Goal: Information Seeking & Learning: Learn about a topic

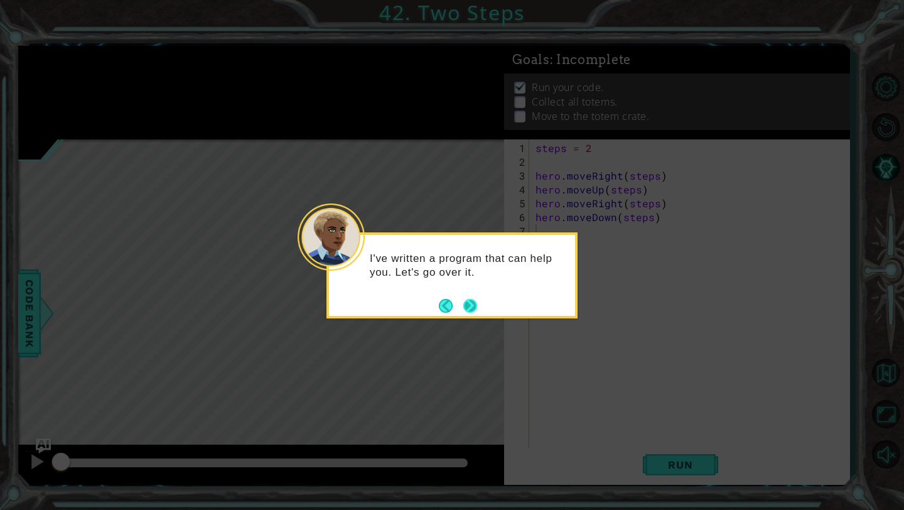
click at [468, 303] on button "Next" at bounding box center [470, 306] width 14 height 14
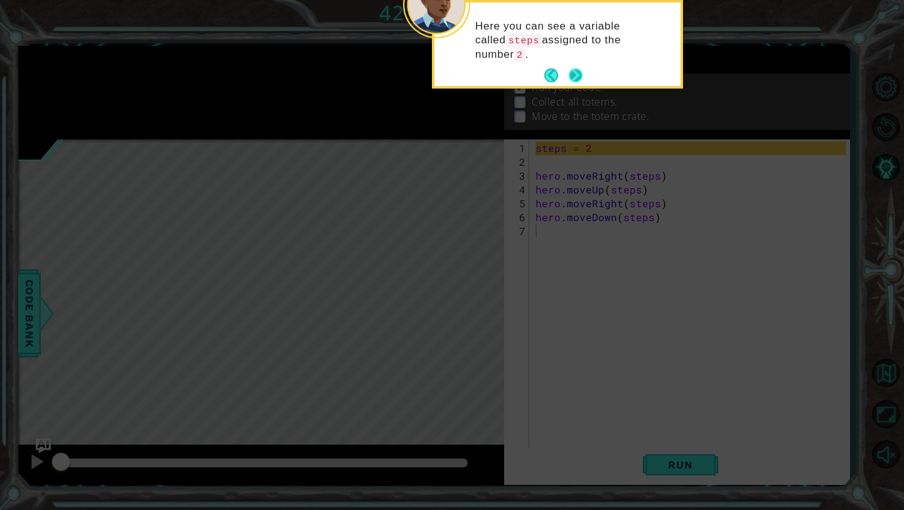
click at [579, 72] on button "Next" at bounding box center [576, 75] width 14 height 14
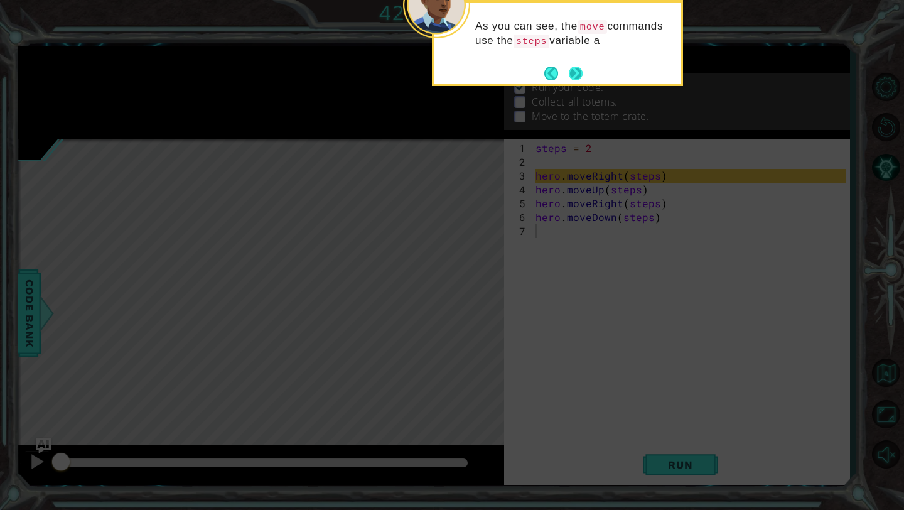
click at [579, 72] on button "Next" at bounding box center [576, 74] width 14 height 14
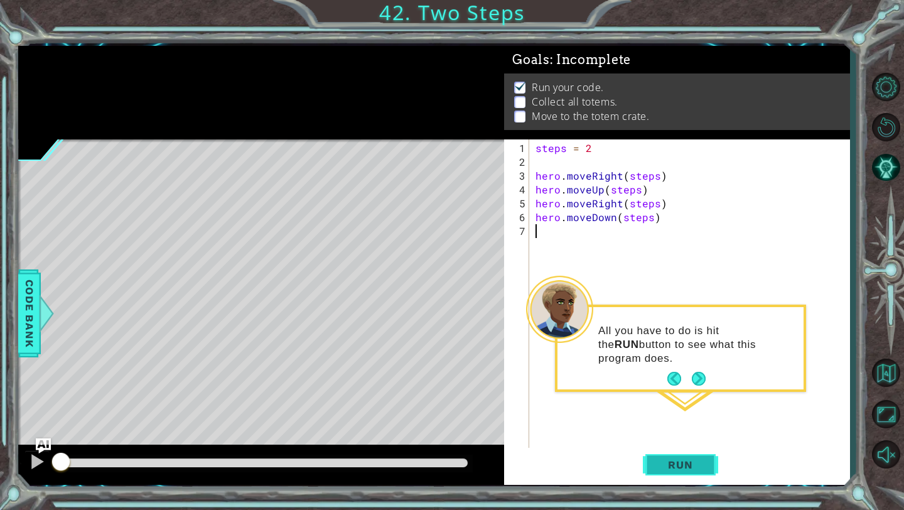
click at [675, 468] on span "Run" at bounding box center [680, 464] width 50 height 13
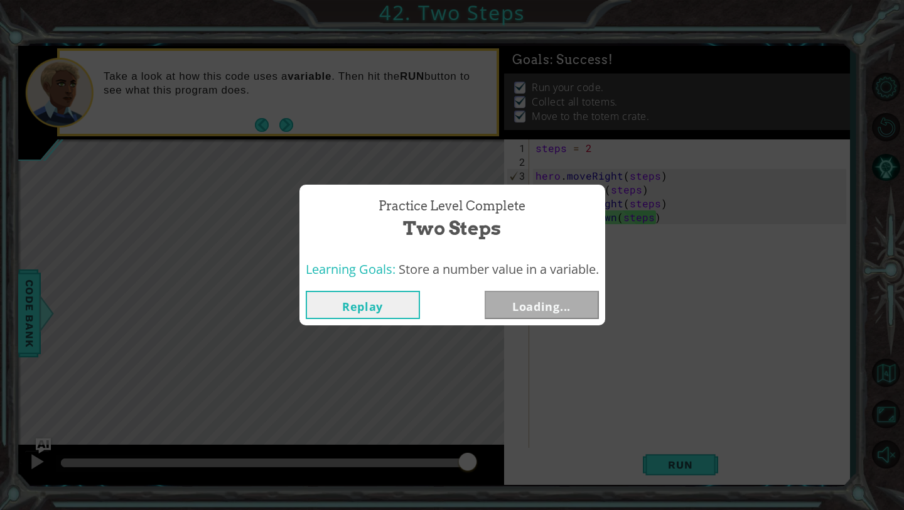
click at [672, 470] on div "Practice Level Complete Two Steps Learning Goals: Store a number value in a var…" at bounding box center [452, 255] width 904 height 510
click at [563, 340] on div "Practice Level Complete Two Steps Learning Goals: Store a number value in a var…" at bounding box center [452, 255] width 904 height 510
click at [563, 320] on div "Replay Next" at bounding box center [452, 304] width 306 height 41
click at [563, 311] on button "Next" at bounding box center [542, 305] width 114 height 28
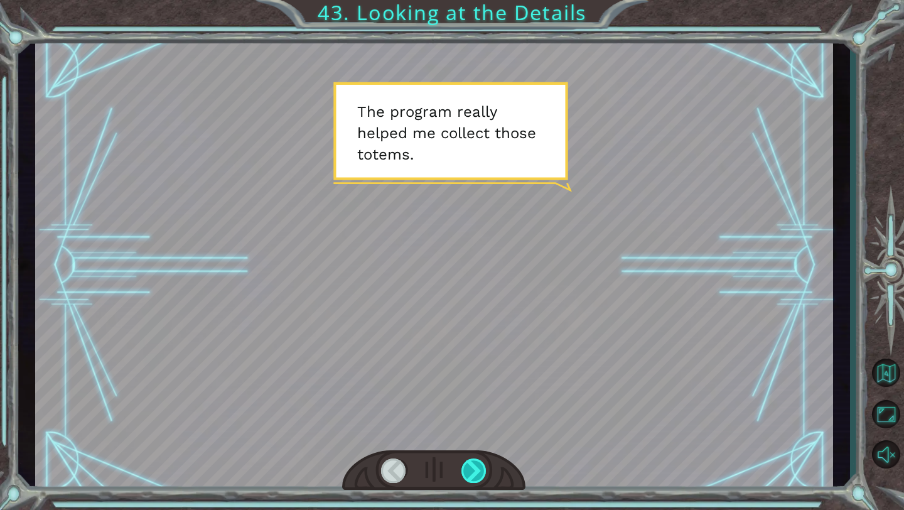
click at [482, 464] on div at bounding box center [474, 470] width 26 height 24
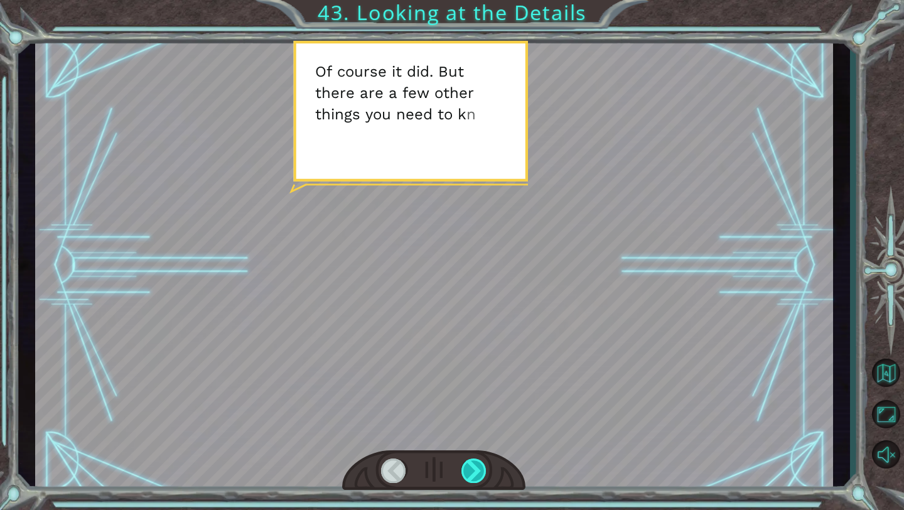
click at [481, 466] on div at bounding box center [474, 470] width 26 height 24
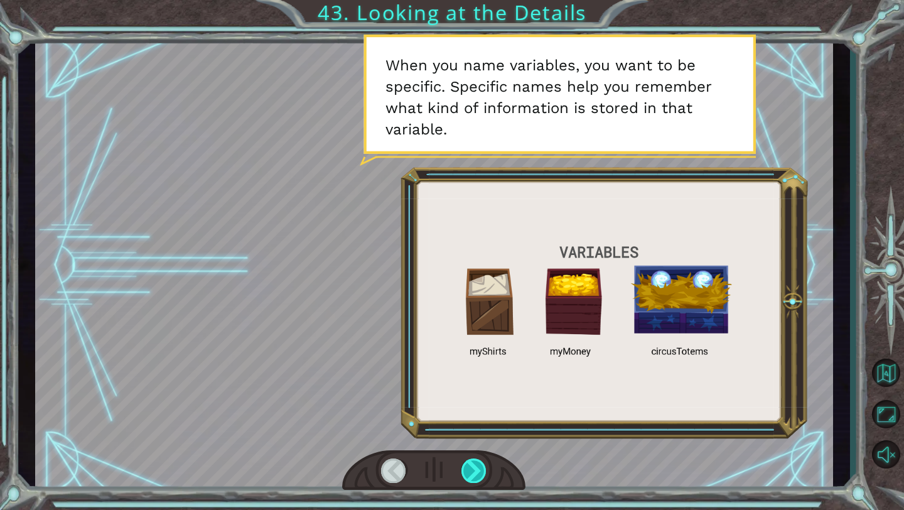
click at [479, 470] on div at bounding box center [474, 470] width 26 height 24
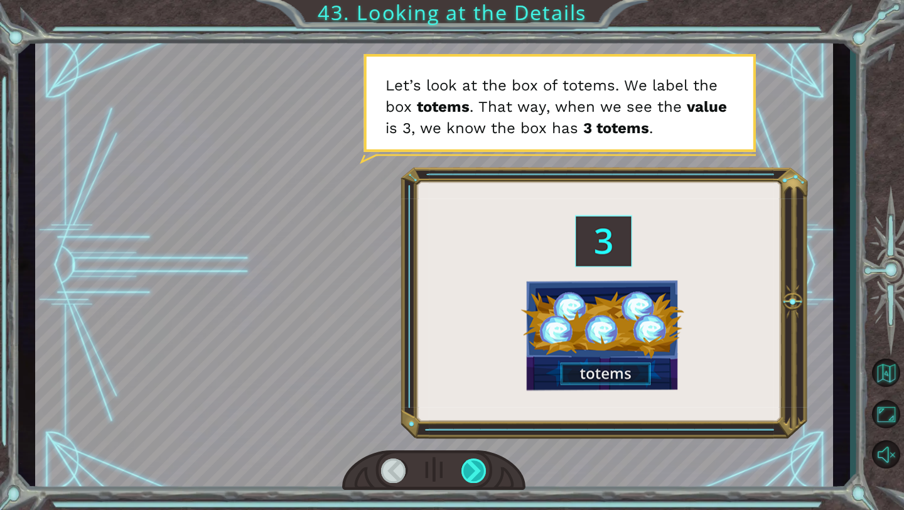
click at [479, 472] on div at bounding box center [474, 470] width 26 height 24
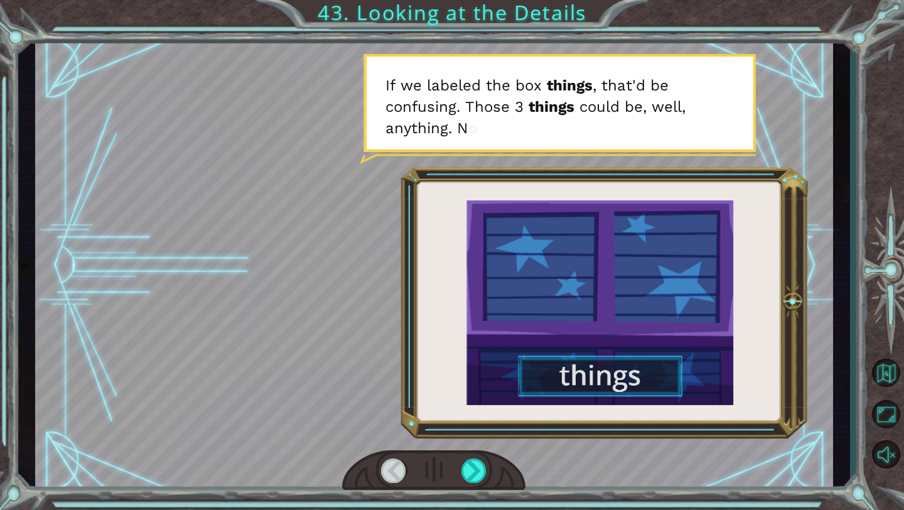
click at [396, 470] on div at bounding box center [394, 470] width 26 height 24
click at [464, 473] on div at bounding box center [474, 470] width 26 height 24
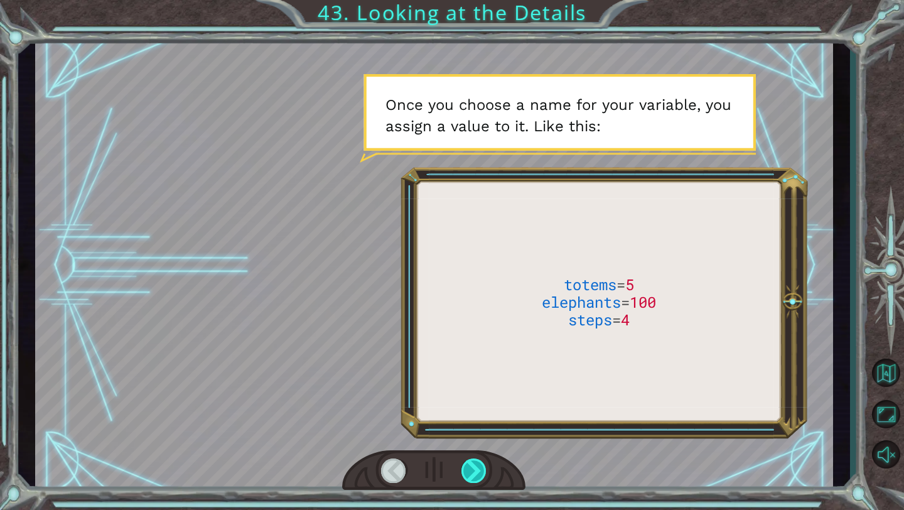
click at [480, 482] on div at bounding box center [474, 470] width 26 height 24
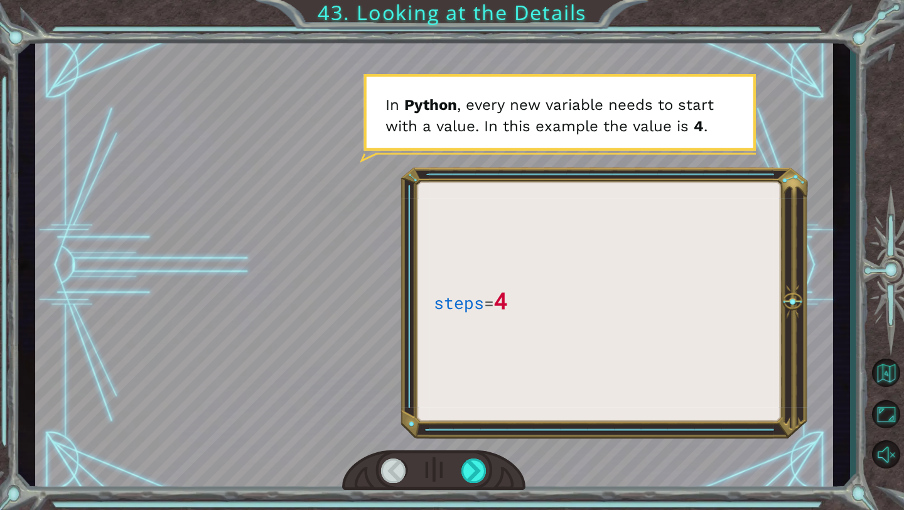
click at [480, 482] on div at bounding box center [433, 470] width 183 height 40
click at [475, 475] on div at bounding box center [474, 470] width 26 height 24
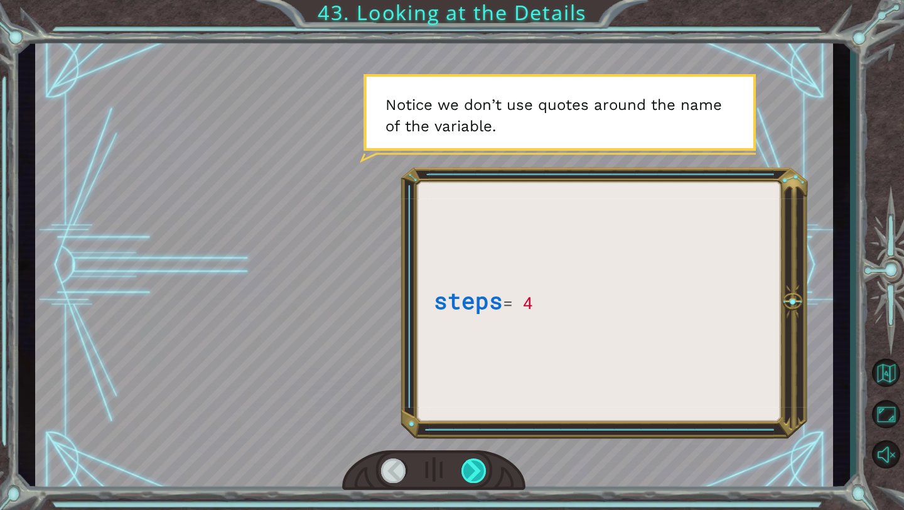
click at [475, 475] on div at bounding box center [474, 470] width 26 height 24
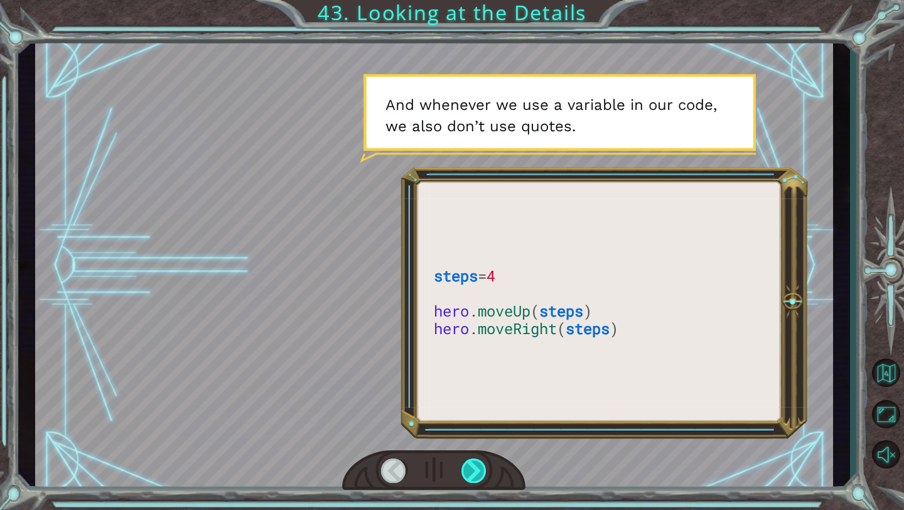
click at [474, 476] on div at bounding box center [474, 470] width 26 height 24
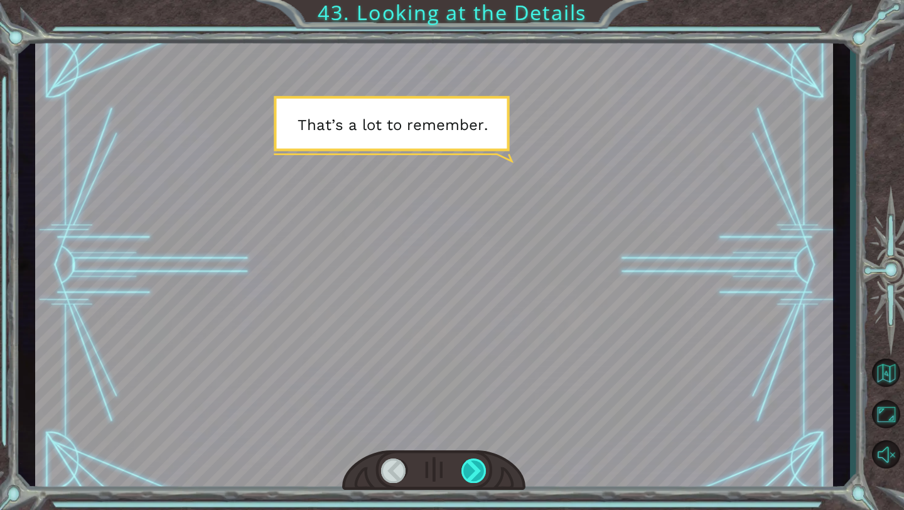
click at [474, 477] on div at bounding box center [474, 470] width 26 height 24
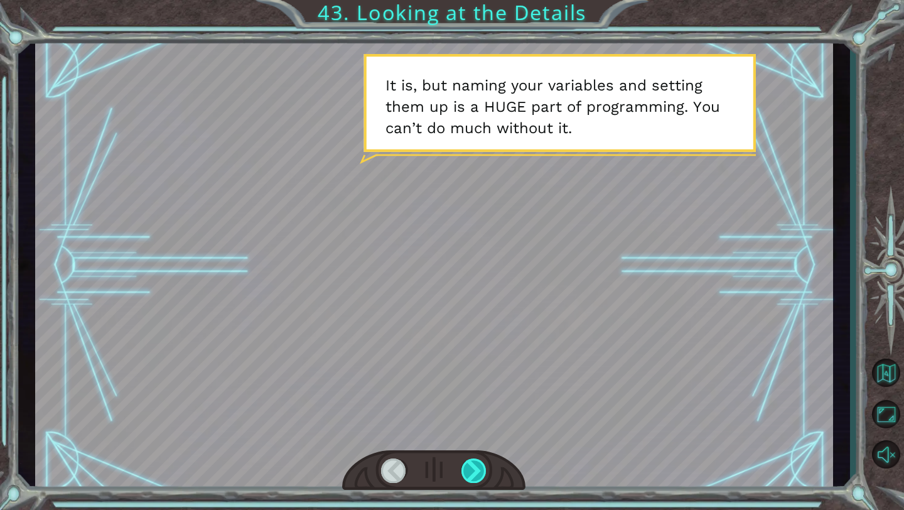
click at [473, 478] on div at bounding box center [474, 470] width 26 height 24
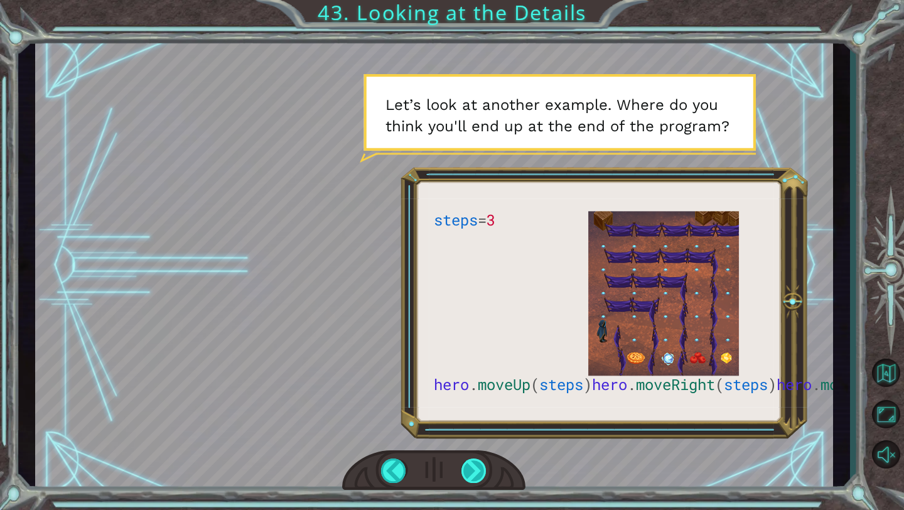
click at [480, 464] on div at bounding box center [474, 470] width 26 height 24
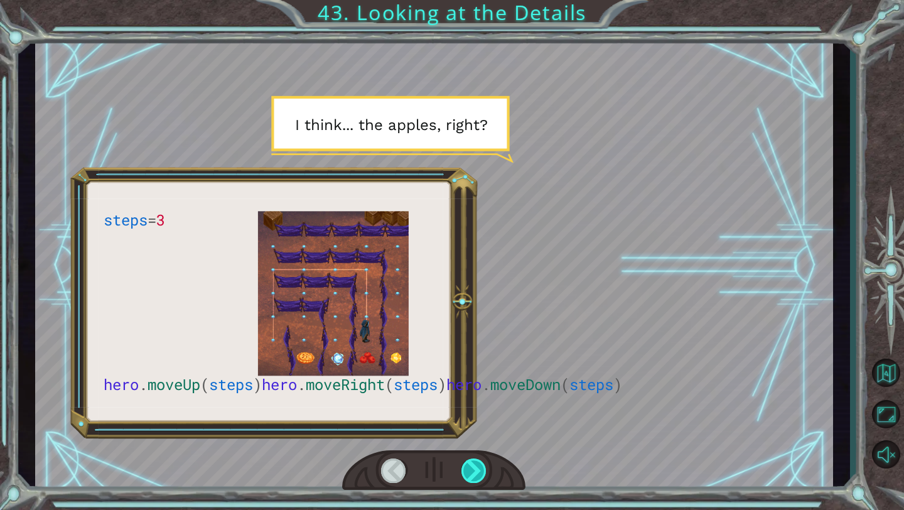
click at [480, 465] on div at bounding box center [474, 470] width 26 height 24
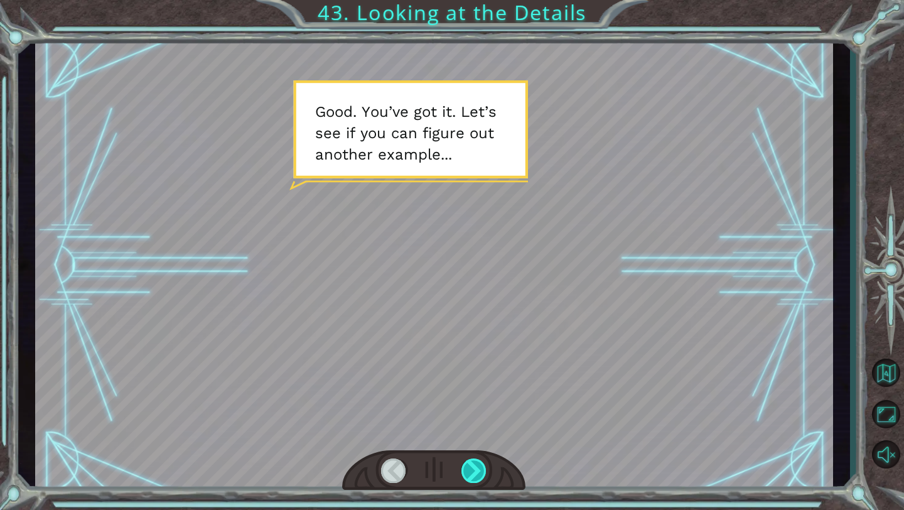
click at [478, 469] on div at bounding box center [474, 470] width 26 height 24
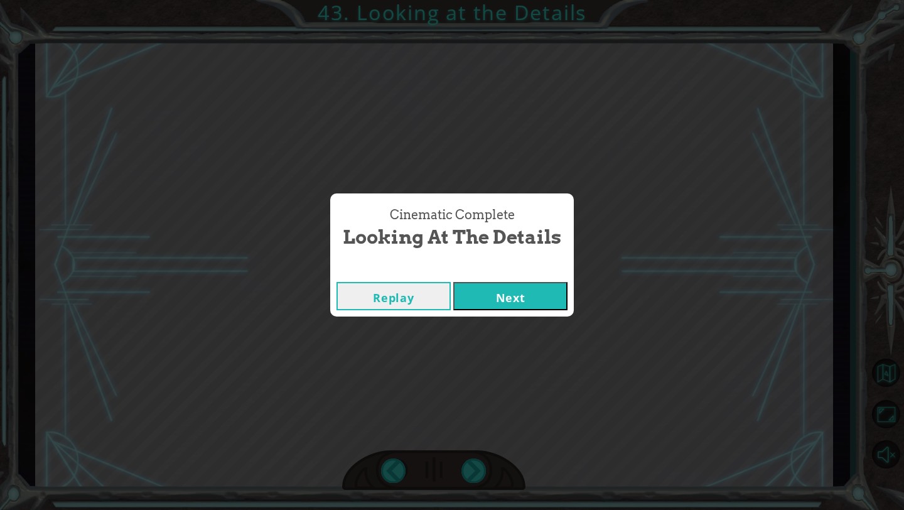
click at [525, 298] on button "Next" at bounding box center [510, 296] width 114 height 28
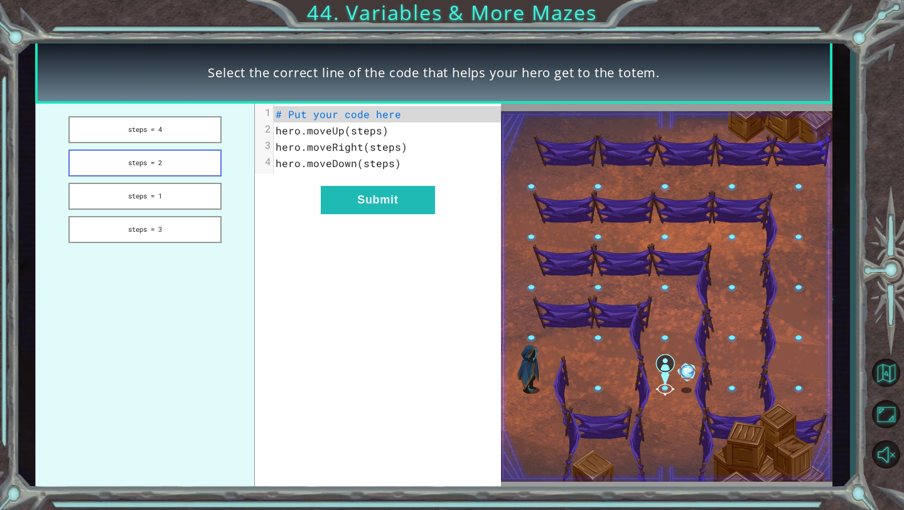
click at [156, 163] on button "steps = 2" at bounding box center [144, 162] width 153 height 27
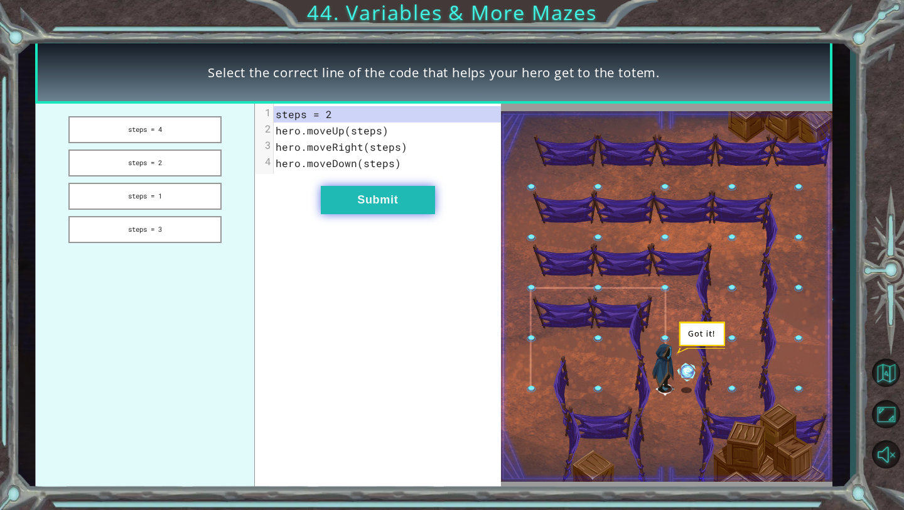
click at [382, 206] on button "Submit" at bounding box center [378, 200] width 114 height 28
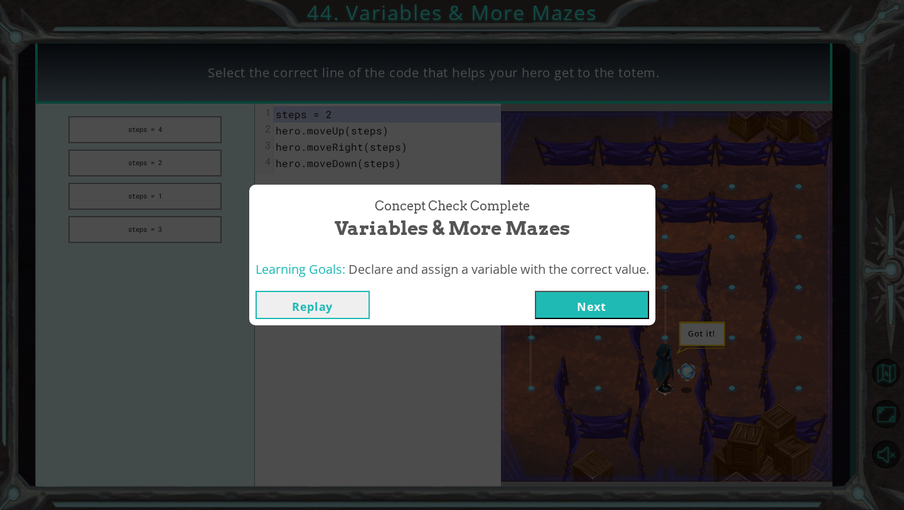
click at [601, 303] on button "Next" at bounding box center [592, 305] width 114 height 28
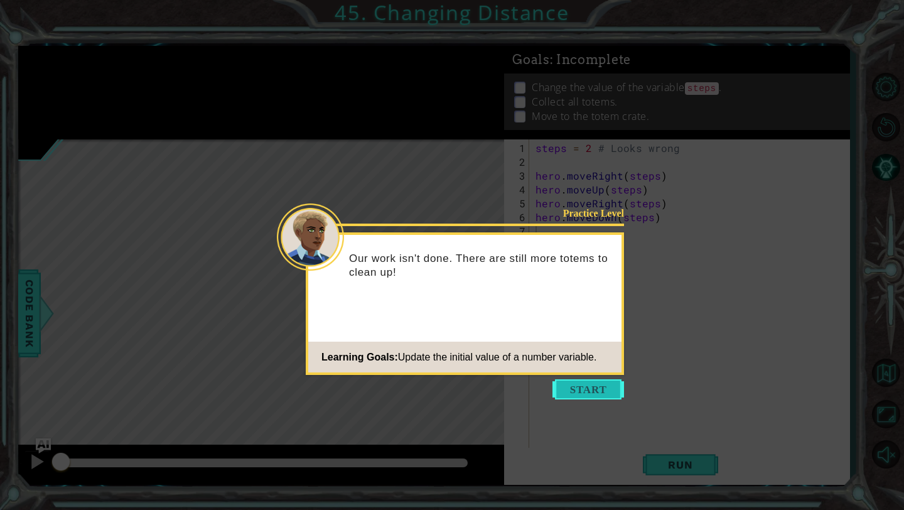
click at [591, 389] on button "Start" at bounding box center [588, 389] width 72 height 20
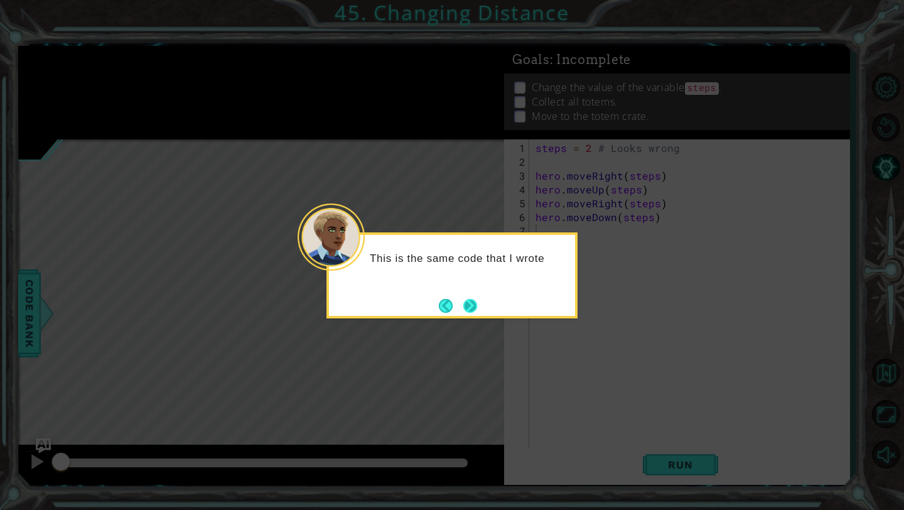
click at [477, 303] on button "Next" at bounding box center [470, 306] width 14 height 14
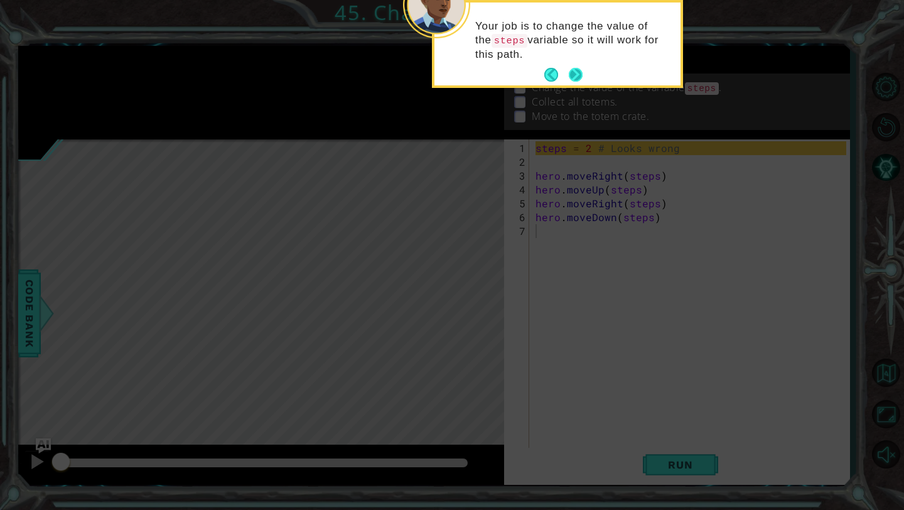
click at [576, 70] on button "Next" at bounding box center [576, 75] width 14 height 14
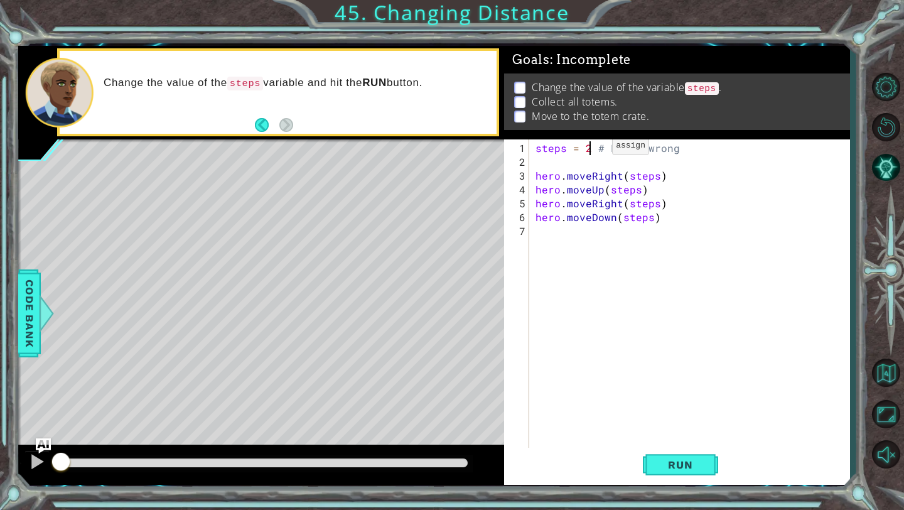
click at [591, 150] on div "steps = 2 # Looks wrong hero . moveRight ( steps ) hero . moveUp ( steps ) hero…" at bounding box center [693, 313] width 320 height 345
click at [674, 474] on button "Run" at bounding box center [680, 465] width 75 height 35
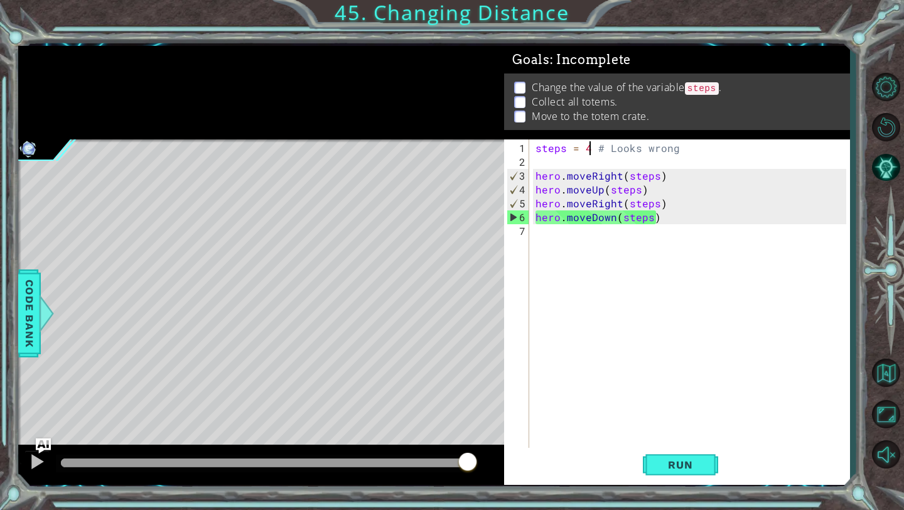
drag, startPoint x: 278, startPoint y: 459, endPoint x: 507, endPoint y: 456, distance: 229.2
click at [507, 456] on div "1 ההההההההההההההההההההההההההההההההההההההההההההההההההההההההההההההההההההההההההההה…" at bounding box center [434, 265] width 832 height 439
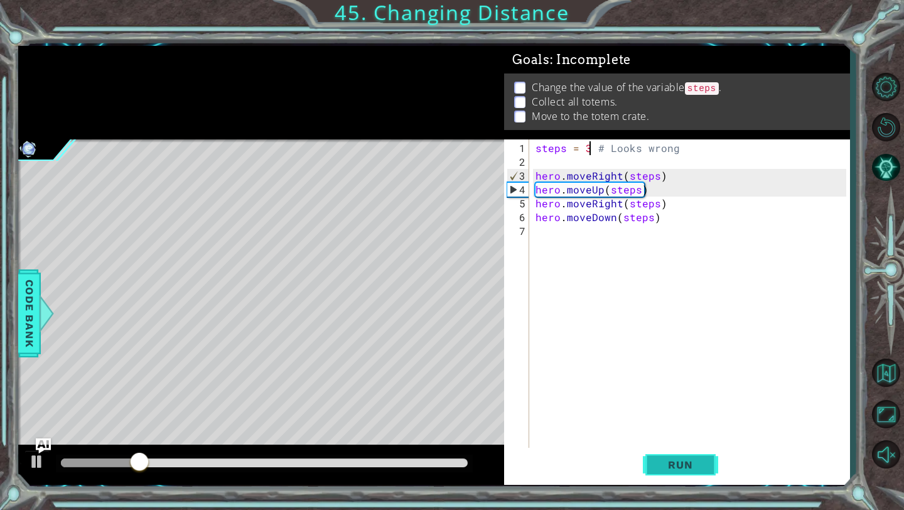
type textarea "steps = 3 # Looks wrong"
click at [664, 462] on span "Run" at bounding box center [680, 464] width 50 height 13
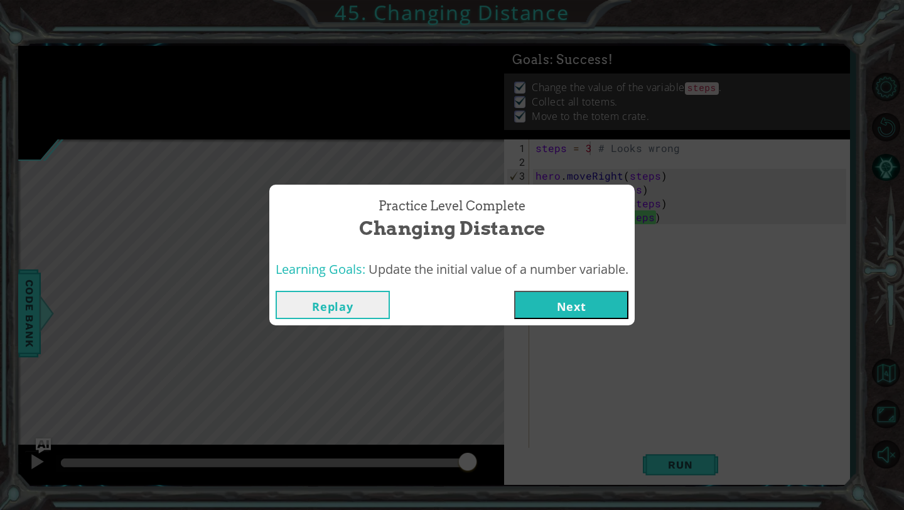
click at [572, 307] on button "Next" at bounding box center [571, 305] width 114 height 28
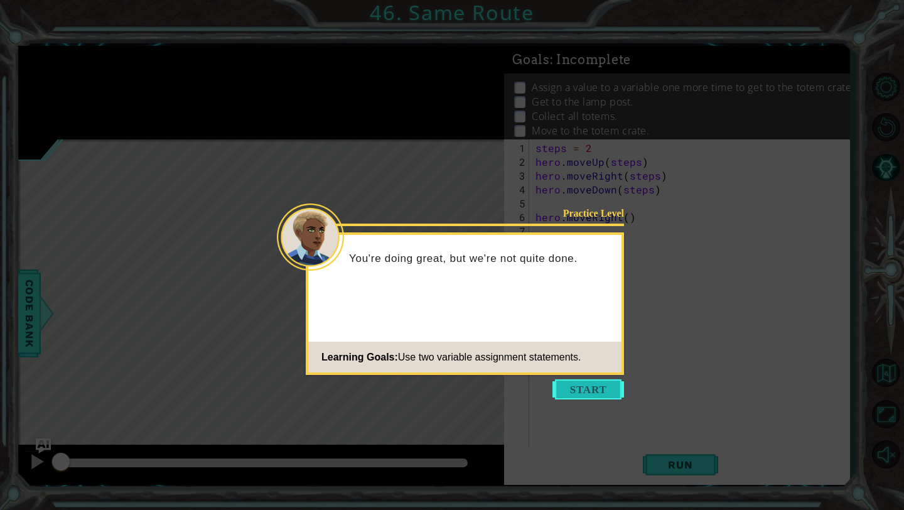
click at [593, 391] on button "Start" at bounding box center [588, 389] width 72 height 20
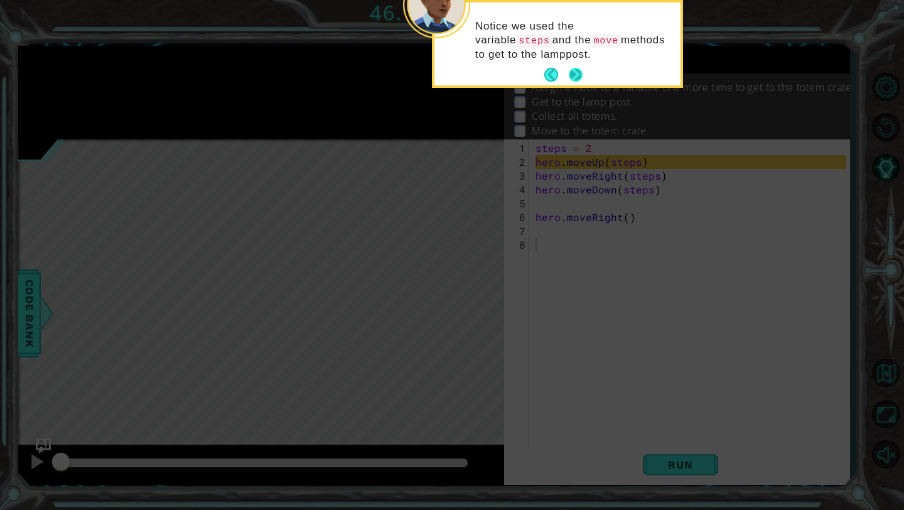
click at [575, 72] on button "Next" at bounding box center [576, 75] width 14 height 14
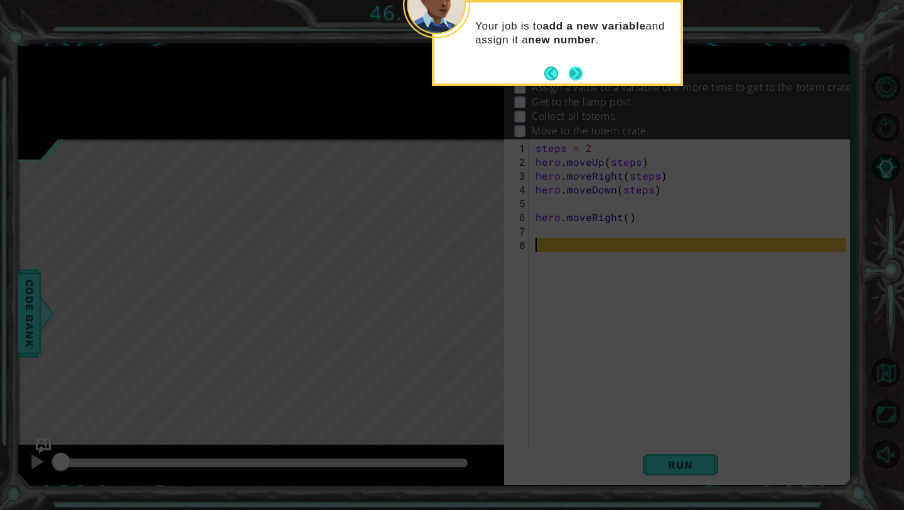
click at [575, 73] on button "Next" at bounding box center [576, 74] width 14 height 14
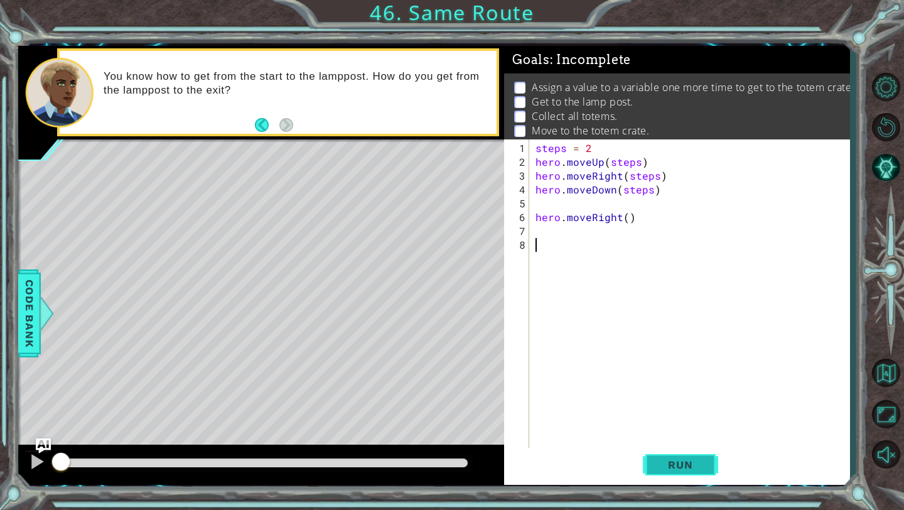
click at [665, 464] on span "Run" at bounding box center [680, 464] width 50 height 13
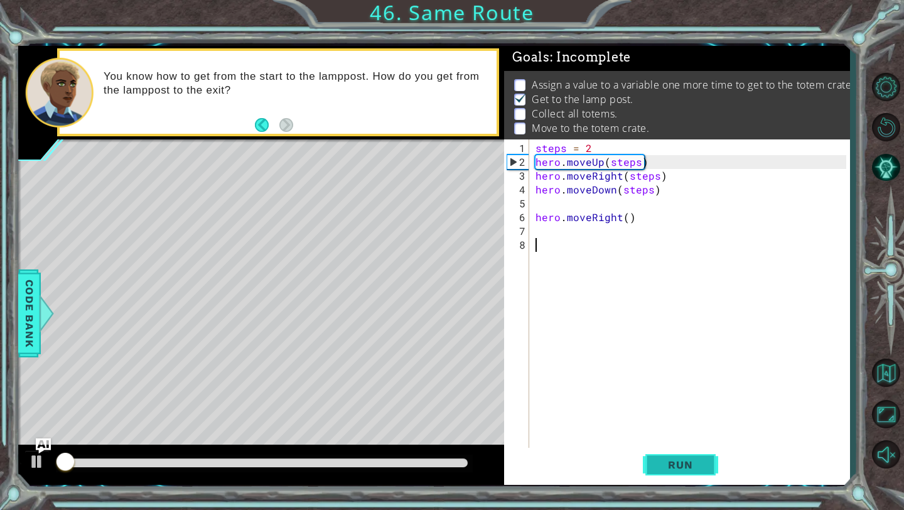
scroll to position [3, 0]
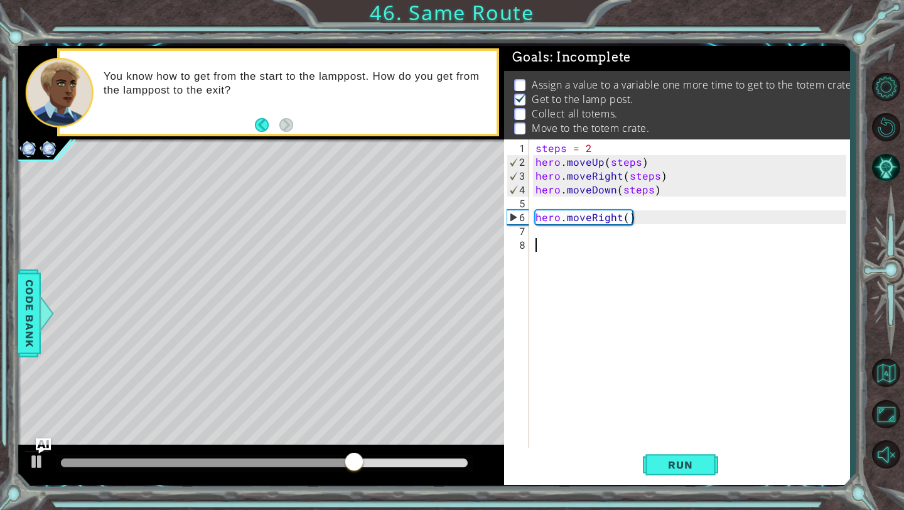
click at [547, 227] on div "steps = 2 hero . moveUp ( steps ) hero . moveRight ( steps ) hero . moveDown ( …" at bounding box center [693, 313] width 320 height 345
click at [544, 205] on div "steps = 2 hero . moveUp ( steps ) hero . moveRight ( steps ) hero . moveDown ( …" at bounding box center [693, 313] width 320 height 345
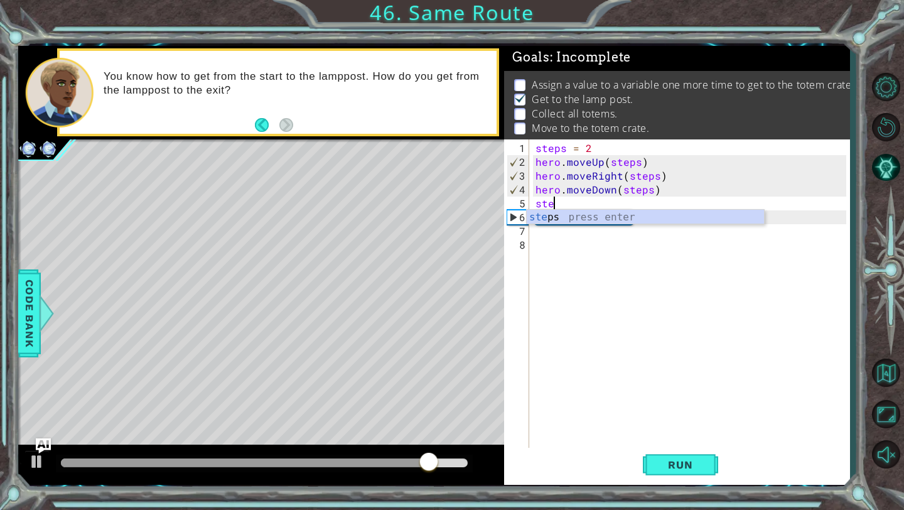
scroll to position [0, 1]
click at [551, 213] on div "ste ps press enter" at bounding box center [645, 232] width 237 height 45
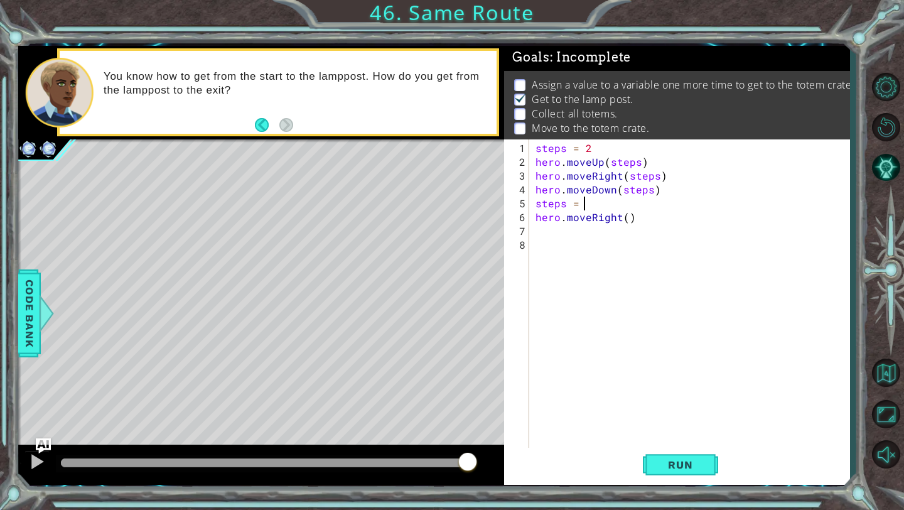
type textarea "steps = 3"
click at [561, 226] on div "steps = 2 hero . moveUp ( steps ) hero . moveRight ( steps ) hero . moveDown ( …" at bounding box center [693, 313] width 320 height 345
drag, startPoint x: 598, startPoint y: 204, endPoint x: 538, endPoint y: 205, distance: 59.6
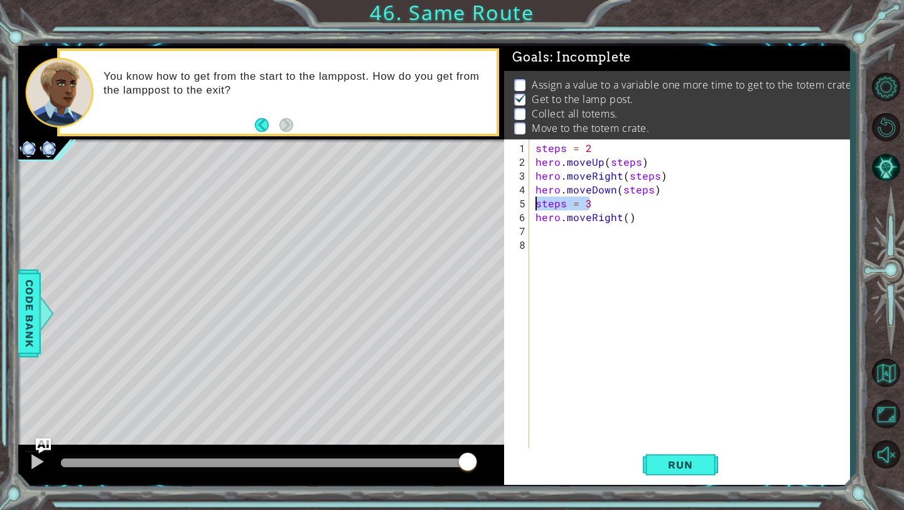
click at [538, 205] on div "steps = 2 hero . moveUp ( steps ) hero . moveRight ( steps ) hero . moveDown ( …" at bounding box center [693, 313] width 320 height 345
type textarea "steps = 3"
type textarea "hero.moveDown(steps)"
click at [547, 215] on div "steps = 2 hero . moveUp ( steps ) hero . moveRight ( steps ) hero . moveDown ( …" at bounding box center [693, 306] width 320 height 331
paste textarea "steps = 3"
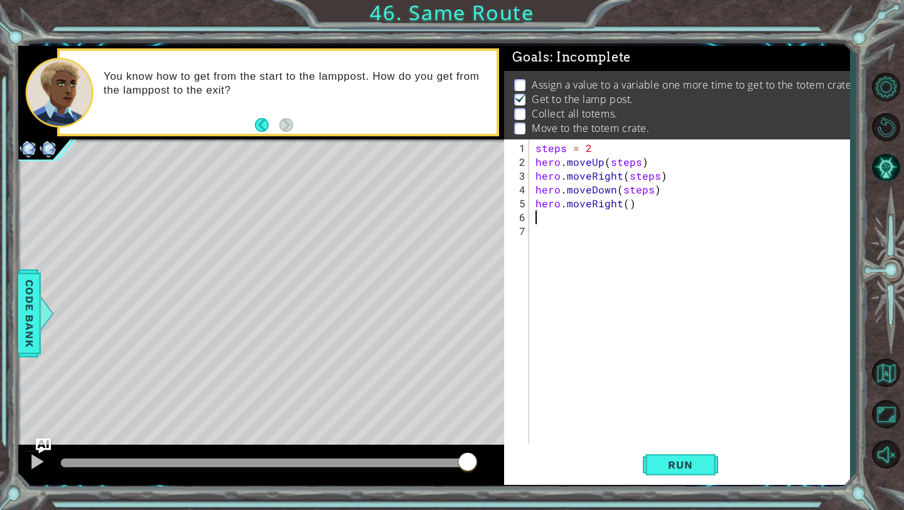
type textarea "steps = 3"
click at [539, 237] on div "steps = 2 hero . moveUp ( steps ) hero . moveRight ( steps ) hero . moveDown ( …" at bounding box center [693, 306] width 320 height 331
click at [648, 205] on div "steps = 2 hero . moveUp ( steps ) hero . moveRight ( steps ) hero . moveDown ( …" at bounding box center [693, 306] width 320 height 331
type textarea "hero.moveRight()"
click at [539, 252] on div "steps = 2 hero . moveUp ( steps ) hero . moveRight ( steps ) hero . moveDown ( …" at bounding box center [693, 306] width 320 height 331
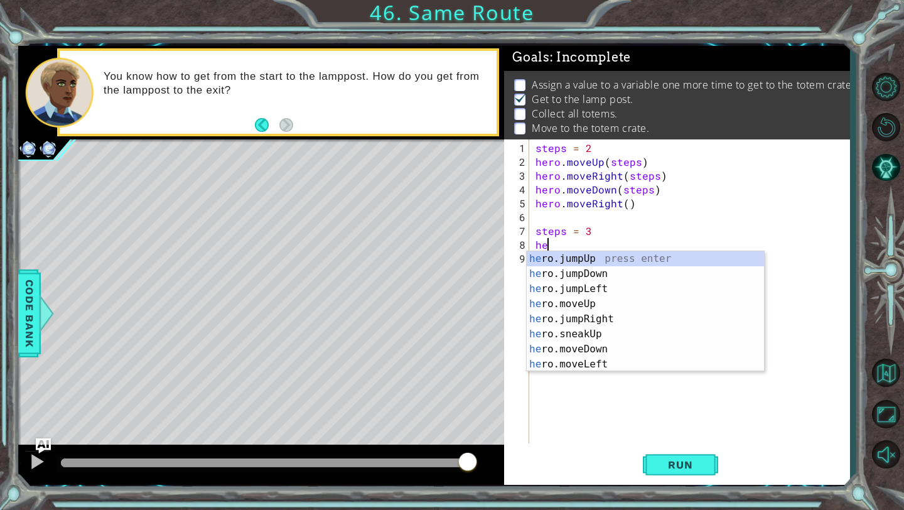
scroll to position [0, 1]
click at [587, 301] on div "her o.jumpUp press enter her o.jumpDown press enter her o.jumpLeft press enter …" at bounding box center [645, 326] width 237 height 151
type textarea "hero.moveUp(1)"
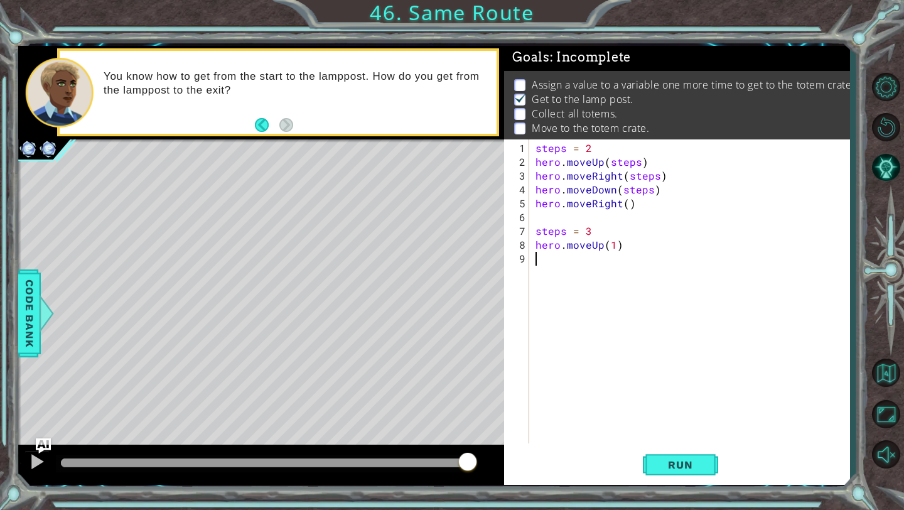
click at [551, 265] on div "steps = 2 hero . moveUp ( steps ) hero . moveRight ( steps ) hero . moveDown ( …" at bounding box center [693, 306] width 320 height 331
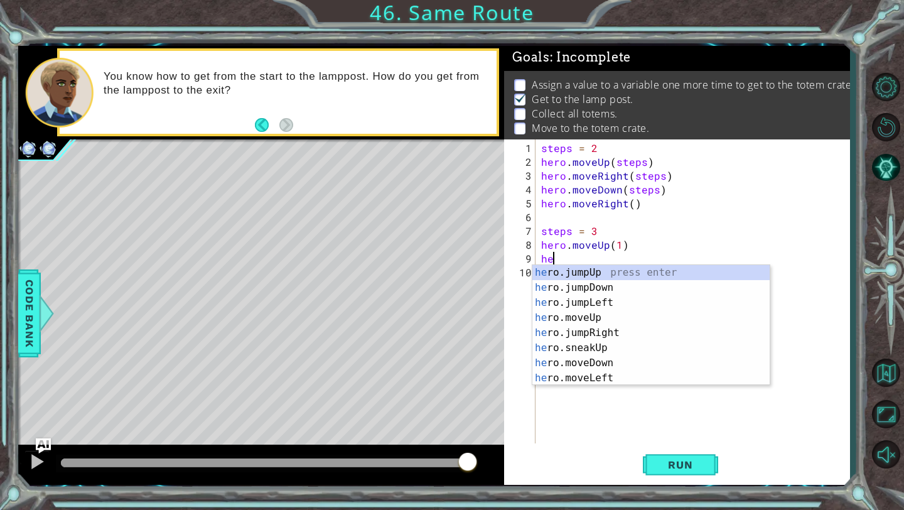
type textarea "her"
drag, startPoint x: 604, startPoint y: 331, endPoint x: 620, endPoint y: 335, distance: 16.6
click at [604, 331] on div "her o.jumpUp press enter her o.jumpDown press enter her o.jumpLeft press enter …" at bounding box center [650, 340] width 237 height 151
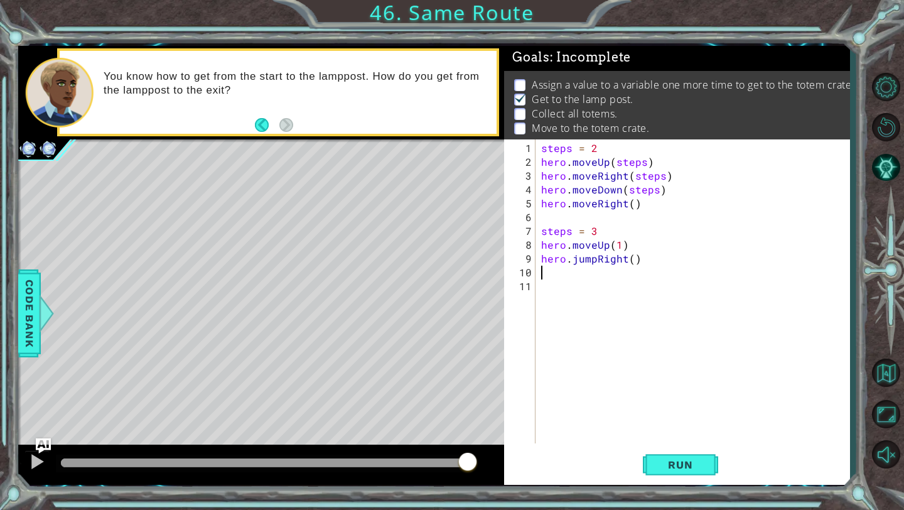
scroll to position [0, 0]
drag, startPoint x: 646, startPoint y: 259, endPoint x: 541, endPoint y: 260, distance: 104.9
click at [541, 260] on div "steps = 2 hero . moveUp ( steps ) hero . moveRight ( steps ) hero . moveDown ( …" at bounding box center [696, 306] width 314 height 331
type textarea "hero.jumpRight()"
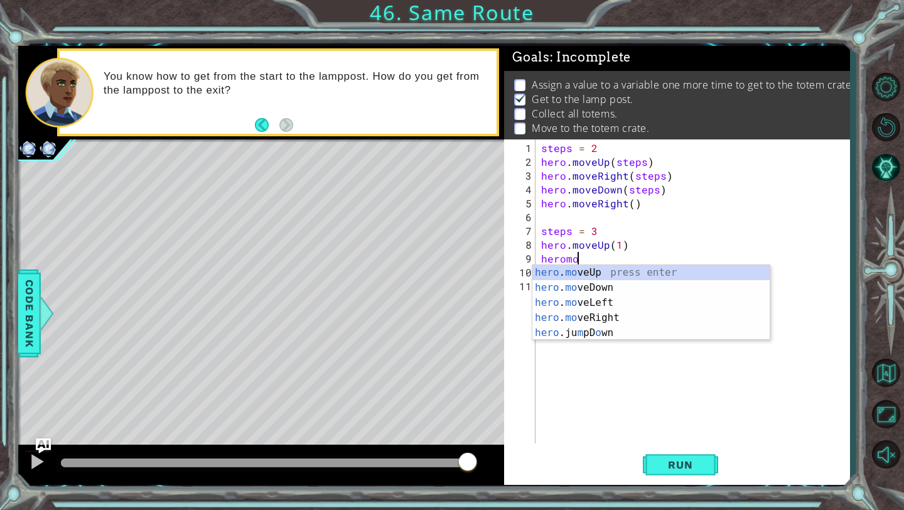
scroll to position [0, 1]
click at [617, 317] on div "hero . mo veUp press enter hero . mo veDown press enter hero . mo veLeft press …" at bounding box center [650, 317] width 237 height 105
type textarea "hero.moveRight(1)"
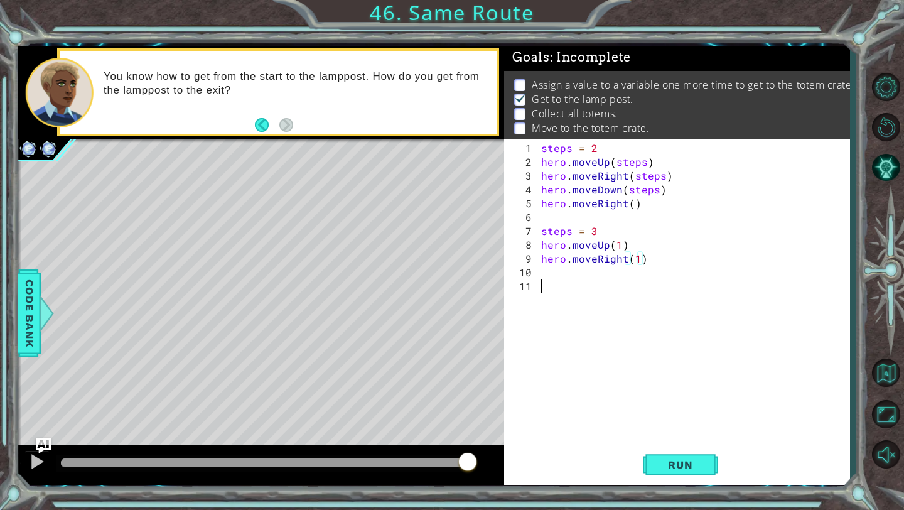
click at [558, 278] on div "steps = 2 hero . moveUp ( steps ) hero . moveRight ( steps ) hero . moveDown ( …" at bounding box center [696, 306] width 314 height 331
click at [556, 271] on div "steps = 2 hero . moveUp ( steps ) hero . moveRight ( steps ) hero . moveDown ( …" at bounding box center [696, 306] width 314 height 331
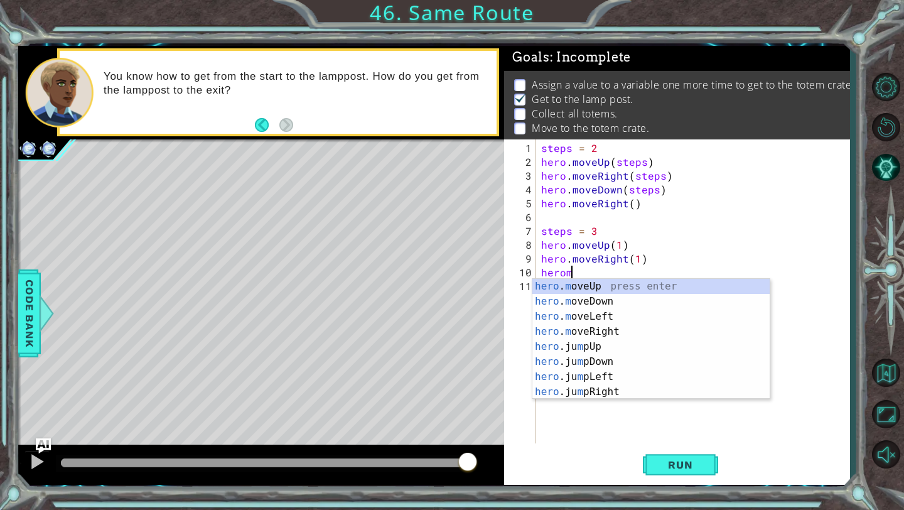
scroll to position [0, 1]
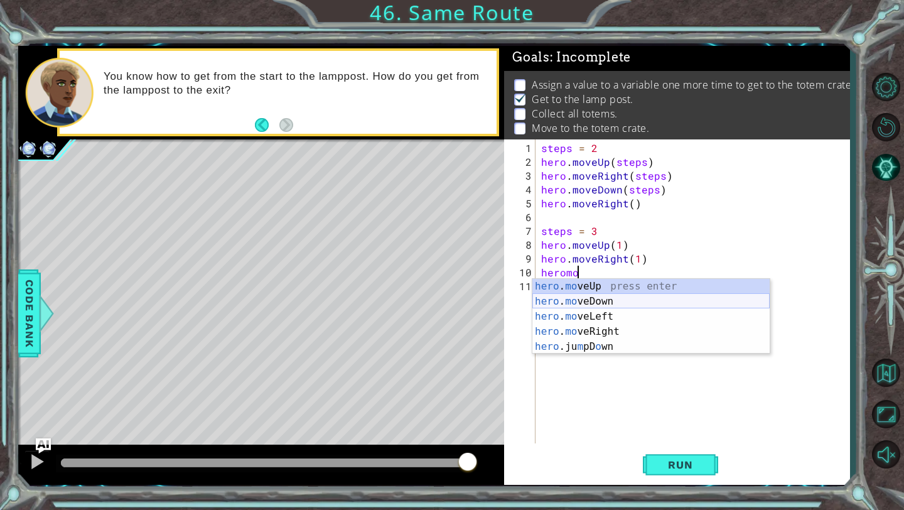
click at [621, 304] on div "hero . mo veUp press enter hero . mo veDown press enter hero . mo veLeft press …" at bounding box center [650, 331] width 237 height 105
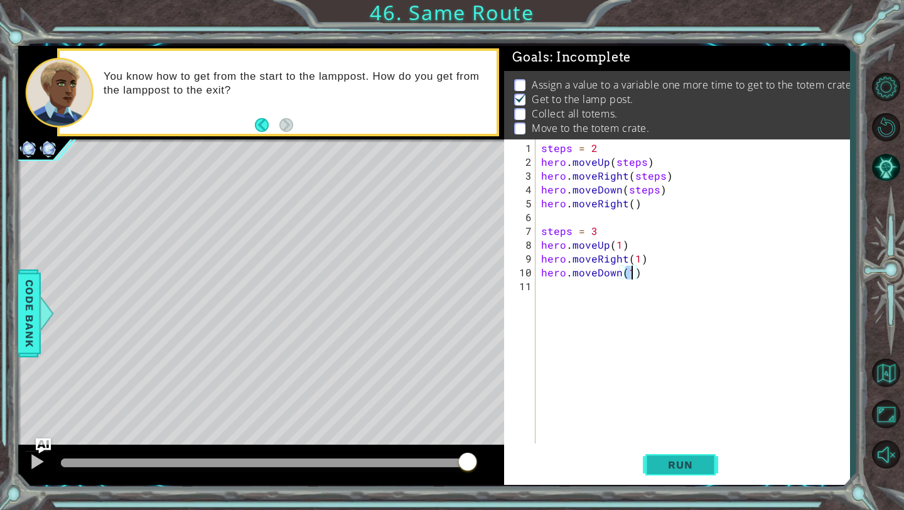
click at [673, 458] on span "Run" at bounding box center [680, 464] width 50 height 13
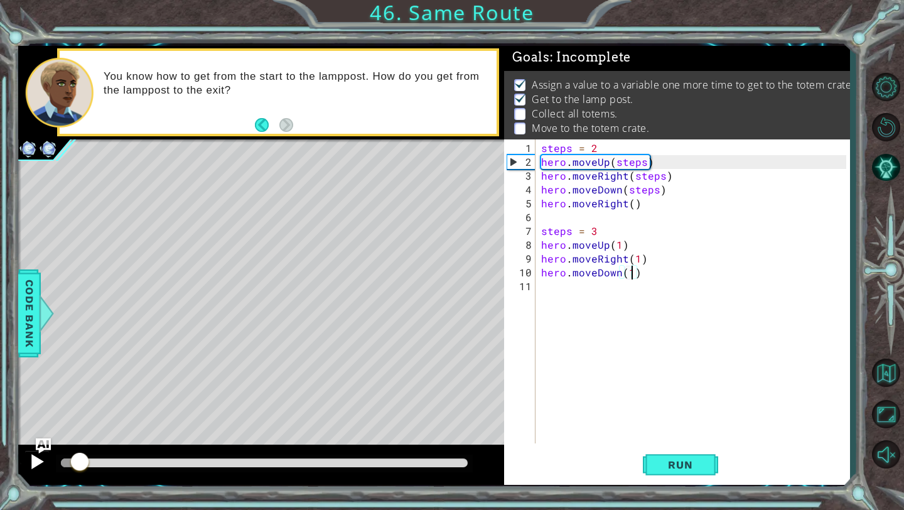
drag, startPoint x: 70, startPoint y: 462, endPoint x: 39, endPoint y: 465, distance: 31.5
click at [40, 465] on div at bounding box center [261, 465] width 486 height 40
click at [35, 462] on div at bounding box center [37, 461] width 16 height 16
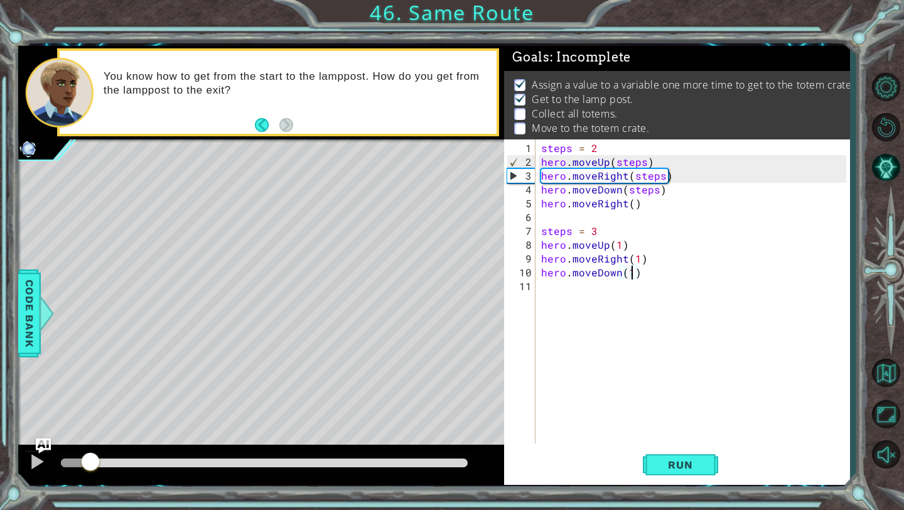
click at [621, 245] on div "steps = 2 hero . moveUp ( steps ) hero . moveRight ( steps ) hero . moveDown ( …" at bounding box center [696, 306] width 314 height 331
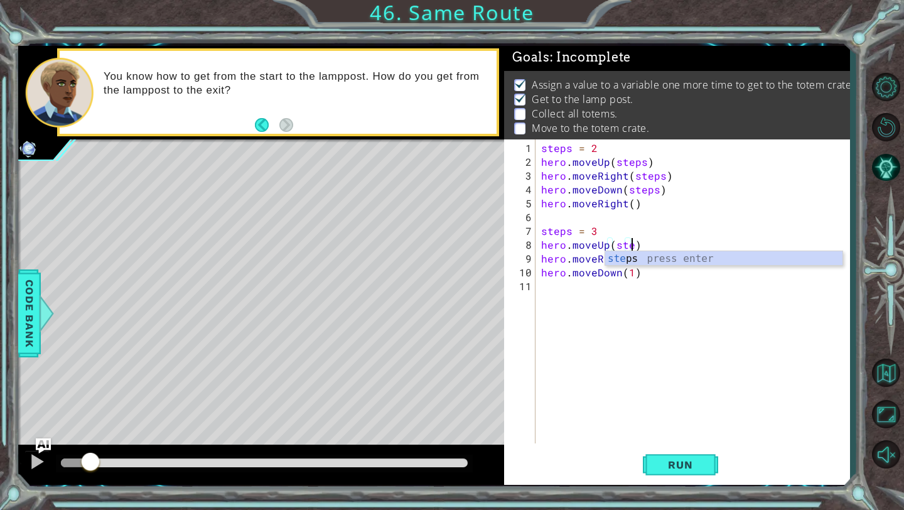
scroll to position [0, 5]
click at [625, 261] on div "ste ps press enter" at bounding box center [723, 273] width 237 height 45
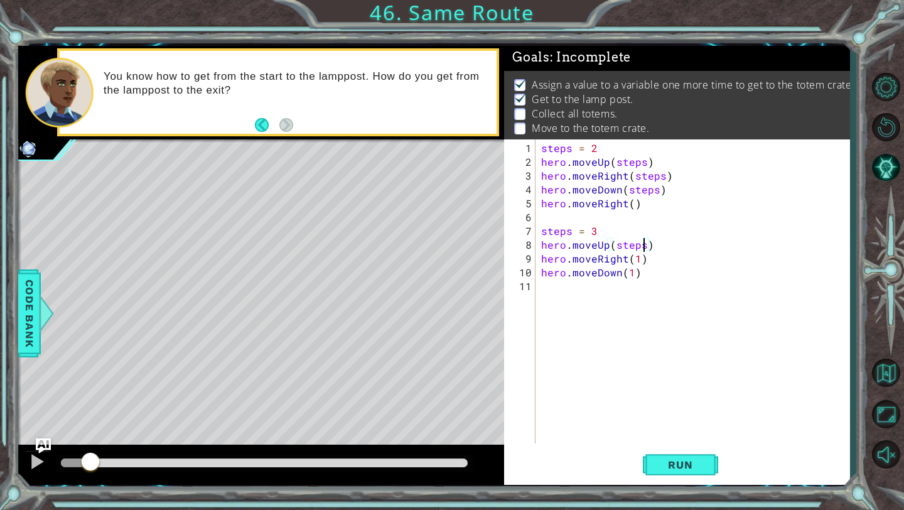
click at [638, 260] on div "steps = 2 hero . moveUp ( steps ) hero . moveRight ( steps ) hero . moveDown ( …" at bounding box center [696, 306] width 314 height 331
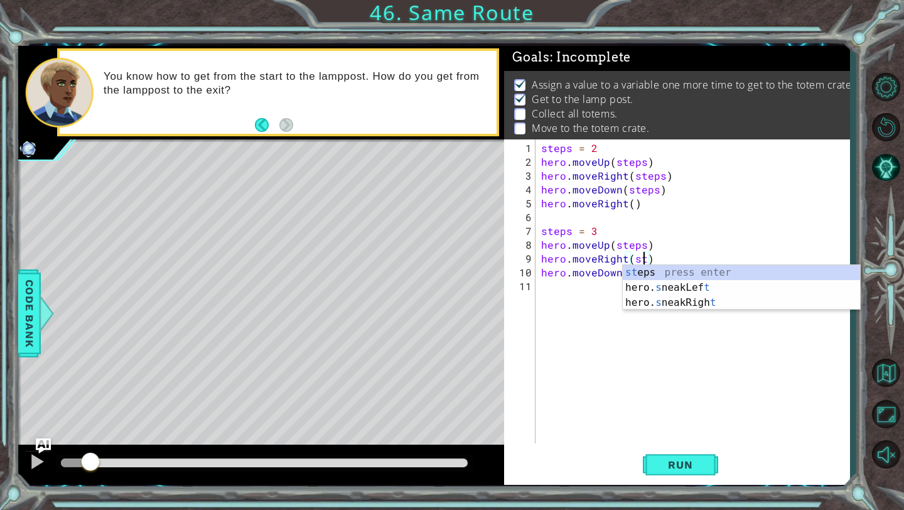
scroll to position [0, 6]
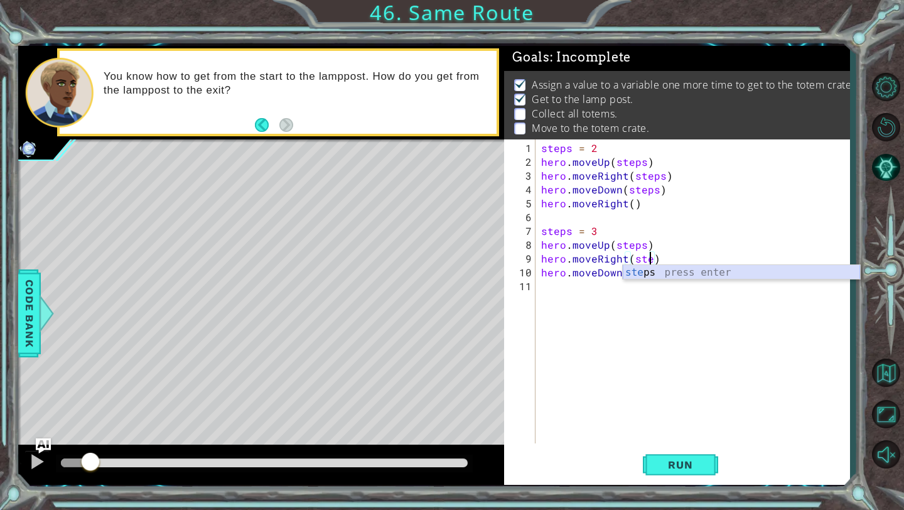
click at [644, 273] on div "ste ps press enter" at bounding box center [741, 287] width 237 height 45
click at [632, 275] on div "steps = 2 hero . moveUp ( steps ) hero . moveRight ( steps ) hero . moveDown ( …" at bounding box center [696, 306] width 314 height 331
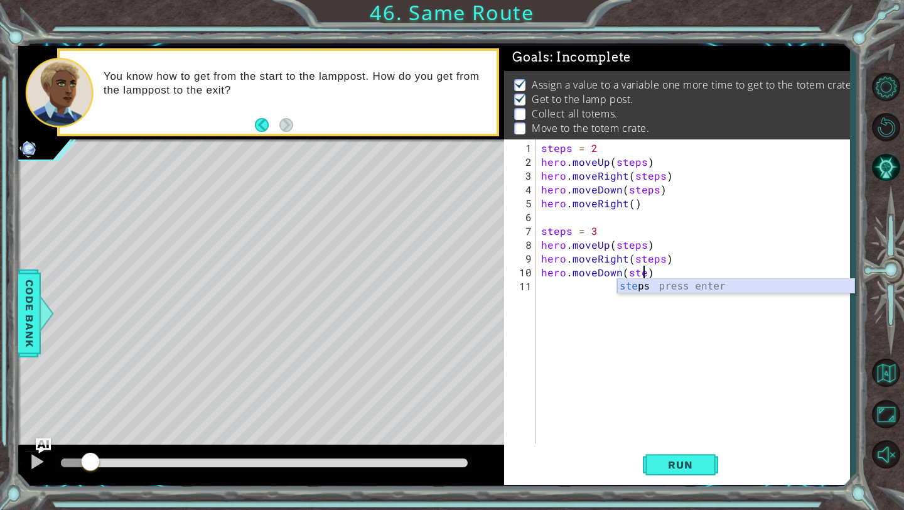
click at [660, 287] on div "ste ps press enter" at bounding box center [735, 301] width 237 height 45
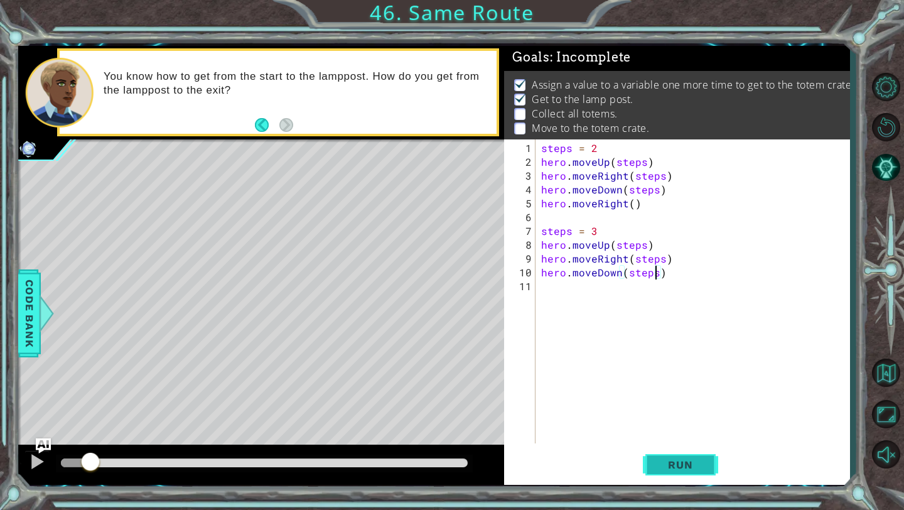
type textarea "hero.moveDown(steps)"
click at [676, 466] on span "Run" at bounding box center [680, 464] width 50 height 13
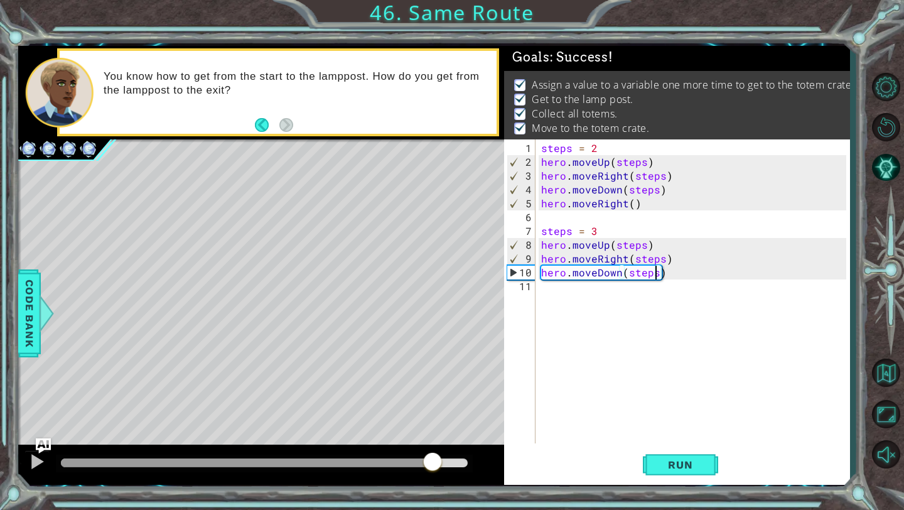
drag, startPoint x: 107, startPoint y: 455, endPoint x: 446, endPoint y: 456, distance: 339.0
click at [444, 456] on div at bounding box center [432, 462] width 23 height 23
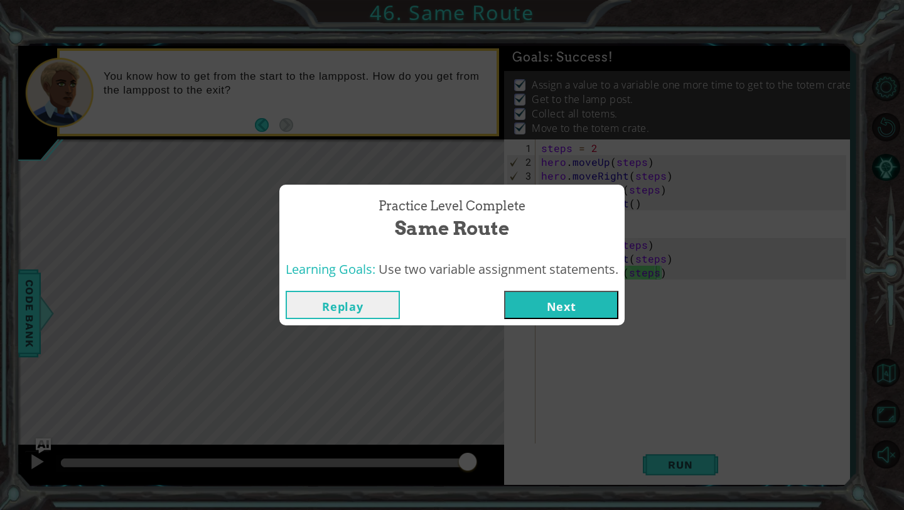
click at [567, 305] on button "Next" at bounding box center [561, 305] width 114 height 28
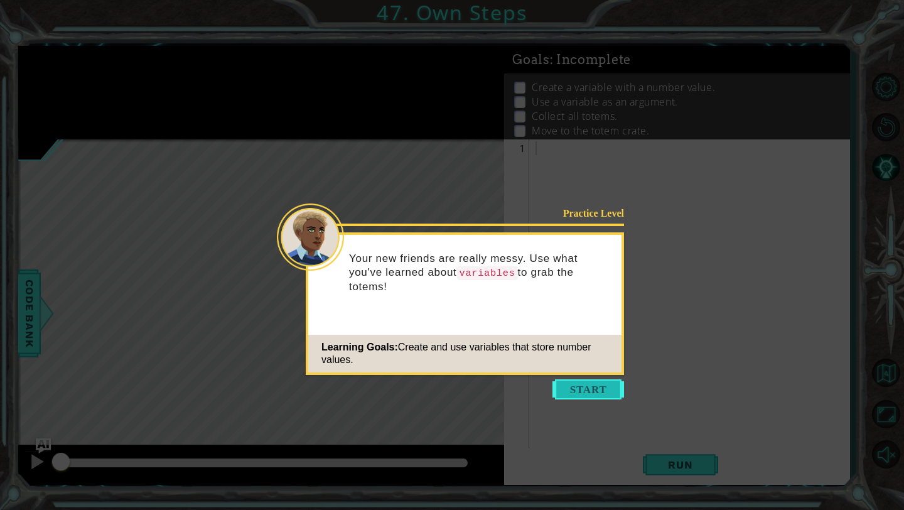
click at [595, 394] on button "Start" at bounding box center [588, 389] width 72 height 20
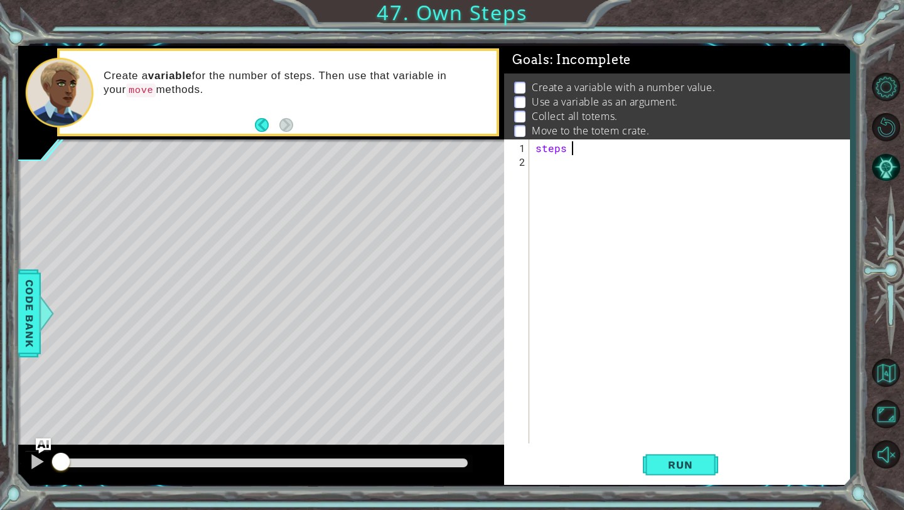
scroll to position [0, 2]
type textarea "steps = 3"
click at [547, 164] on div "steps = 3" at bounding box center [693, 306] width 320 height 331
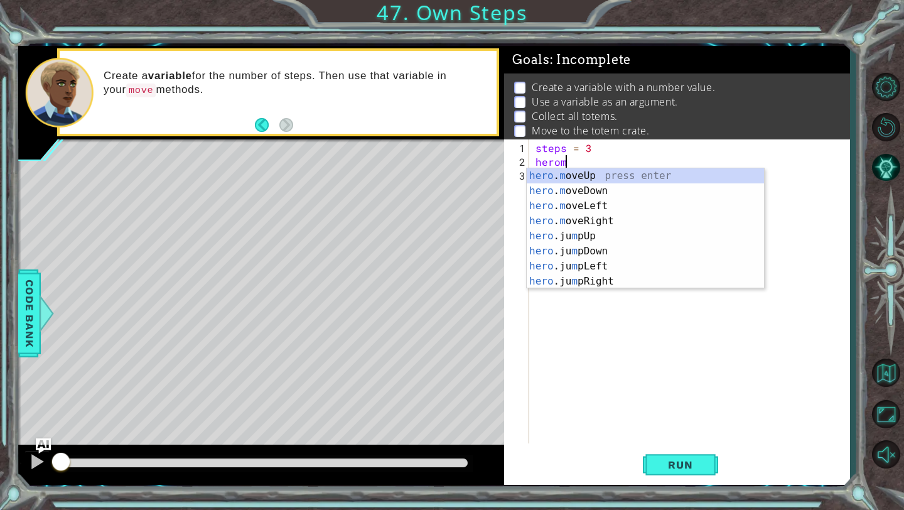
scroll to position [0, 1]
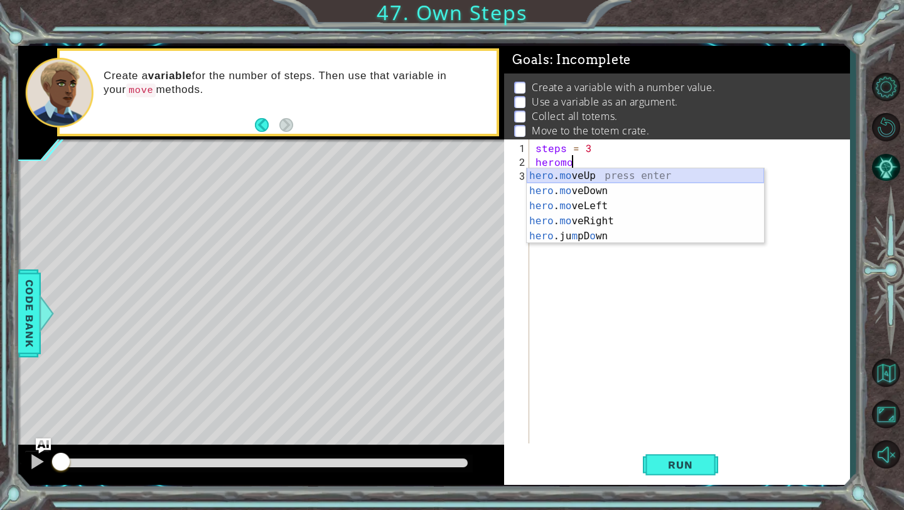
click at [605, 173] on div "hero . mo veUp press enter hero . mo veDown press enter hero . mo veLeft press …" at bounding box center [645, 220] width 237 height 105
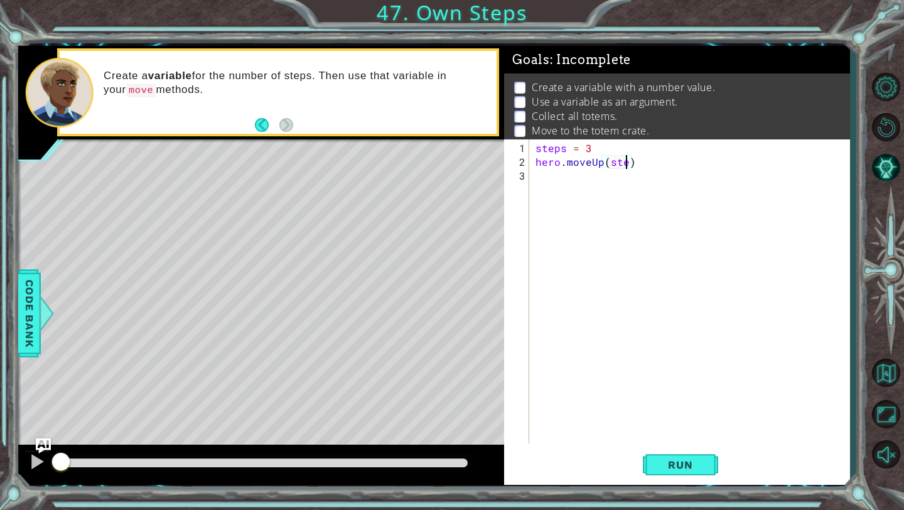
type textarea "hero.moveUp(steps)"
click at [588, 177] on div "steps = 3 hero . moveUp ( steps )" at bounding box center [693, 306] width 320 height 331
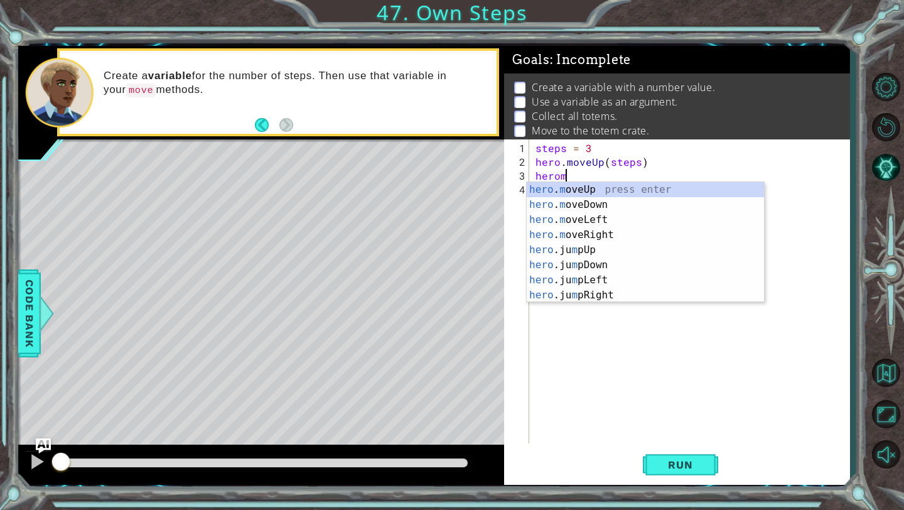
scroll to position [0, 1]
click at [593, 234] on div "hero . m oveUp press enter hero . m oveDown press enter hero . m oveLeft press …" at bounding box center [645, 257] width 237 height 151
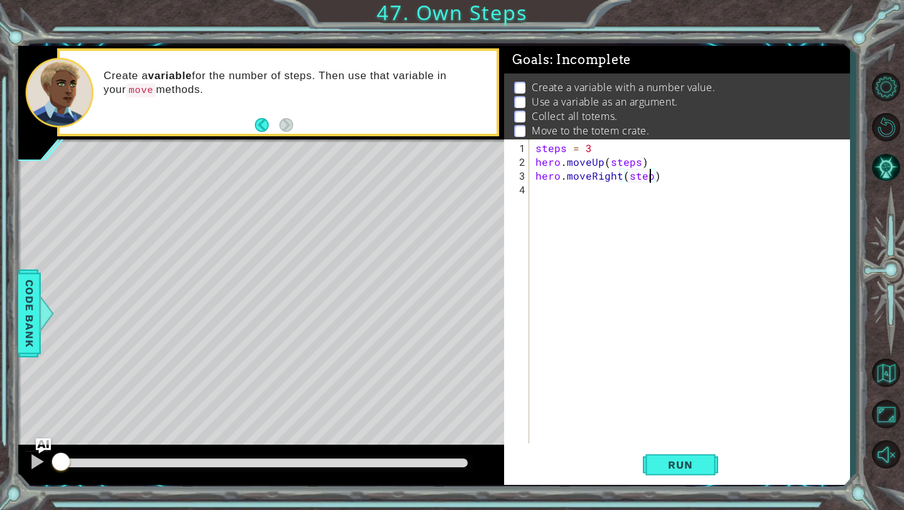
type textarea "hero.moveRight(steps)"
click at [555, 187] on div "steps = 3 hero . moveUp ( steps ) hero . moveRight ( steps )" at bounding box center [693, 306] width 320 height 331
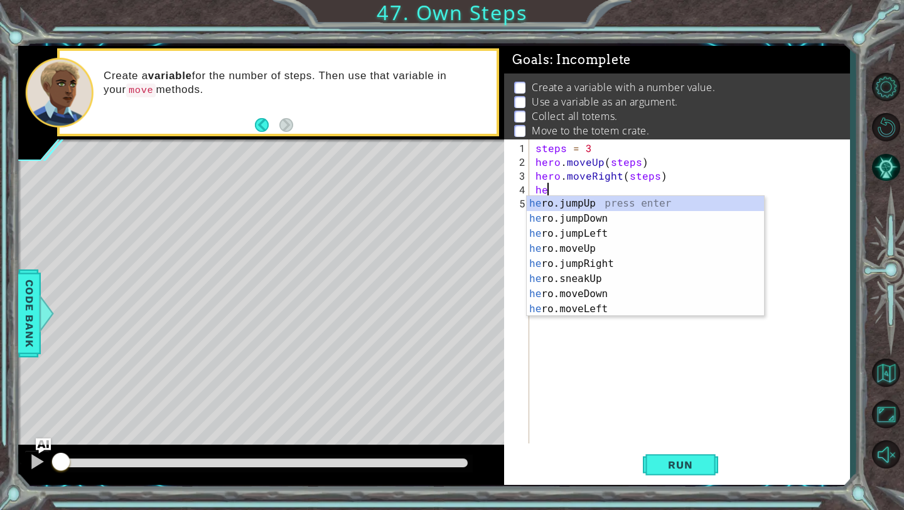
scroll to position [0, 1]
click at [574, 202] on div "her o. m oveUp press enter her o. m oveDown press enter her o. m oveLeft press …" at bounding box center [645, 271] width 237 height 151
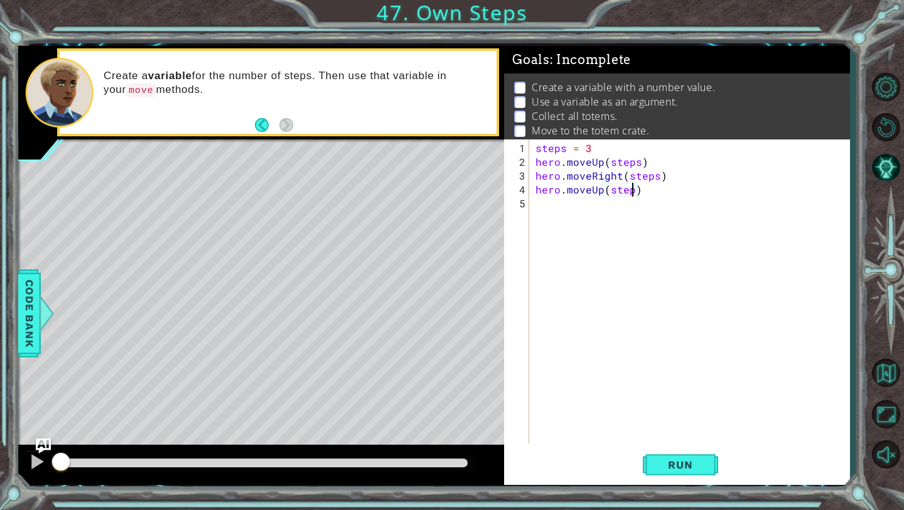
type textarea "hero.moveUp(steps)"
click at [574, 203] on div "steps = 3 hero . moveUp ( steps ) hero . moveRight ( steps ) hero . moveUp ( st…" at bounding box center [693, 306] width 320 height 331
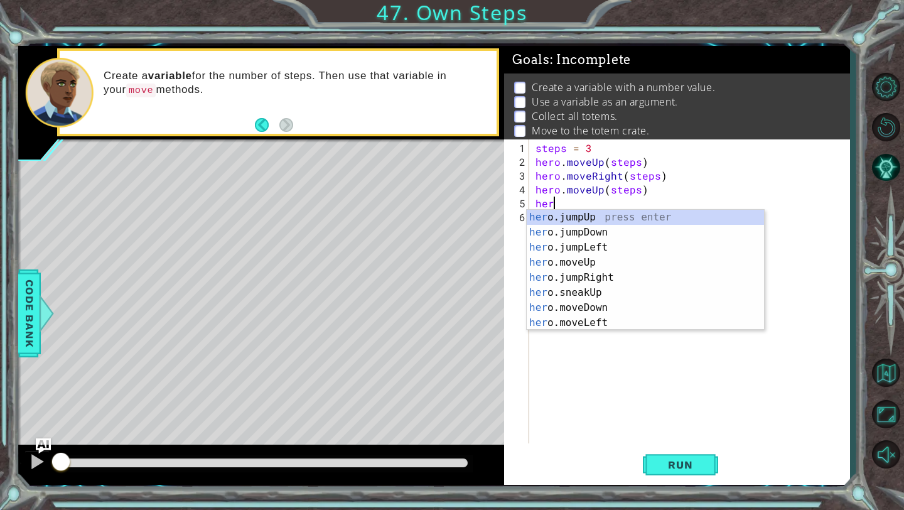
scroll to position [0, 1]
click at [598, 191] on div "steps = 3 hero . moveUp ( steps ) hero . moveRight ( steps ) hero . moveUp ( st…" at bounding box center [693, 306] width 320 height 331
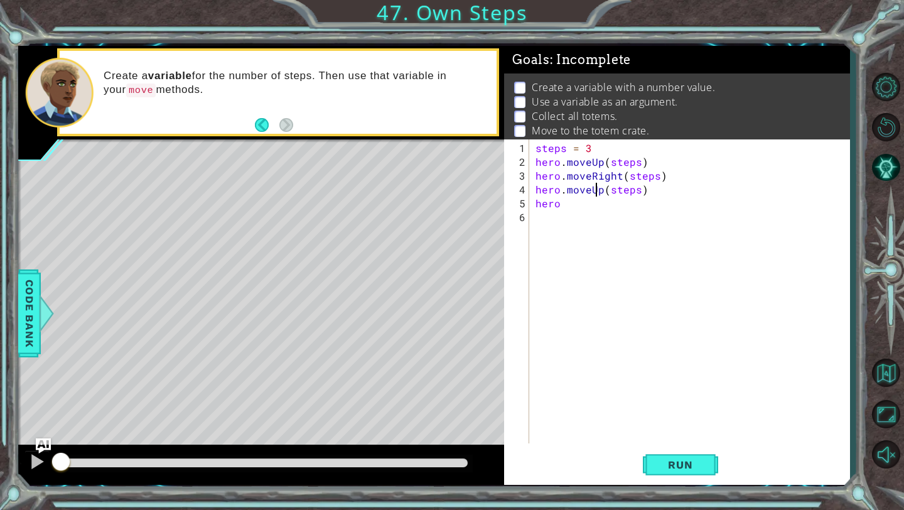
click at [605, 192] on div "steps = 3 hero . moveUp ( steps ) hero . moveRight ( steps ) hero . moveUp ( st…" at bounding box center [693, 306] width 320 height 331
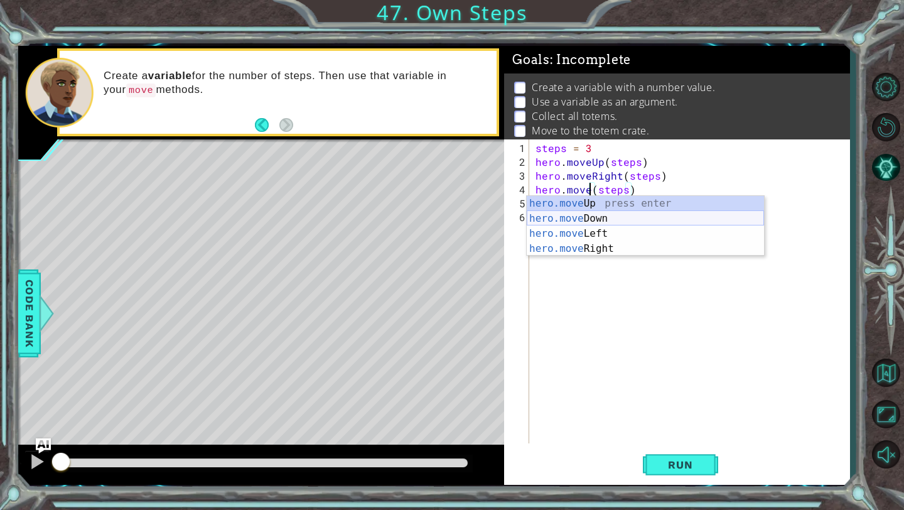
click at [593, 219] on div "hero.move Up press enter hero.move Down press enter hero.move Left press enter …" at bounding box center [645, 241] width 237 height 90
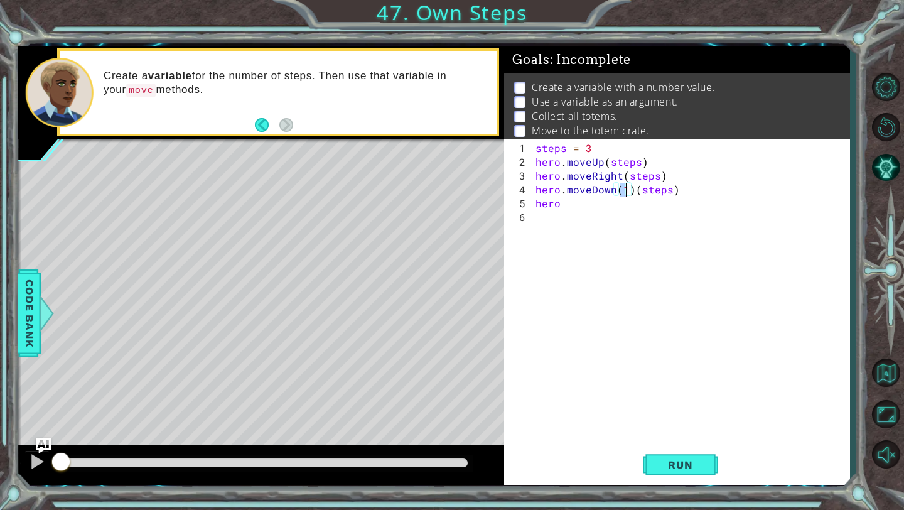
click at [632, 194] on div "steps = 3 hero . moveUp ( steps ) hero . moveRight ( steps ) hero . moveDown ( …" at bounding box center [693, 306] width 320 height 331
type textarea "hero.moveDown(steps)"
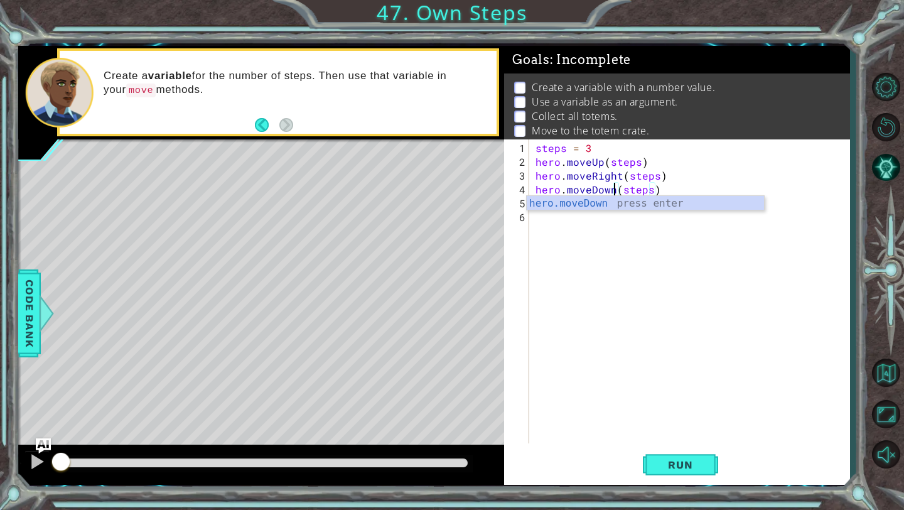
click at [576, 242] on div "steps = 3 hero . moveUp ( steps ) hero . moveRight ( steps ) hero . moveDown ( …" at bounding box center [693, 306] width 320 height 331
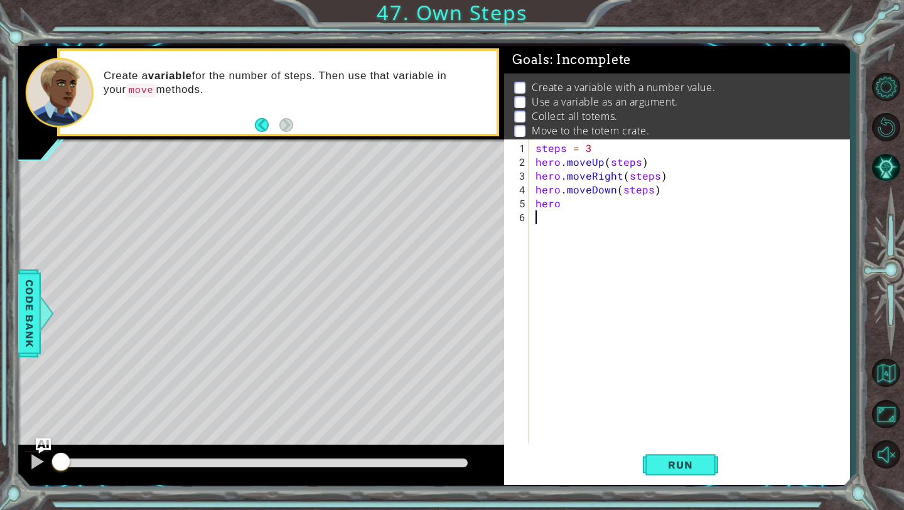
scroll to position [0, 0]
click at [568, 208] on div "steps = 3 hero . moveUp ( steps ) hero . moveRight ( steps ) hero . moveDown ( …" at bounding box center [693, 306] width 320 height 331
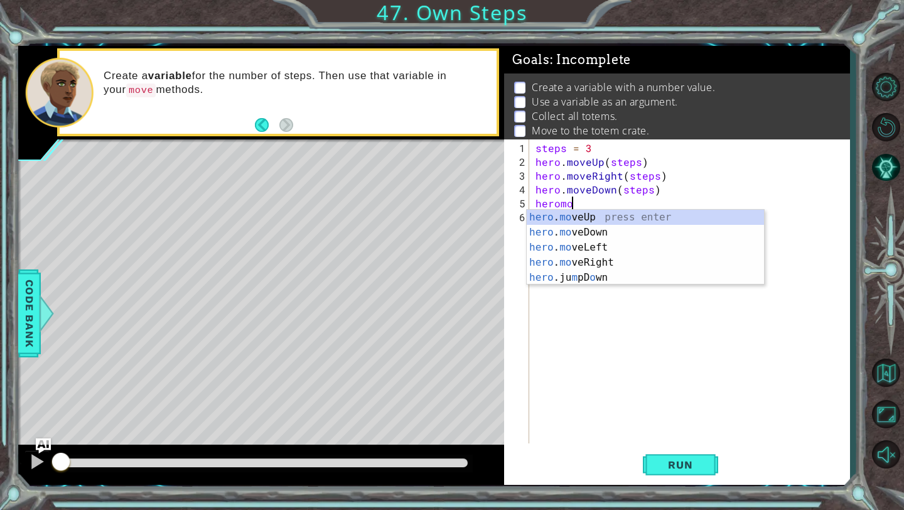
scroll to position [0, 1]
click at [598, 257] on div "hero . mo veUp press enter hero . mo veDown press enter hero . mo veLeft press …" at bounding box center [645, 262] width 237 height 105
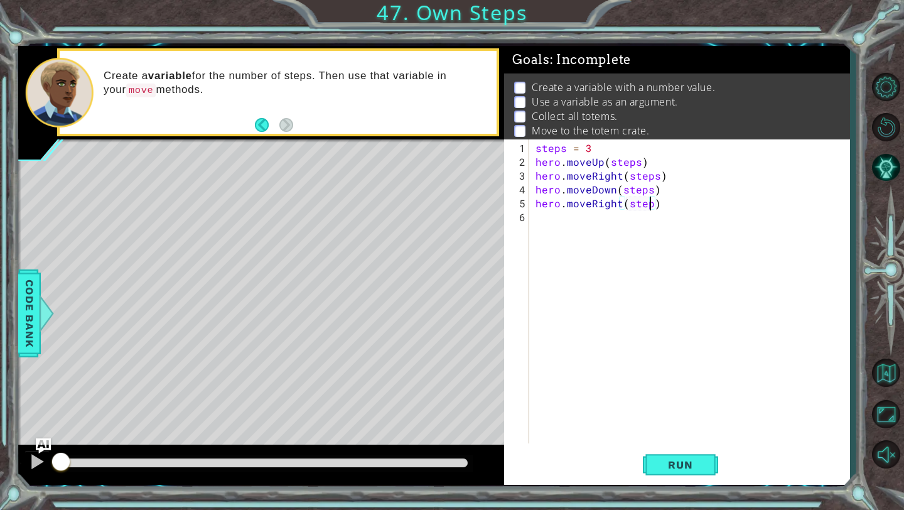
scroll to position [0, 7]
type textarea "hero.moveRight(steps)"
click at [672, 468] on span "Run" at bounding box center [680, 464] width 50 height 13
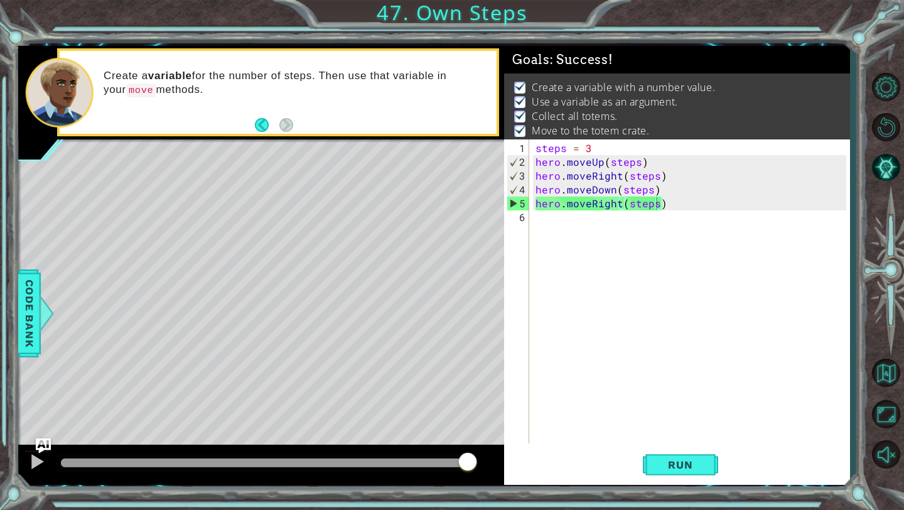
drag, startPoint x: 111, startPoint y: 462, endPoint x: 380, endPoint y: 445, distance: 269.3
click at [468, 443] on body "1 ההההההההההההההההההההההההההההההההההההההההההההההההההההההההההההההההההההההההההההה…" at bounding box center [452, 255] width 904 height 510
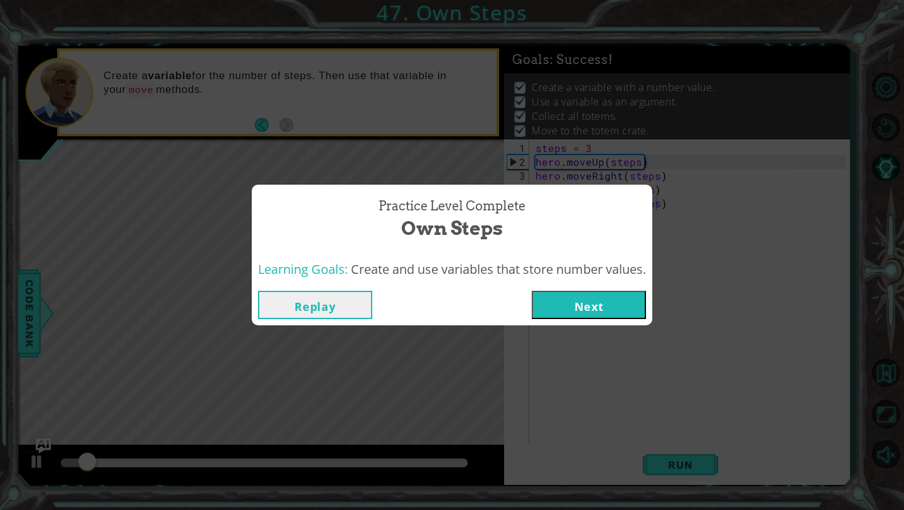
click at [610, 305] on button "Next" at bounding box center [589, 305] width 114 height 28
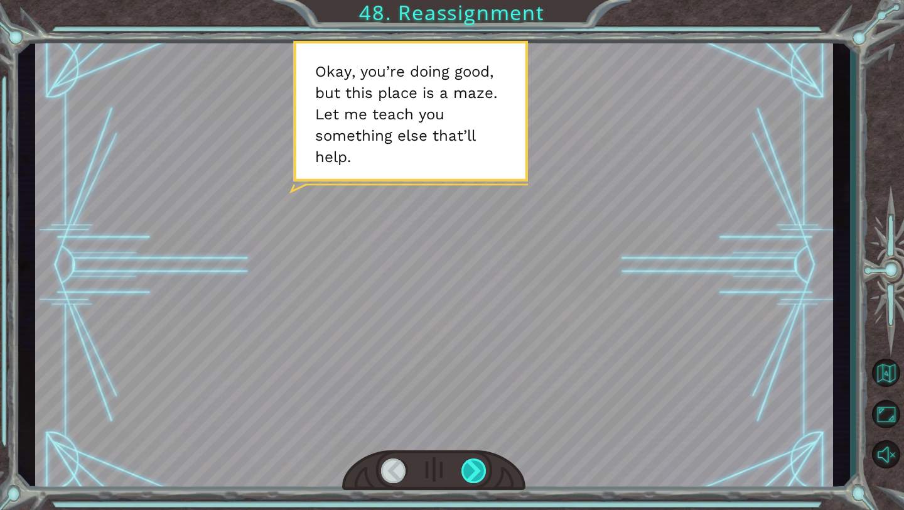
click at [470, 471] on div at bounding box center [474, 470] width 26 height 24
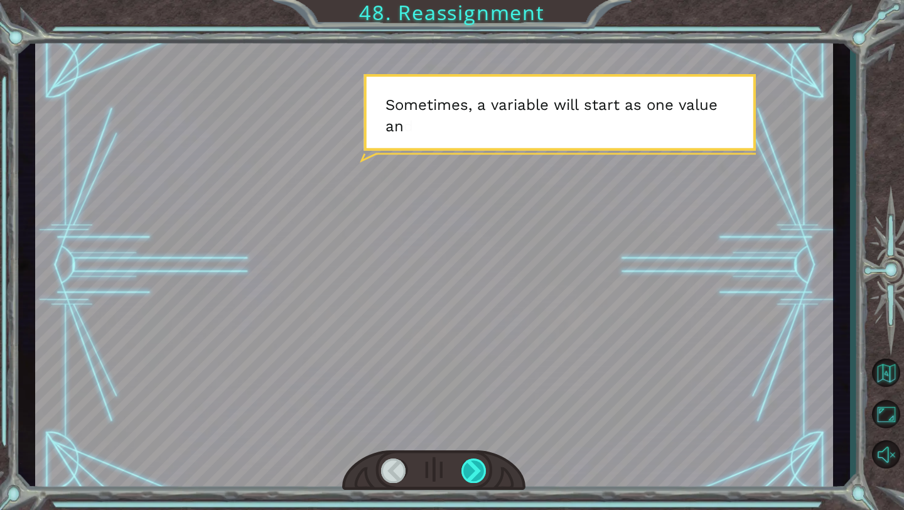
click at [471, 472] on div at bounding box center [474, 470] width 26 height 24
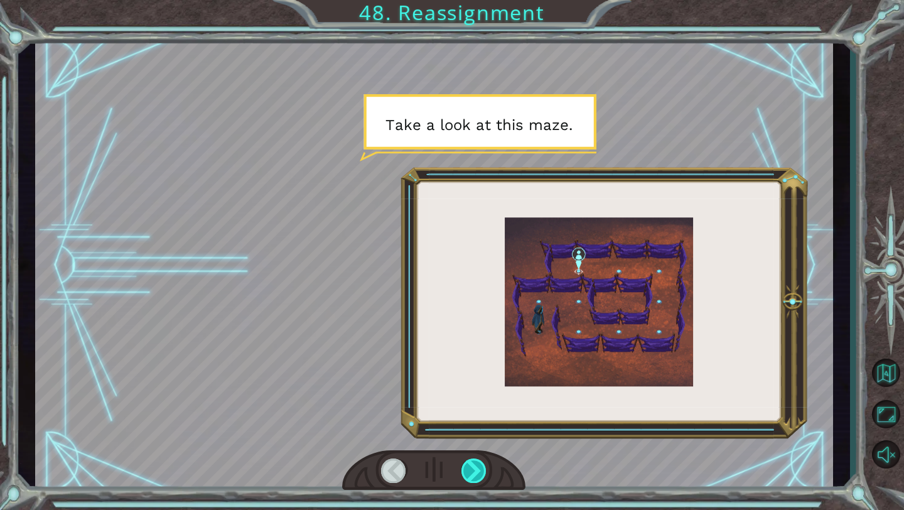
click at [477, 477] on div at bounding box center [474, 470] width 26 height 24
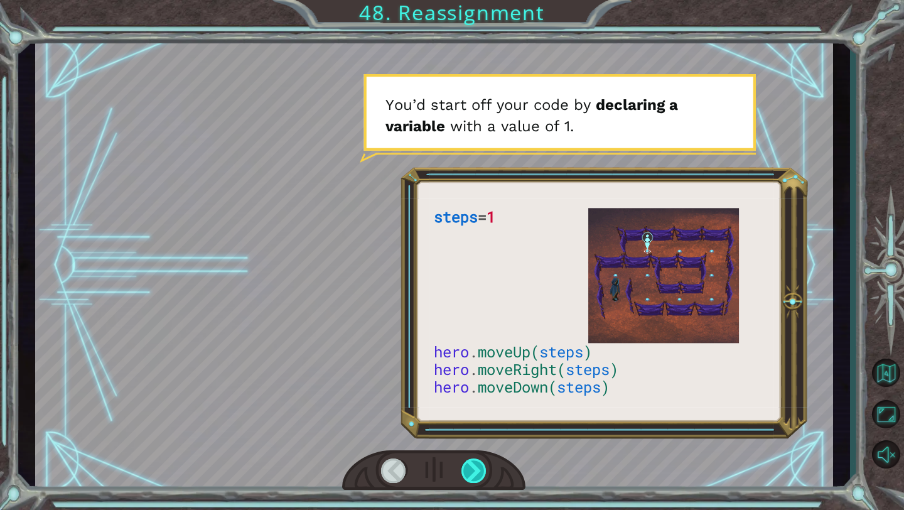
click at [477, 477] on div at bounding box center [474, 470] width 26 height 24
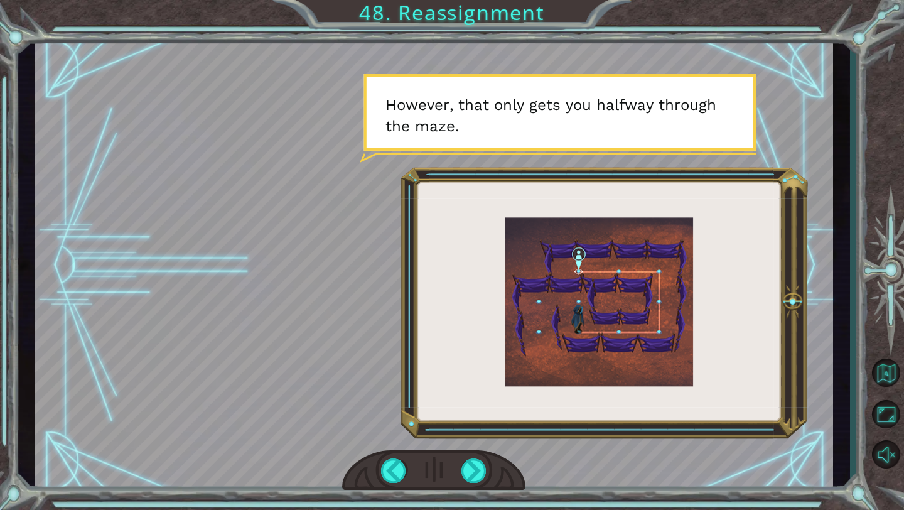
click at [374, 470] on div at bounding box center [433, 470] width 183 height 40
click at [387, 470] on div at bounding box center [394, 470] width 26 height 24
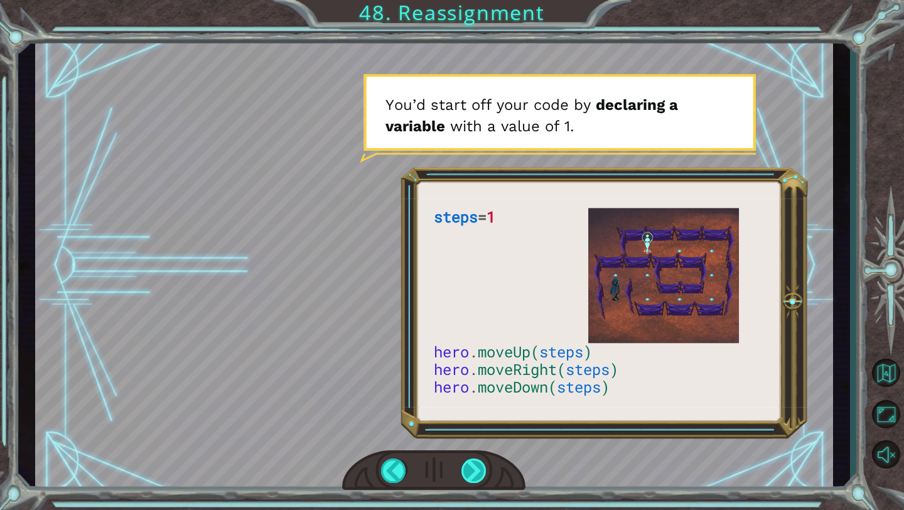
click at [471, 473] on div at bounding box center [474, 470] width 26 height 24
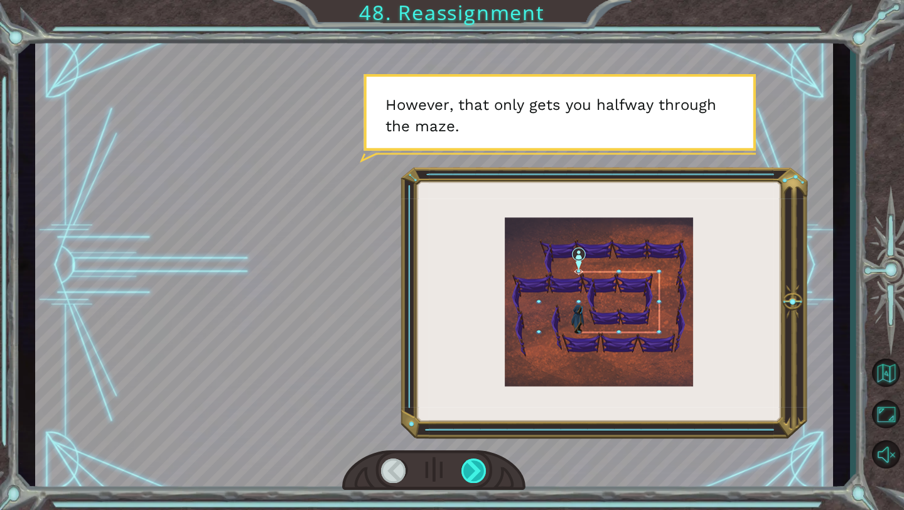
click at [473, 473] on div at bounding box center [474, 470] width 26 height 24
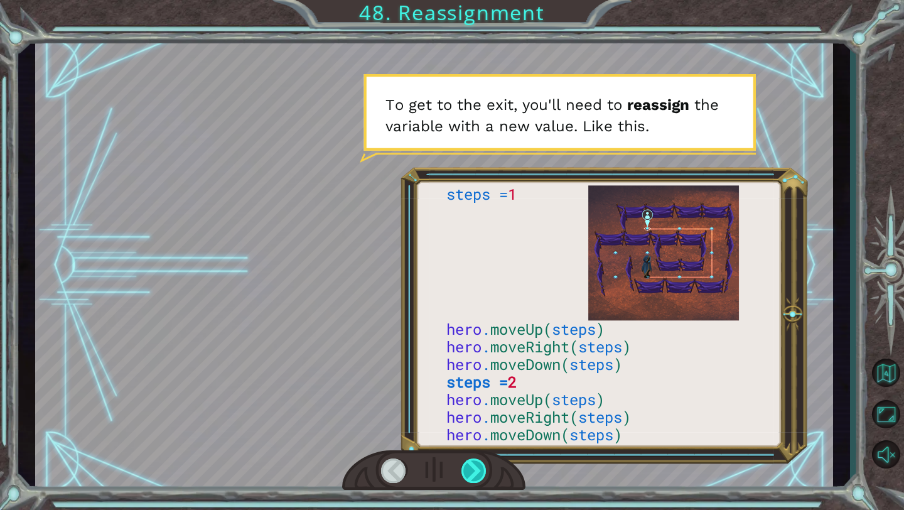
click at [473, 472] on div at bounding box center [474, 470] width 26 height 24
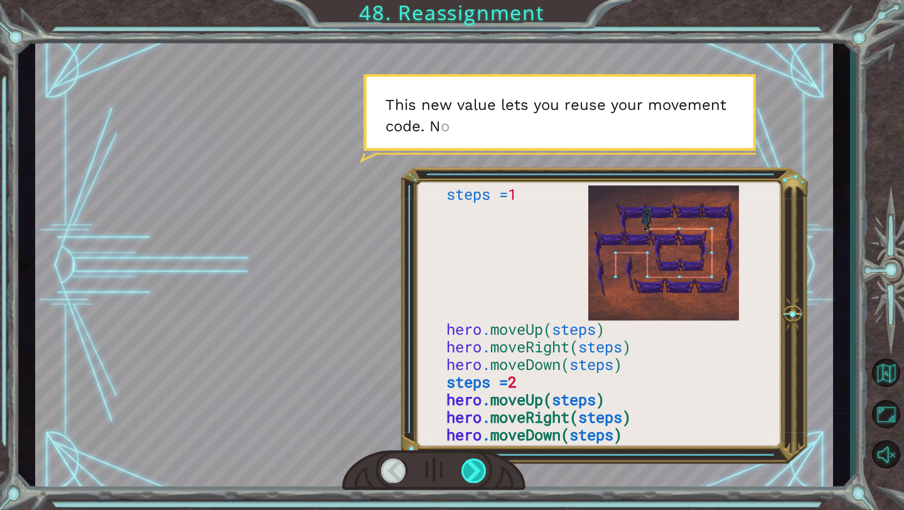
click at [473, 472] on div at bounding box center [474, 470] width 26 height 24
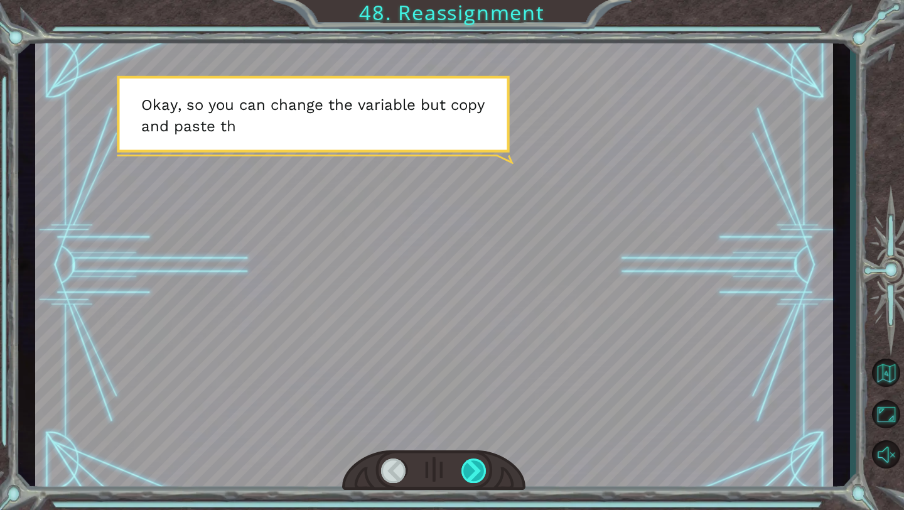
click at [474, 472] on div at bounding box center [474, 470] width 26 height 24
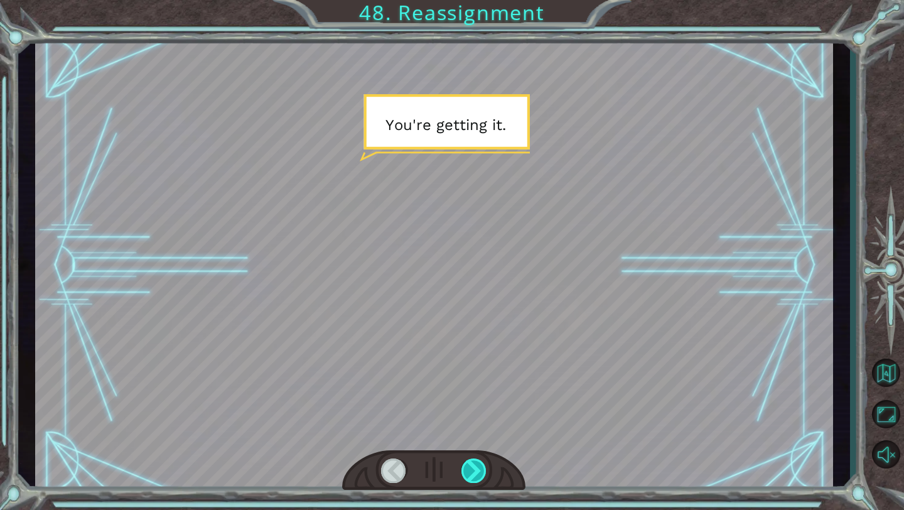
click at [474, 472] on div at bounding box center [474, 470] width 26 height 24
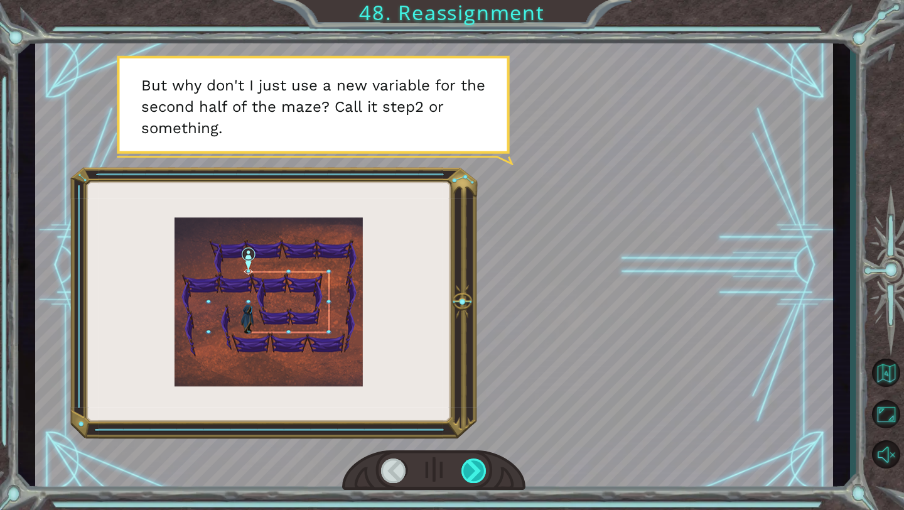
click at [475, 472] on div at bounding box center [474, 470] width 26 height 24
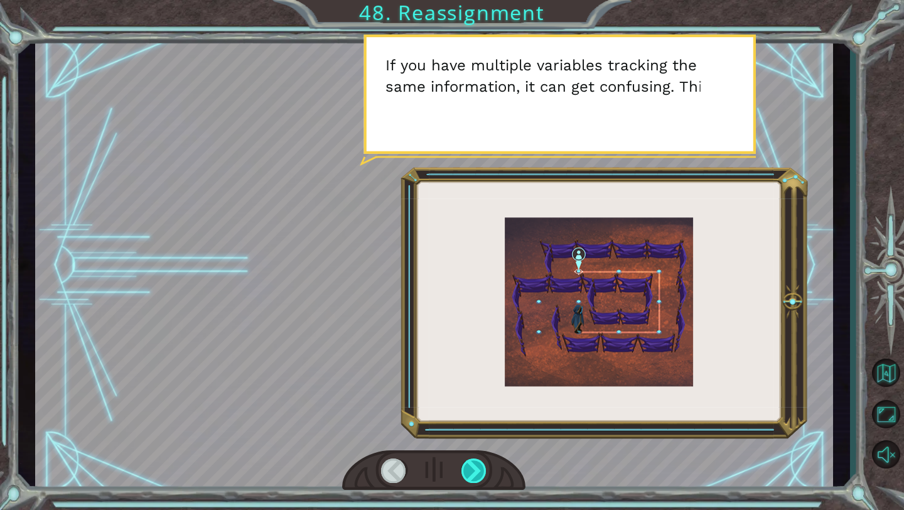
click at [477, 472] on div at bounding box center [474, 470] width 26 height 24
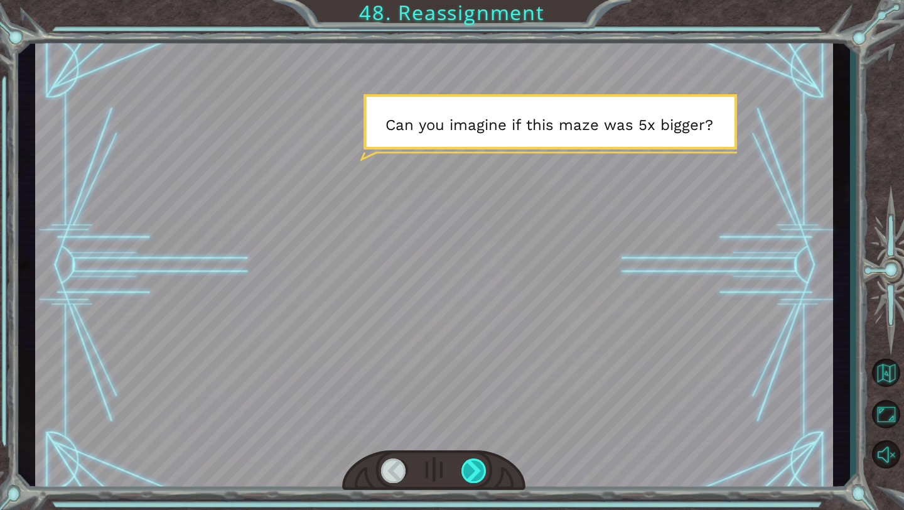
click at [478, 472] on div at bounding box center [474, 470] width 26 height 24
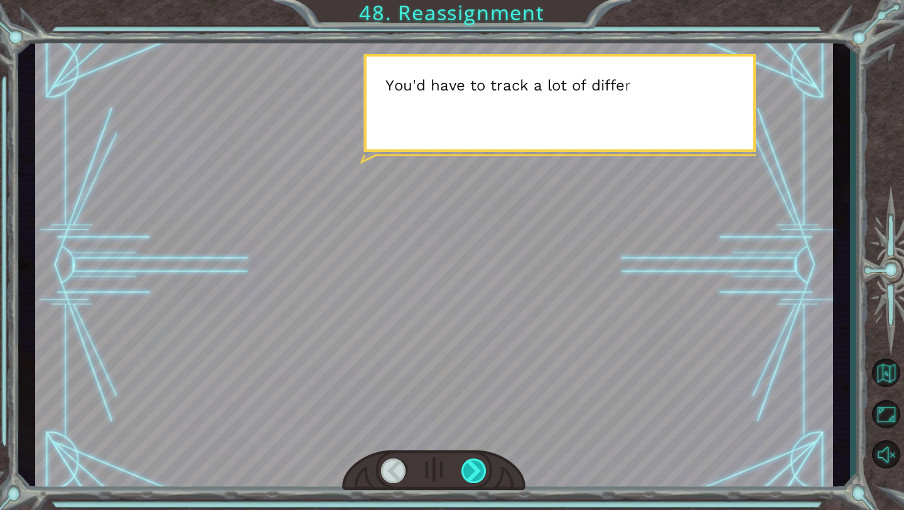
click at [480, 472] on div at bounding box center [474, 470] width 26 height 24
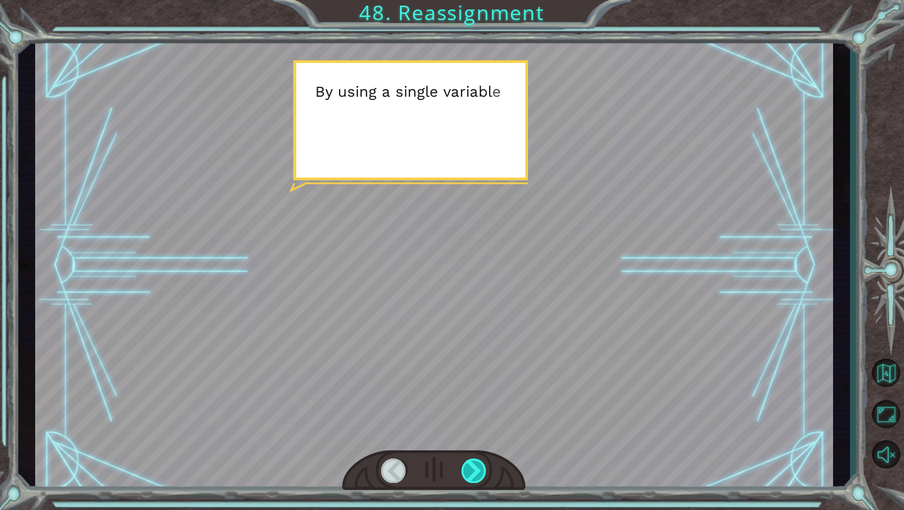
click at [481, 472] on div at bounding box center [474, 470] width 26 height 24
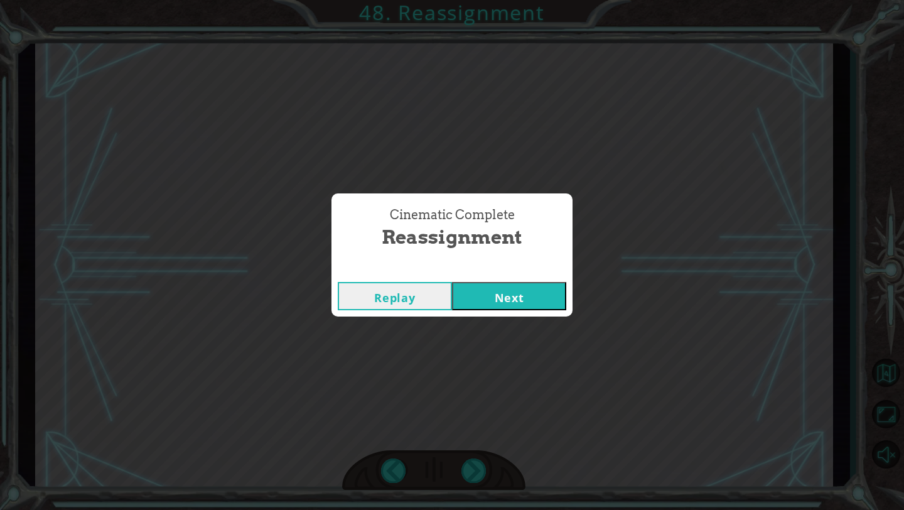
drag, startPoint x: 482, startPoint y: 472, endPoint x: 488, endPoint y: 449, distance: 24.1
click at [482, 472] on div "Cinematic Complete Reassignment Replay Next" at bounding box center [452, 255] width 904 height 510
click at [512, 296] on button "Next" at bounding box center [509, 296] width 114 height 28
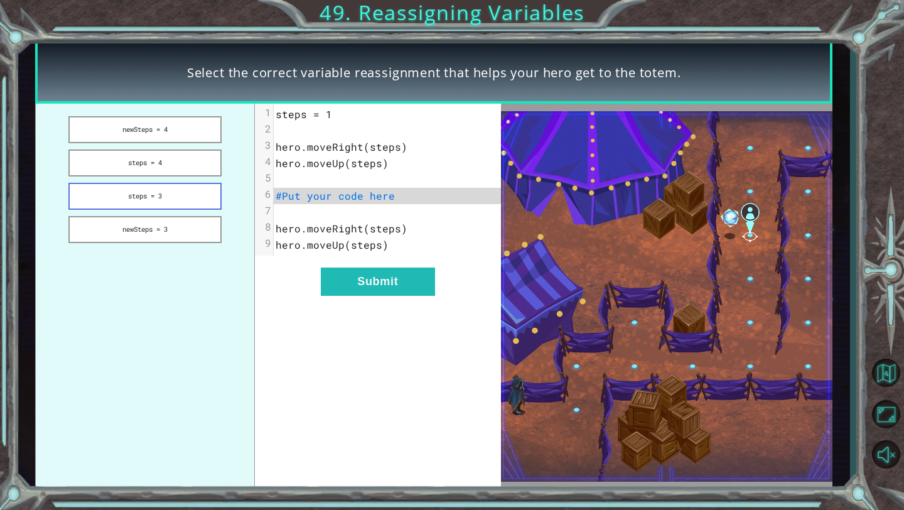
click at [168, 183] on button "steps = 3" at bounding box center [144, 196] width 153 height 27
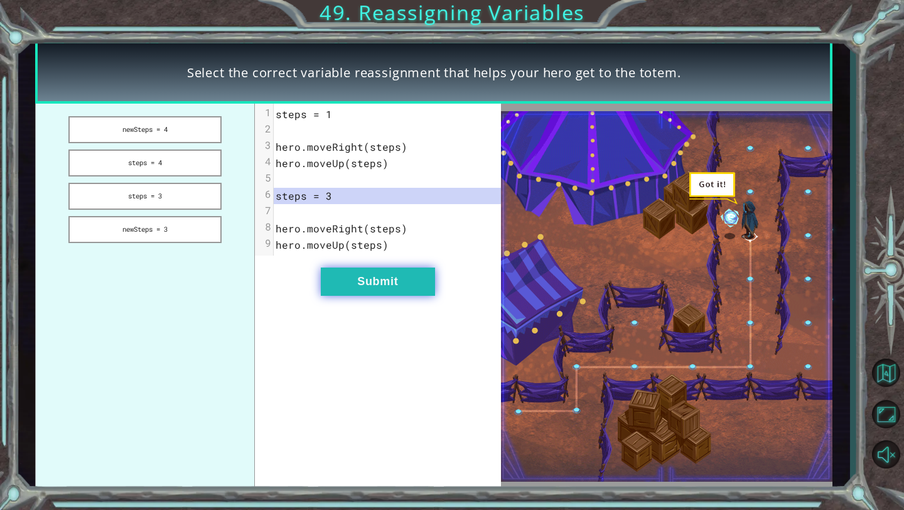
click at [355, 279] on button "Submit" at bounding box center [378, 281] width 114 height 28
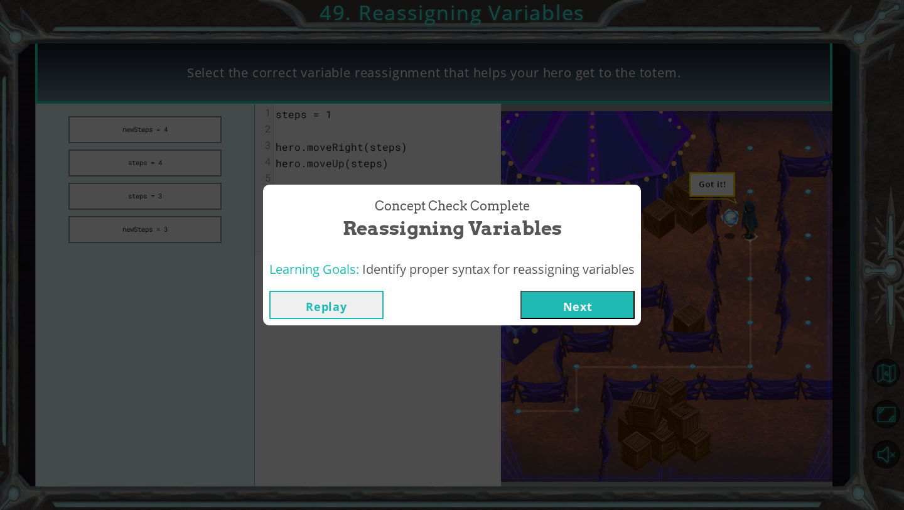
click at [575, 299] on button "Next" at bounding box center [577, 305] width 114 height 28
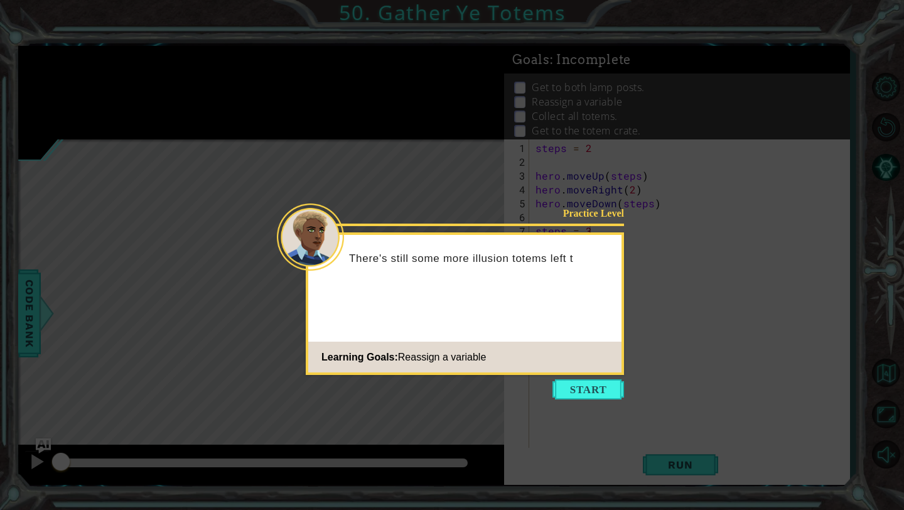
drag, startPoint x: 576, startPoint y: 389, endPoint x: 566, endPoint y: 261, distance: 128.5
click at [566, 261] on div "Practice Level There's still some more illusion totems left t Learning Goals: R…" at bounding box center [464, 262] width 313 height 55
click at [574, 304] on div "Practice Level There's still some more illusion totems left to collect, but var…" at bounding box center [465, 303] width 318 height 143
click at [590, 384] on button "Start" at bounding box center [588, 389] width 72 height 20
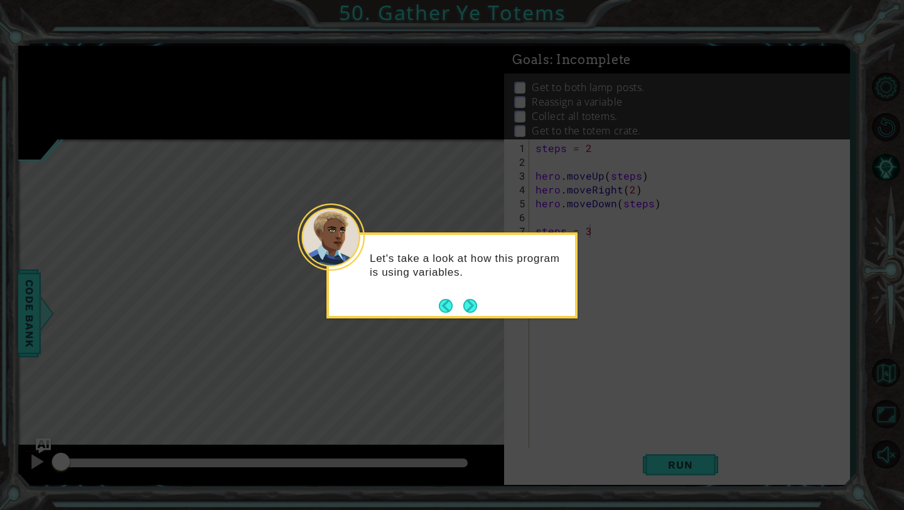
click at [480, 307] on div "Let's take a look at how this program is using variables." at bounding box center [451, 275] width 251 height 86
click at [472, 306] on button "Next" at bounding box center [470, 306] width 14 height 14
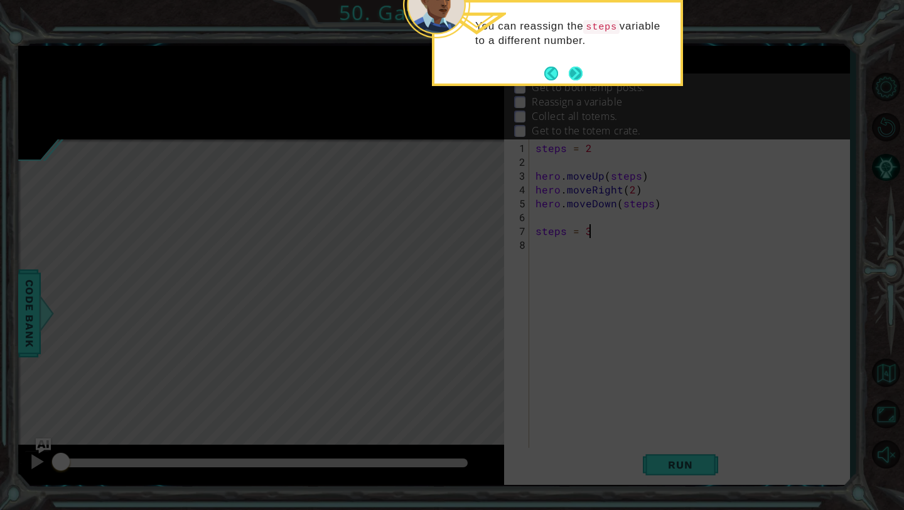
click at [576, 72] on button "Next" at bounding box center [576, 74] width 14 height 14
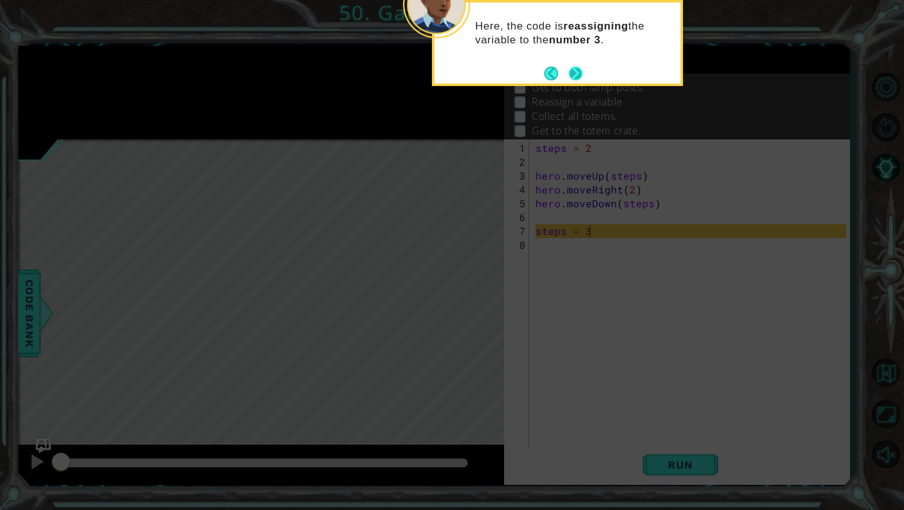
click at [573, 73] on button "Next" at bounding box center [576, 74] width 14 height 14
click at [574, 73] on button "Next" at bounding box center [576, 74] width 14 height 14
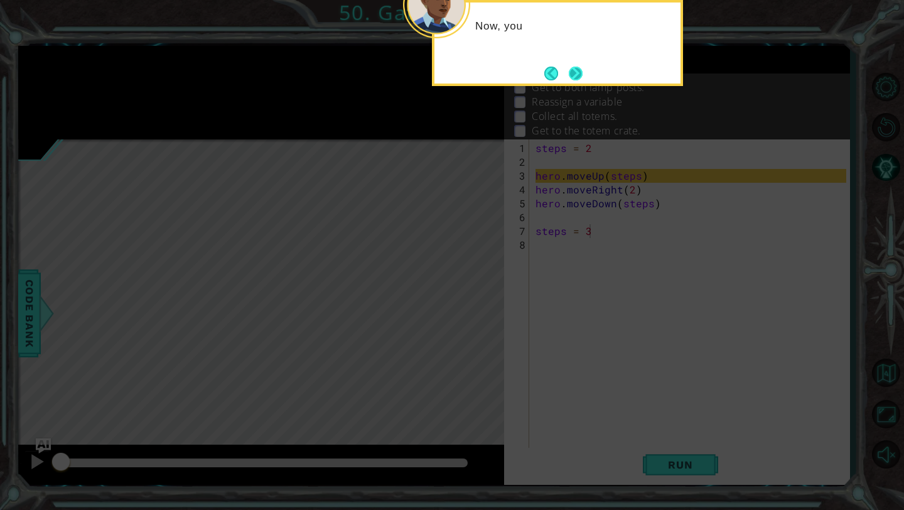
click at [576, 75] on button "Next" at bounding box center [576, 73] width 14 height 14
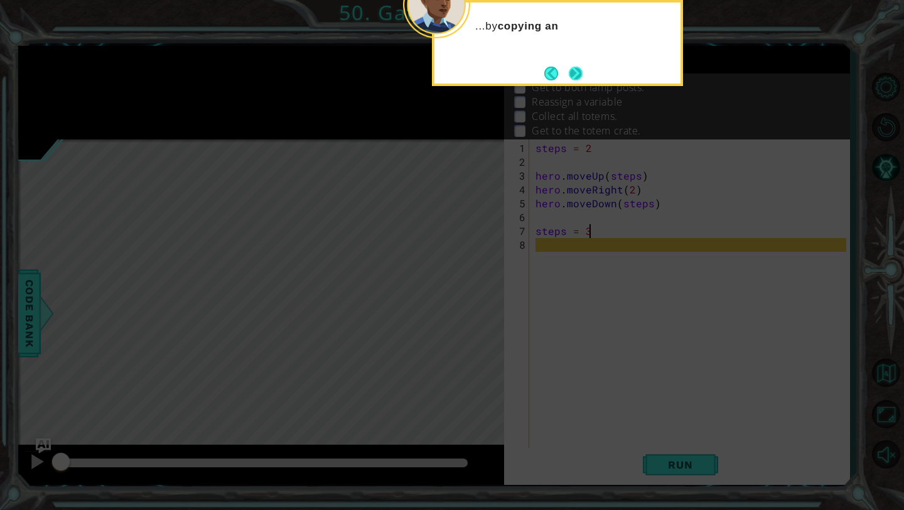
click at [578, 77] on button "Next" at bounding box center [576, 74] width 14 height 14
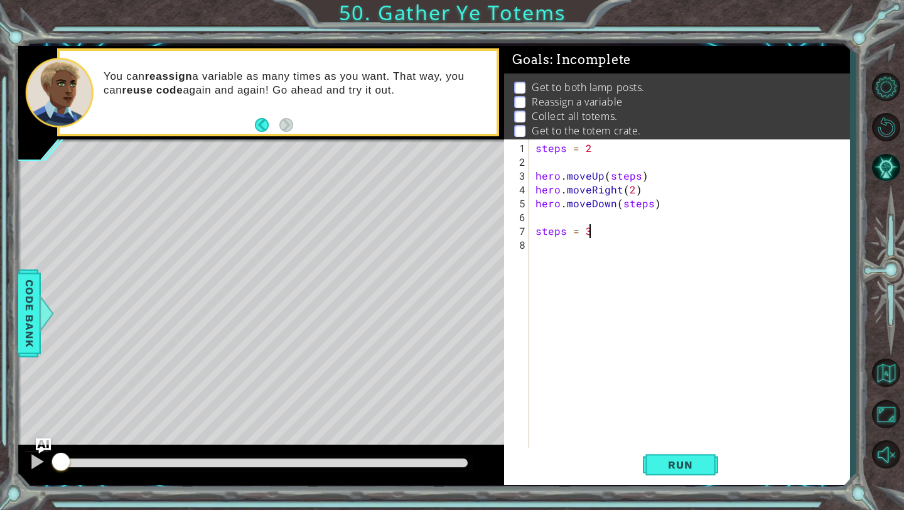
click at [548, 252] on div "steps = 2 hero . moveUp ( steps ) hero . moveRight ( 2 ) hero . moveDown ( step…" at bounding box center [693, 313] width 320 height 345
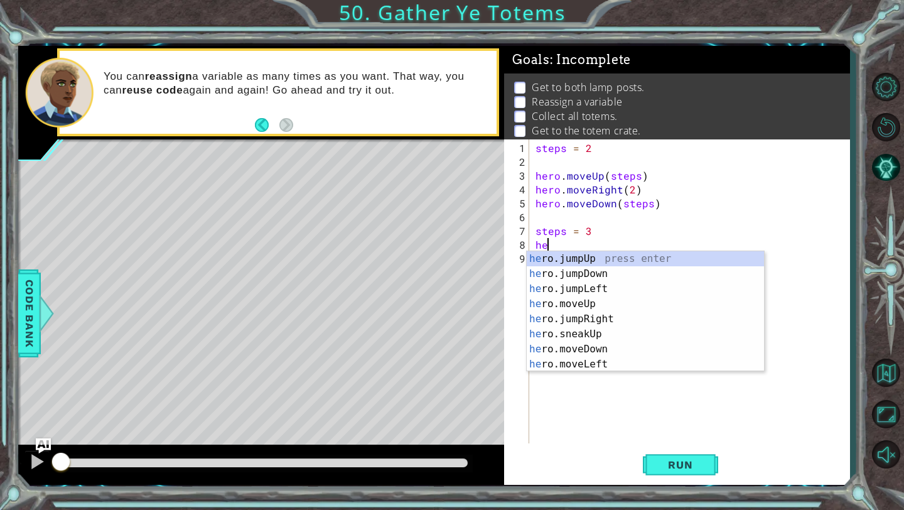
scroll to position [0, 1]
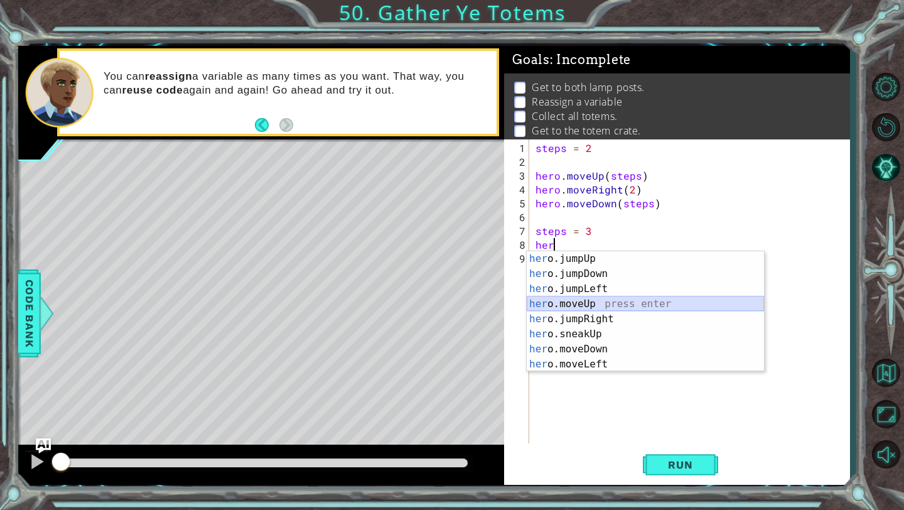
click at [585, 300] on div "her o.jumpUp press enter her o.jumpDown press enter her o.jumpLeft press enter …" at bounding box center [645, 326] width 237 height 151
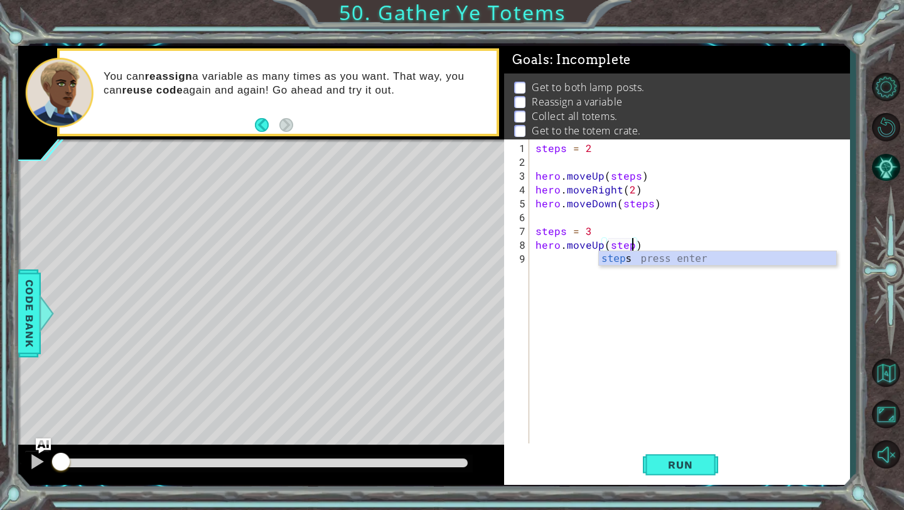
type textarea "hero.moveUp(steps)"
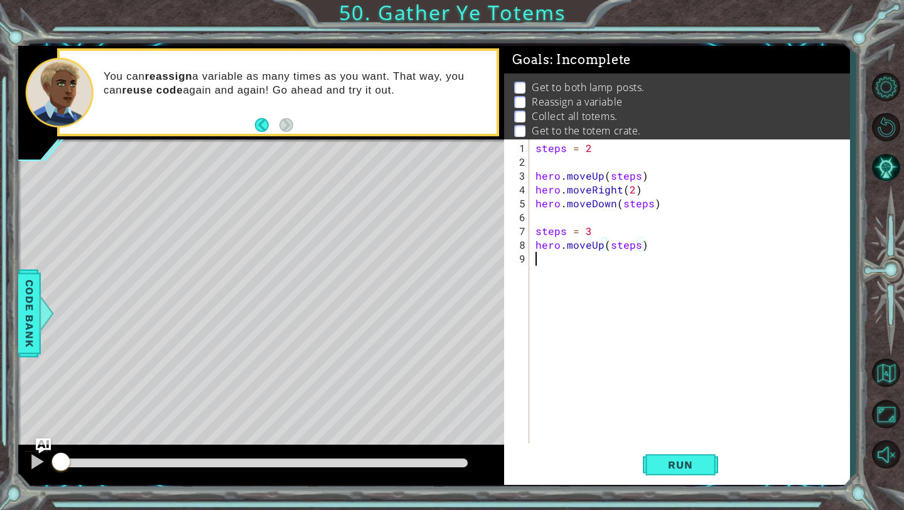
click at [558, 259] on div "steps = 2 hero . moveUp ( steps ) hero . moveRight ( 2 ) hero . moveDown ( step…" at bounding box center [693, 306] width 320 height 331
click at [663, 473] on button "Run" at bounding box center [680, 465] width 75 height 35
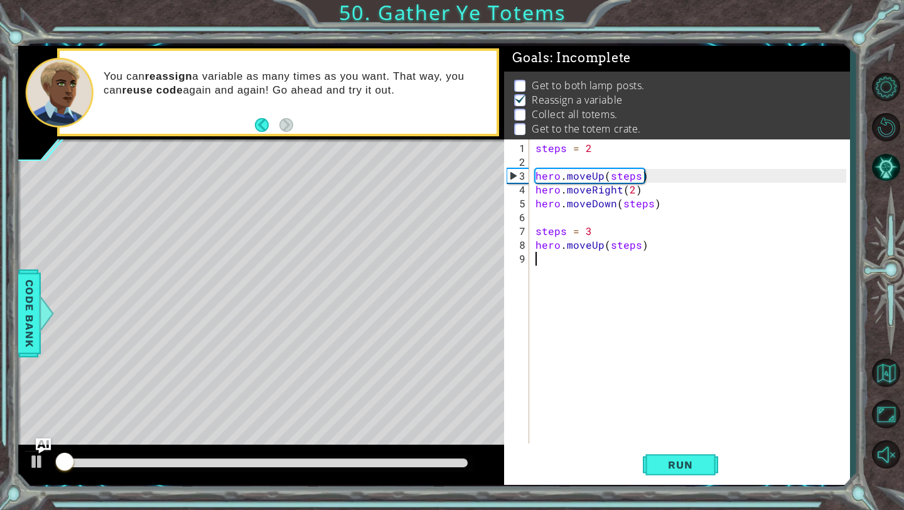
scroll to position [3, 0]
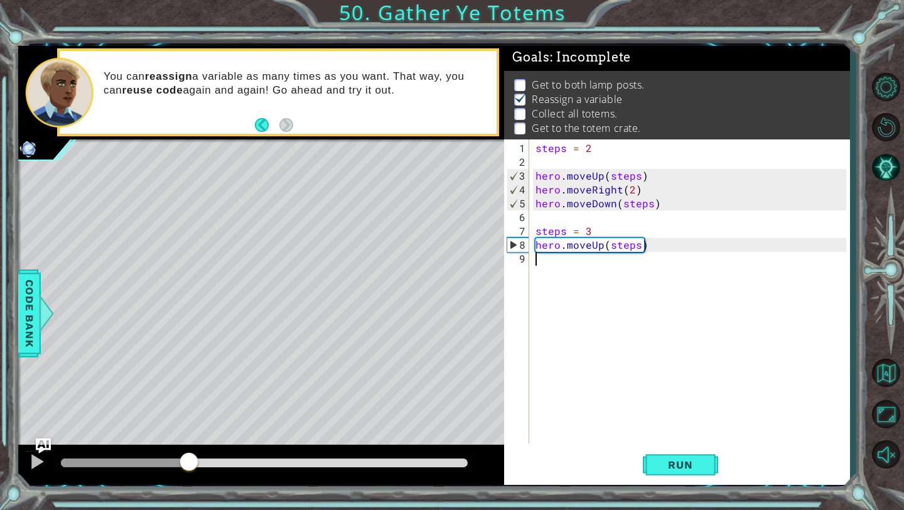
drag, startPoint x: 68, startPoint y: 460, endPoint x: 100, endPoint y: 455, distance: 32.4
click at [178, 456] on div at bounding box center [189, 462] width 23 height 23
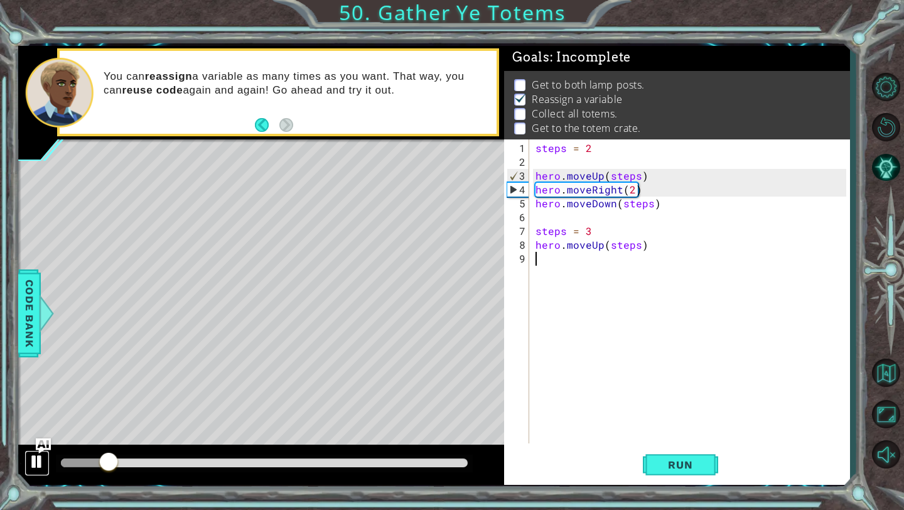
click at [39, 458] on div at bounding box center [37, 461] width 16 height 16
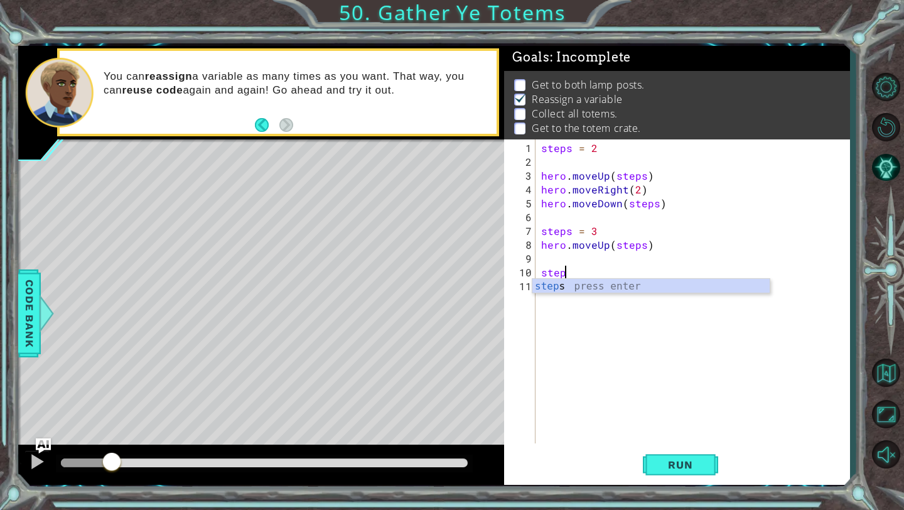
scroll to position [0, 1]
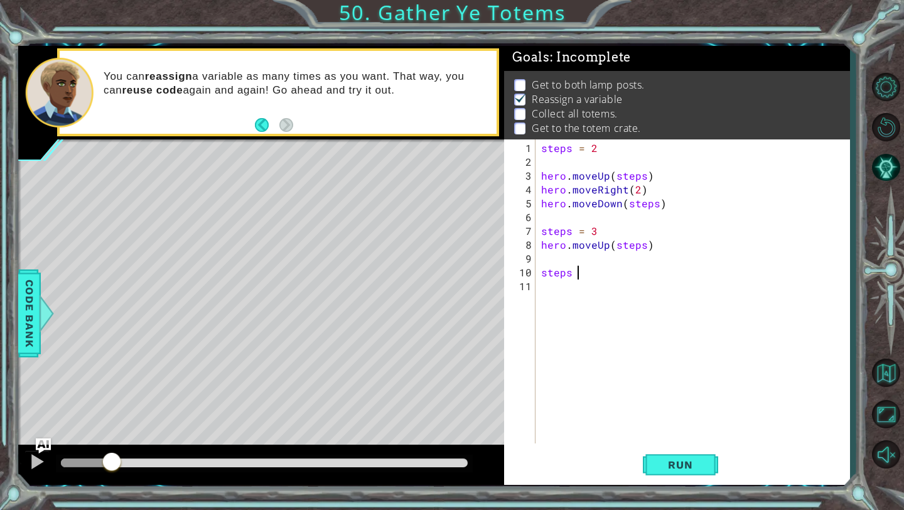
type textarea "steps 2"
click at [556, 288] on div "steps = 2 hero . moveUp ( steps ) hero . moveRight ( 2 ) hero . moveDown ( step…" at bounding box center [696, 306] width 314 height 331
click at [576, 273] on div "steps = 2 hero . moveUp ( steps ) hero . moveRight ( 2 ) hero . moveDown ( step…" at bounding box center [696, 306] width 314 height 331
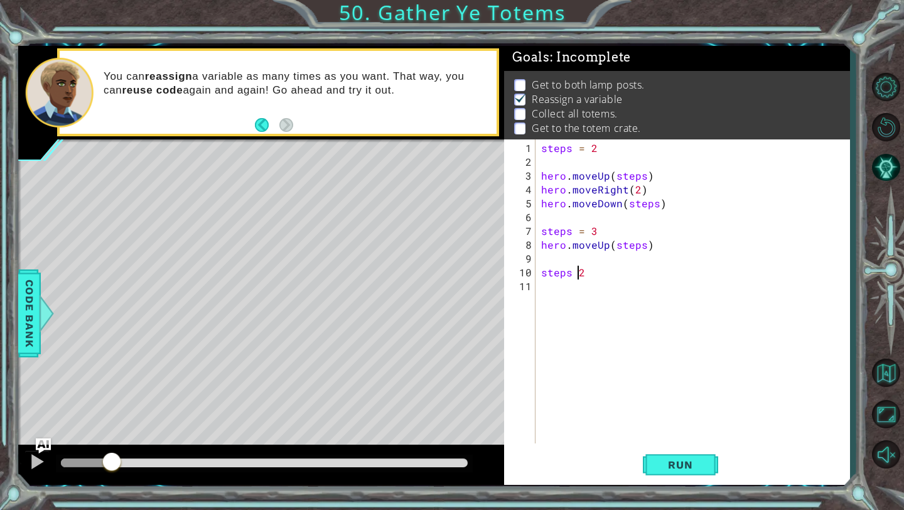
scroll to position [0, 3]
type textarea "steps = 2"
click at [563, 294] on div "steps = 2 hero . moveUp ( steps ) hero . moveRight ( 2 ) hero . moveDown ( step…" at bounding box center [696, 306] width 314 height 331
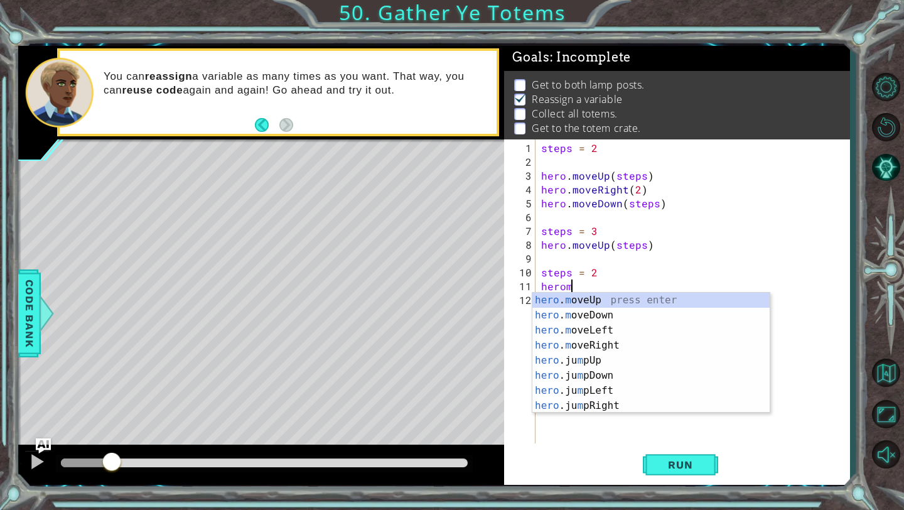
scroll to position [0, 1]
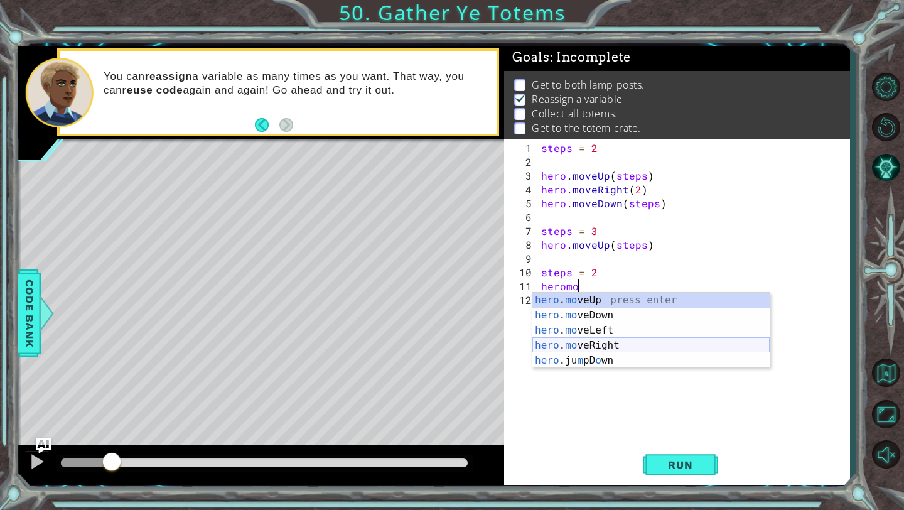
click at [614, 342] on div "hero . mo veUp press enter hero . mo veDown press enter hero . mo veLeft press …" at bounding box center [650, 345] width 237 height 105
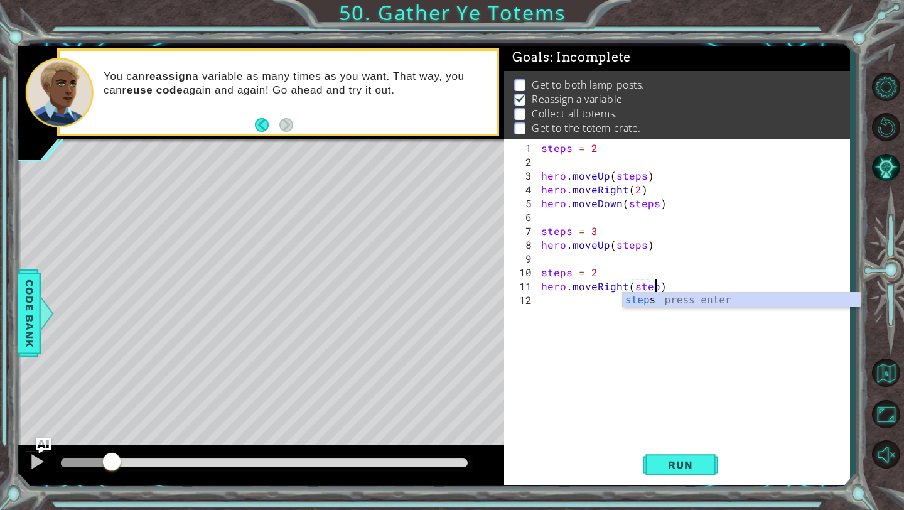
type textarea "hero.moveRight(steps)"
click at [568, 315] on div "steps = 2 hero . moveUp ( steps ) hero . moveRight ( 2 ) hero . moveDown ( step…" at bounding box center [696, 306] width 314 height 331
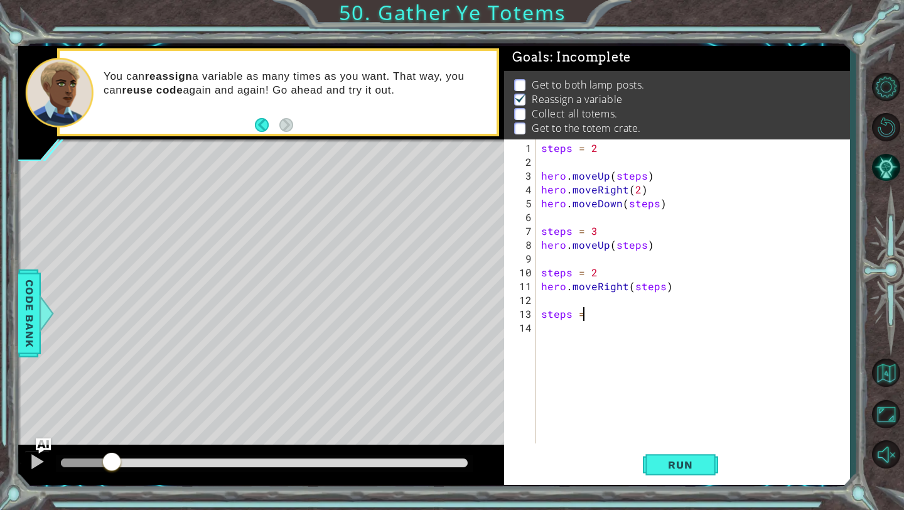
scroll to position [0, 2]
type textarea "steps = 3"
click at [558, 331] on div "steps = 2 hero . moveUp ( steps ) hero . moveRight ( 2 ) hero . moveDown ( step…" at bounding box center [696, 306] width 314 height 331
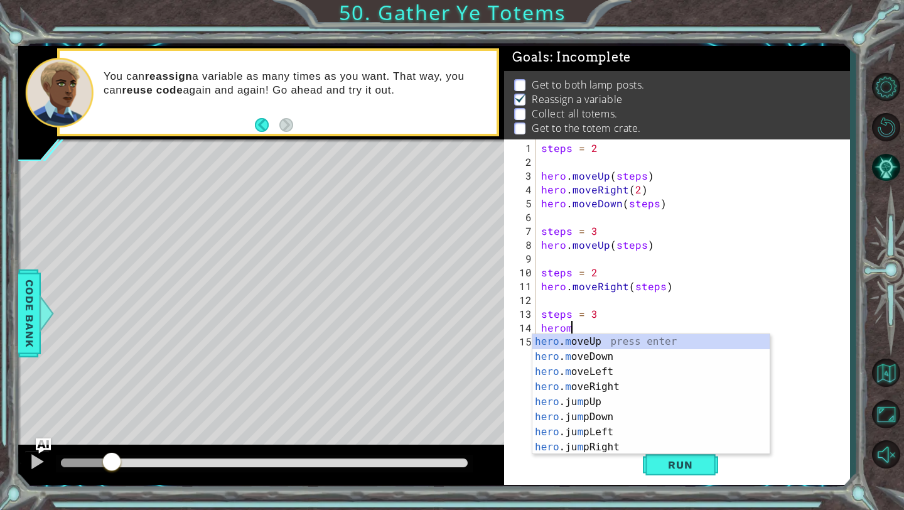
scroll to position [0, 1]
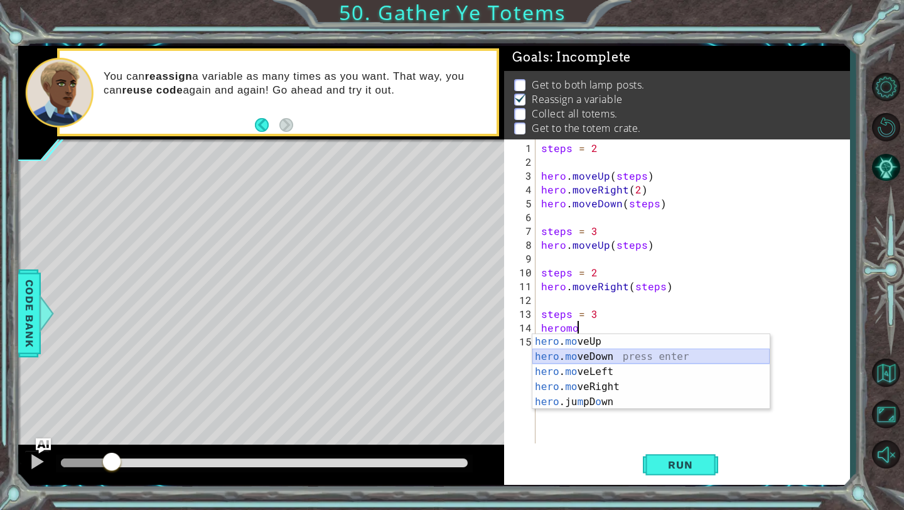
click at [596, 351] on div "hero . mo veUp press enter hero . mo veDown press enter hero . mo veLeft press …" at bounding box center [650, 386] width 237 height 105
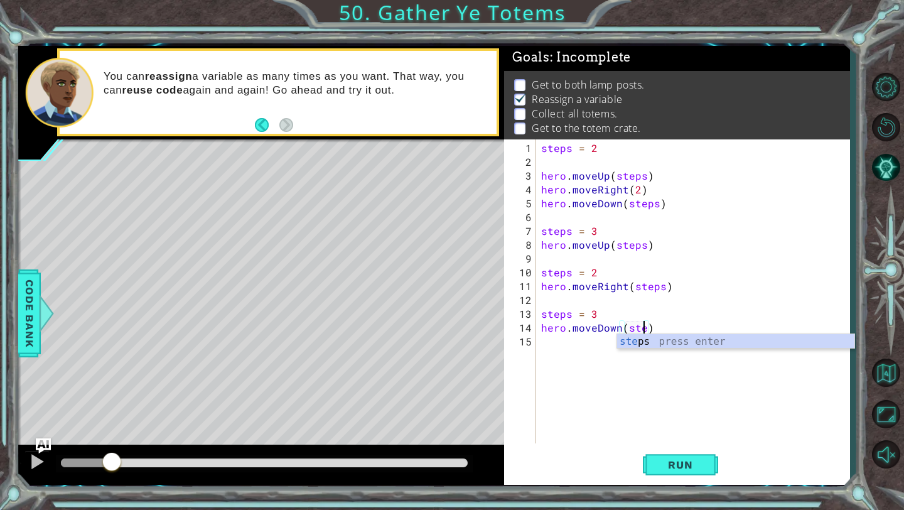
type textarea "hero.moveDown(steps)"
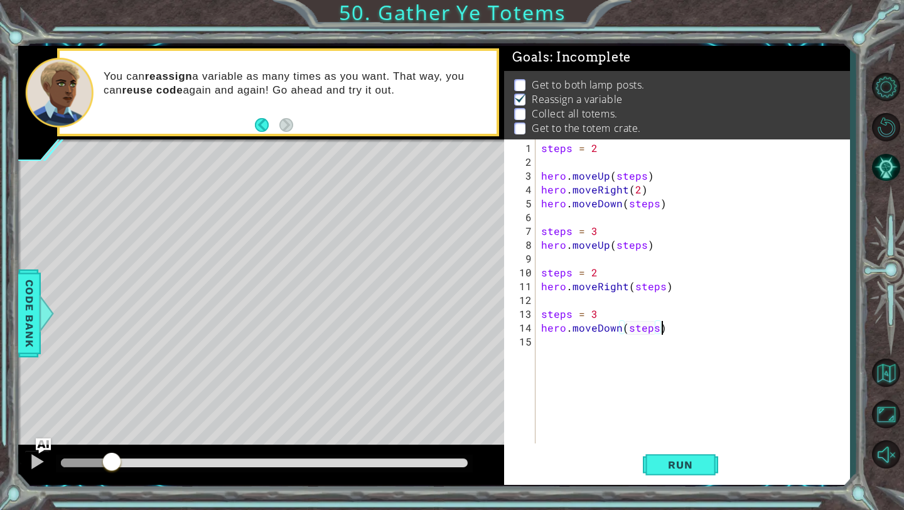
click at [681, 321] on div "steps = 2 hero . moveUp ( steps ) hero . moveRight ( 2 ) hero . moveDown ( step…" at bounding box center [696, 306] width 314 height 331
type textarea "steps = 4"
click at [591, 382] on div "steps = 2 hero . moveUp ( steps ) hero . moveRight ( 2 ) hero . moveDown ( step…" at bounding box center [696, 306] width 314 height 331
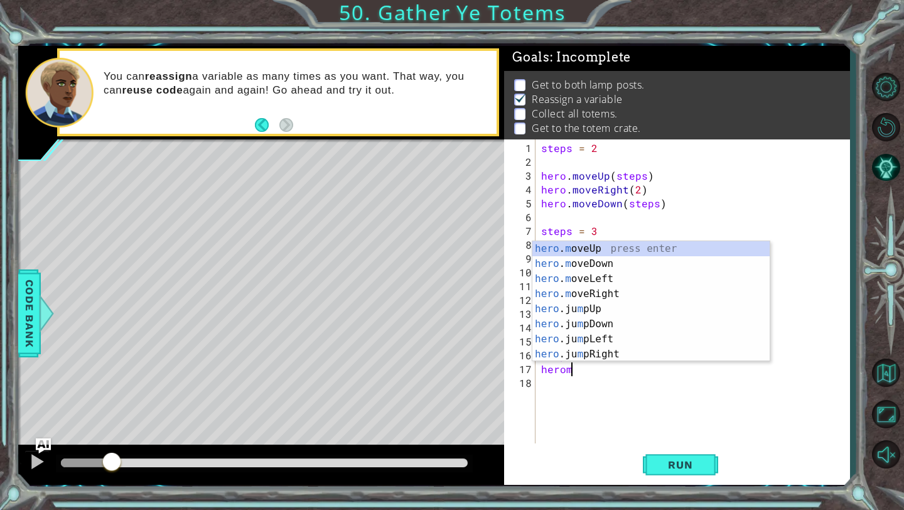
scroll to position [0, 1]
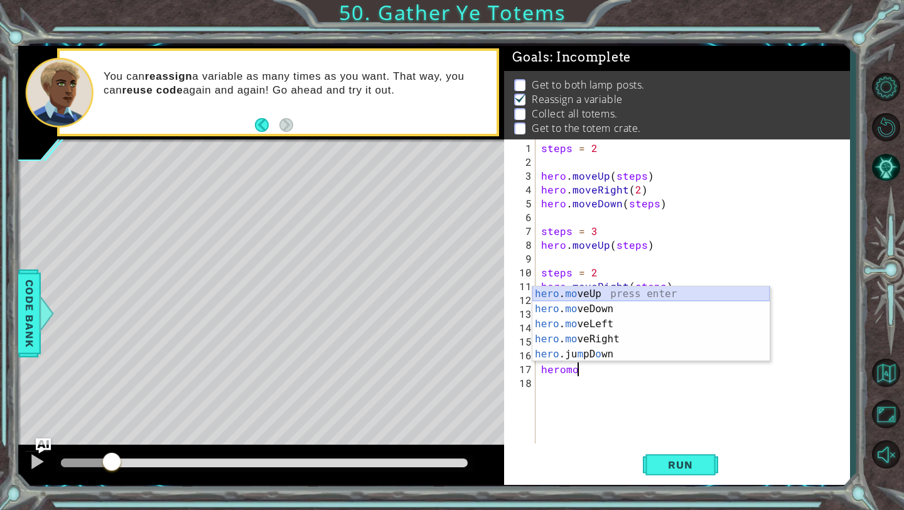
click at [613, 293] on div "hero . mo veUp press enter hero . mo veDown press enter hero . mo veLeft press …" at bounding box center [650, 338] width 237 height 105
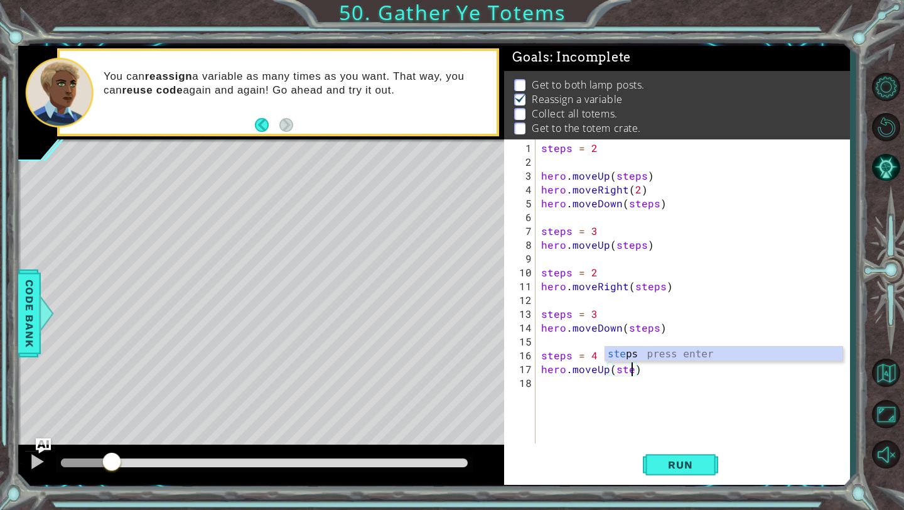
type textarea "hero.moveUp(steps)"
click at [567, 389] on div "steps = 2 hero . moveUp ( steps ) hero . moveRight ( 2 ) hero . moveDown ( step…" at bounding box center [696, 306] width 314 height 331
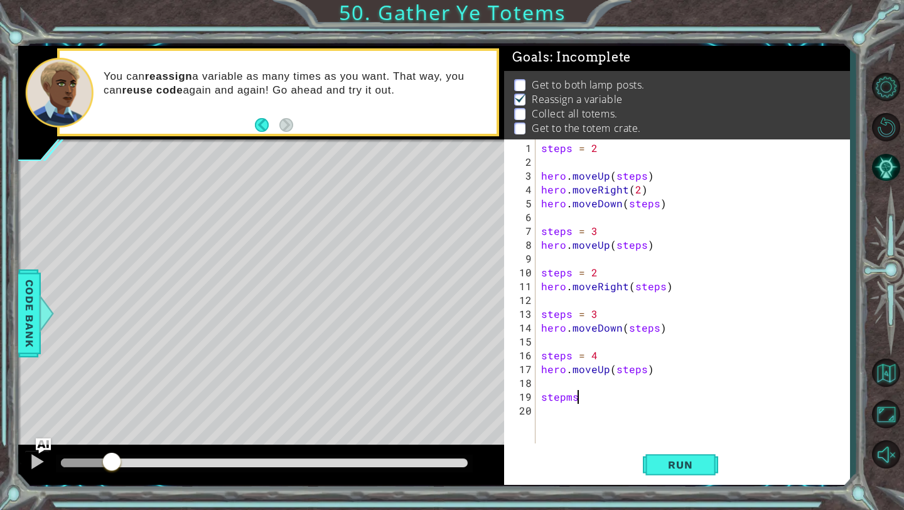
scroll to position [0, 1]
type textarea "steps = 2"
click at [558, 414] on div "steps = 2 hero . moveUp ( steps ) hero . moveRight ( 2 ) hero . moveDown ( step…" at bounding box center [696, 306] width 314 height 331
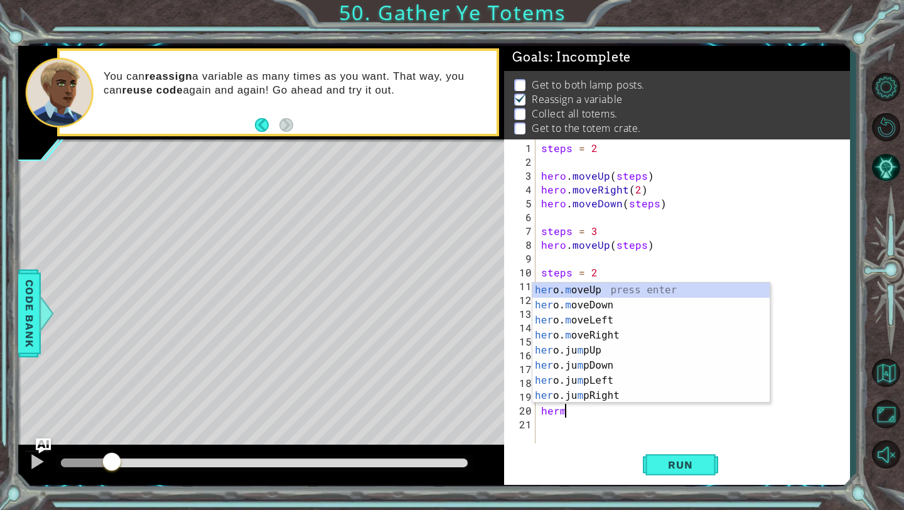
scroll to position [0, 1]
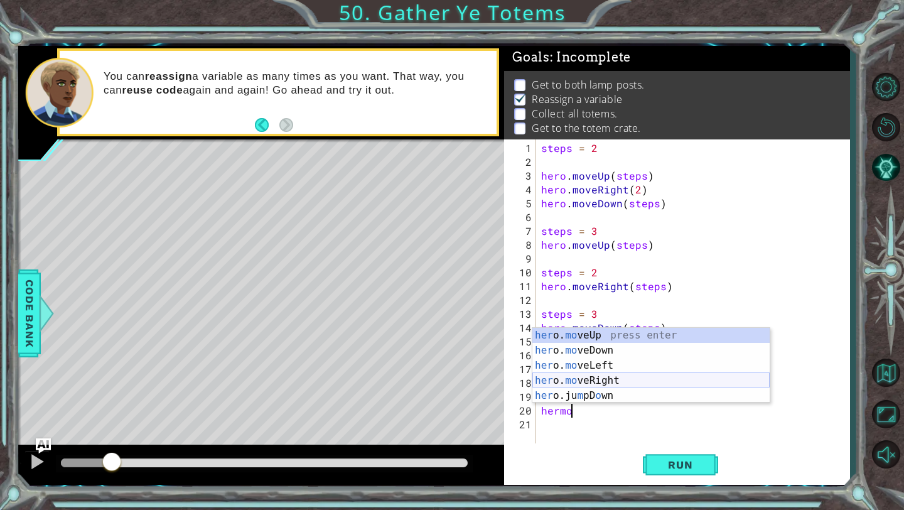
click at [585, 382] on div "her o. mo veUp press enter her o. mo veDown press enter her o. mo veLeft press …" at bounding box center [650, 380] width 237 height 105
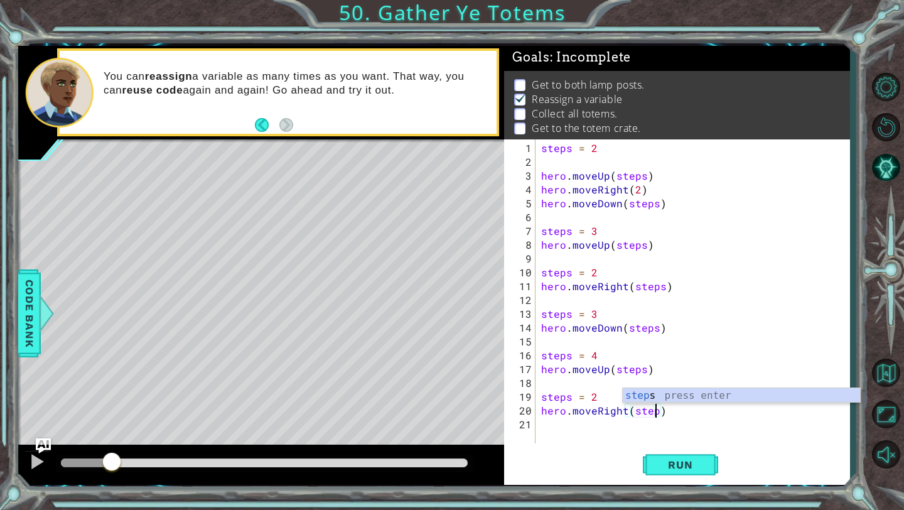
type textarea "hero.moveRight(steps)"
click at [697, 419] on div "steps = 2 hero . moveUp ( steps ) hero . moveRight ( 2 ) hero . moveDown ( step…" at bounding box center [696, 306] width 314 height 331
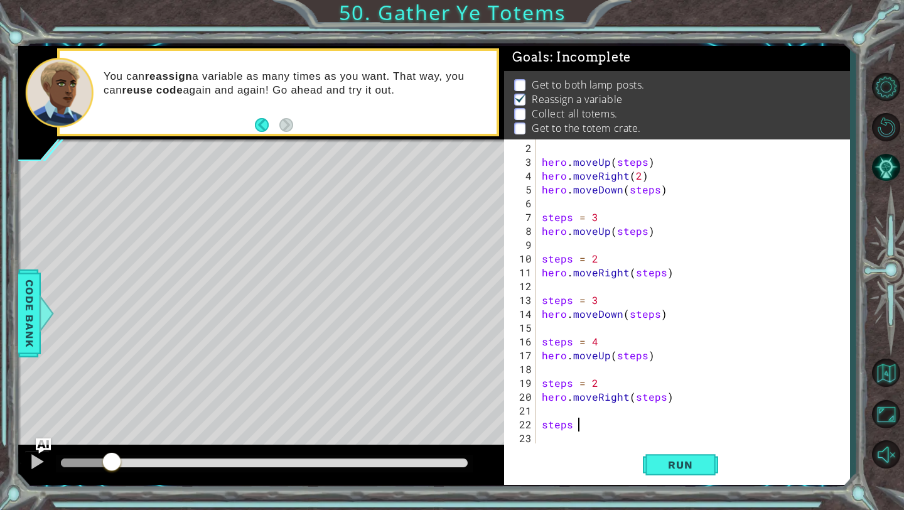
scroll to position [0, 2]
type textarea "steps = 4"
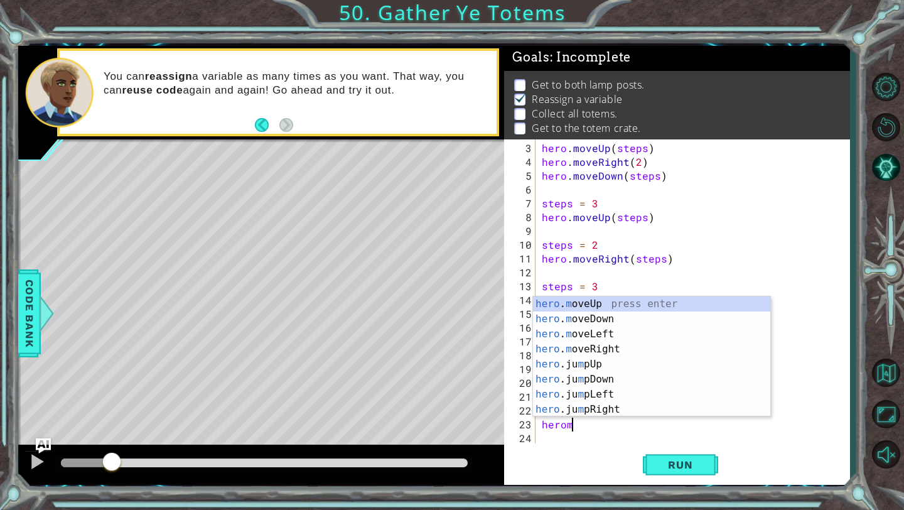
scroll to position [0, 1]
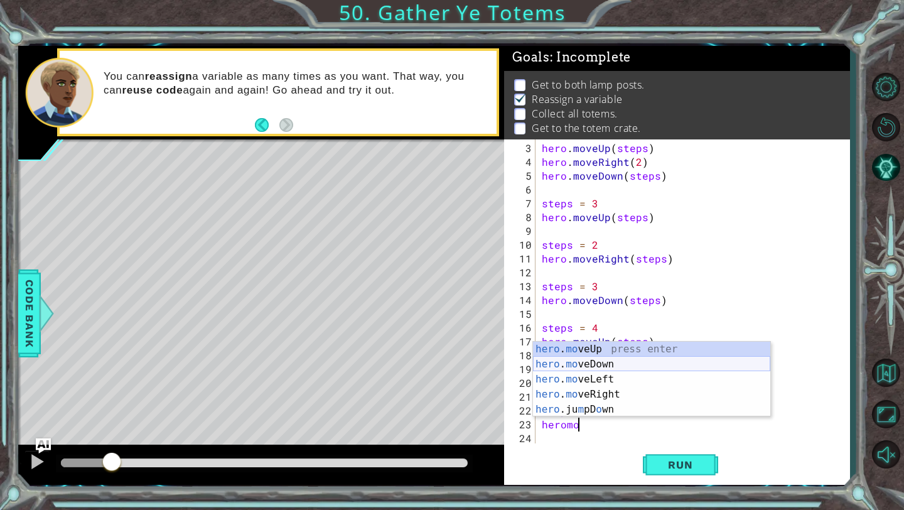
click at [687, 364] on div "hero . mo veUp press enter hero . mo veDown press enter hero . mo veLeft press …" at bounding box center [651, 394] width 237 height 105
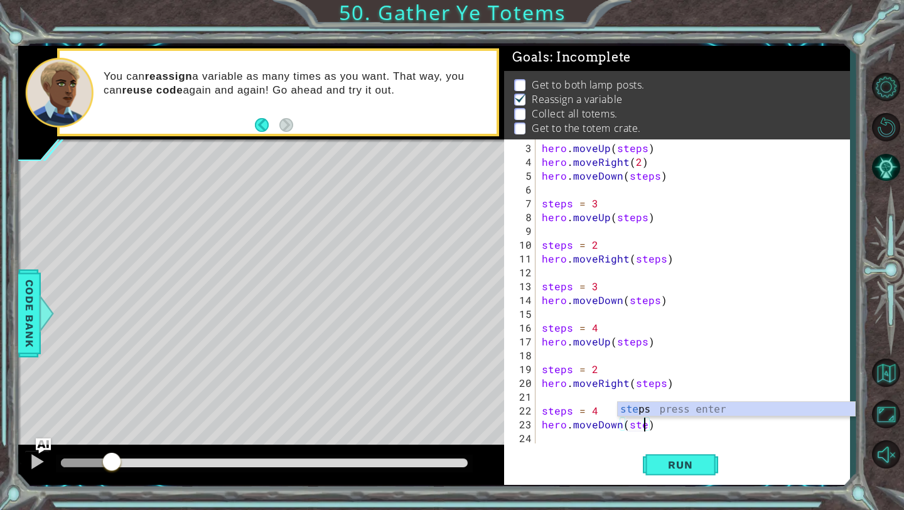
scroll to position [0, 7]
type textarea "hero.moveDown(steps)"
click at [679, 463] on span "Run" at bounding box center [680, 464] width 50 height 13
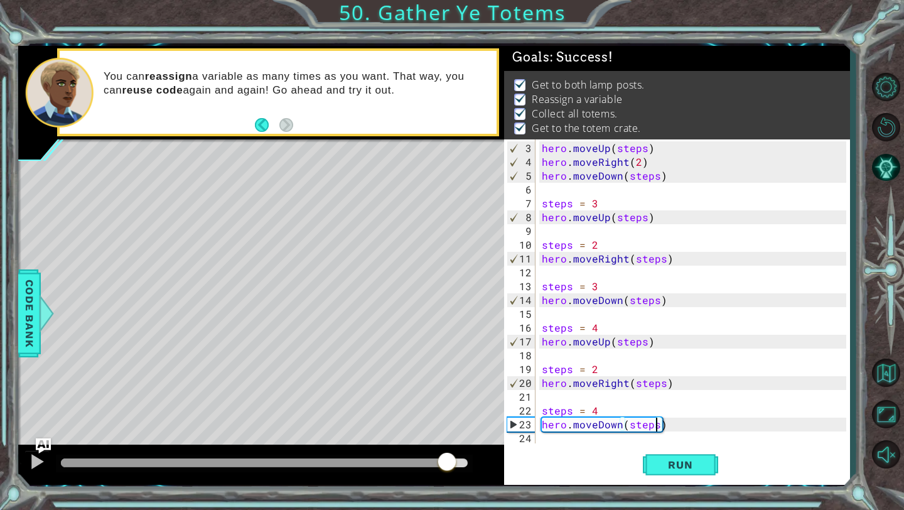
click at [445, 426] on div "methods hero use(thing) moveUp(steps) moveDown(steps) moveLeft(steps) moveRight…" at bounding box center [434, 265] width 832 height 439
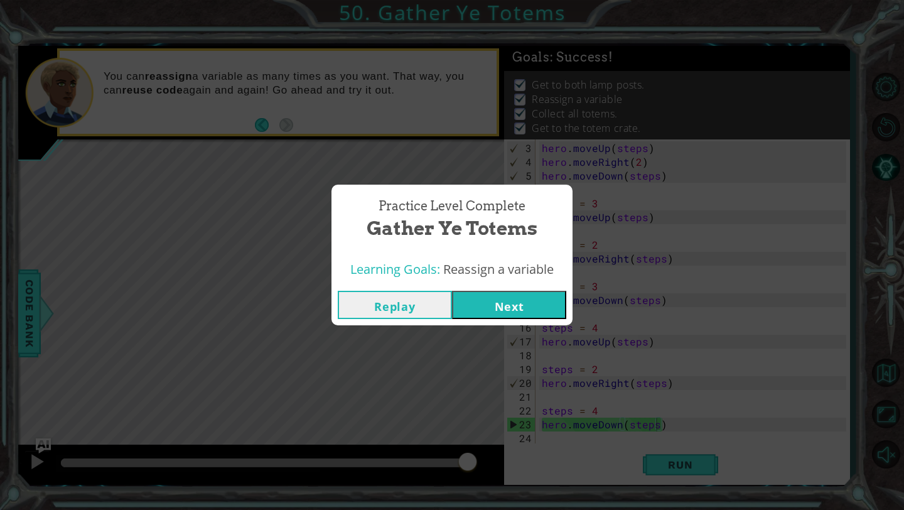
click at [525, 303] on button "Next" at bounding box center [509, 305] width 114 height 28
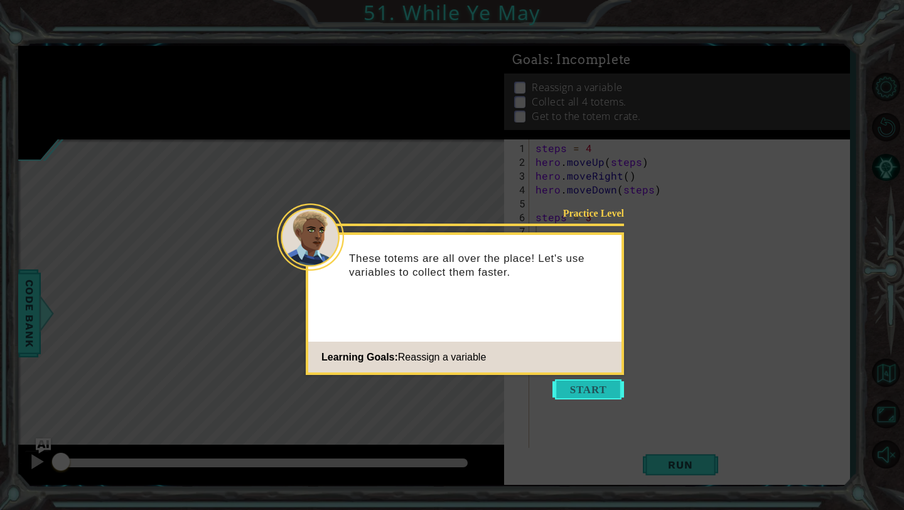
click at [587, 381] on button "Start" at bounding box center [588, 389] width 72 height 20
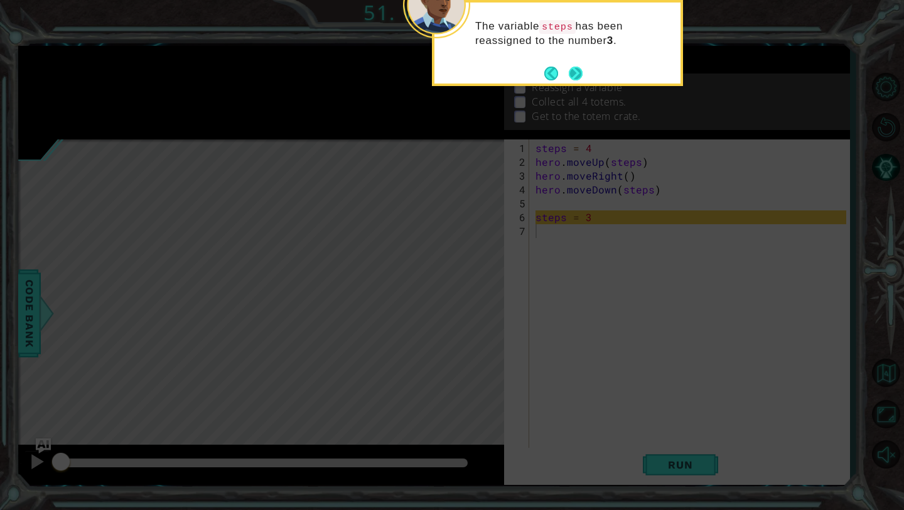
click at [578, 70] on button "Next" at bounding box center [576, 74] width 14 height 14
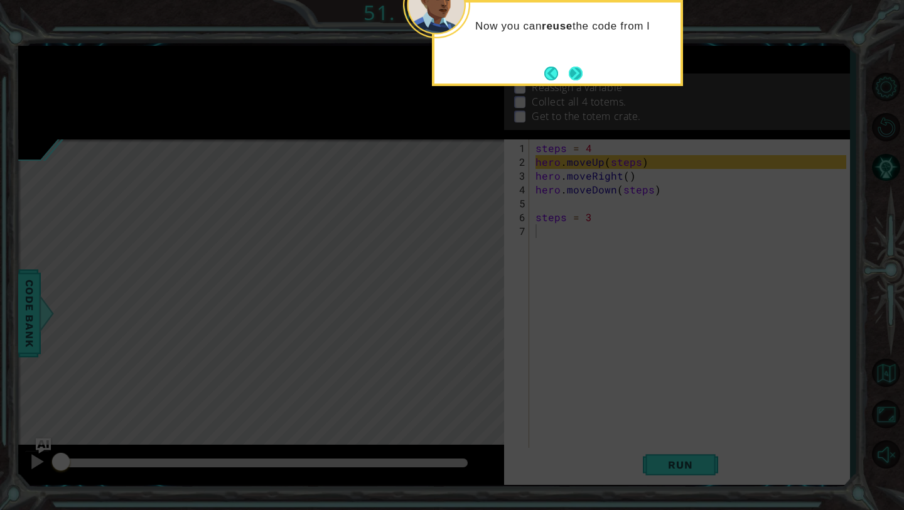
click at [578, 70] on button "Next" at bounding box center [576, 74] width 14 height 14
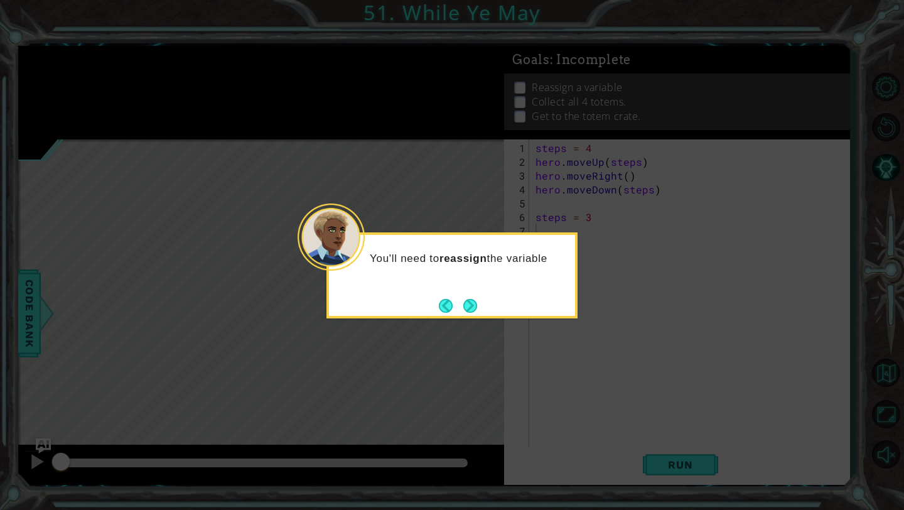
click at [472, 308] on button "Next" at bounding box center [470, 306] width 14 height 14
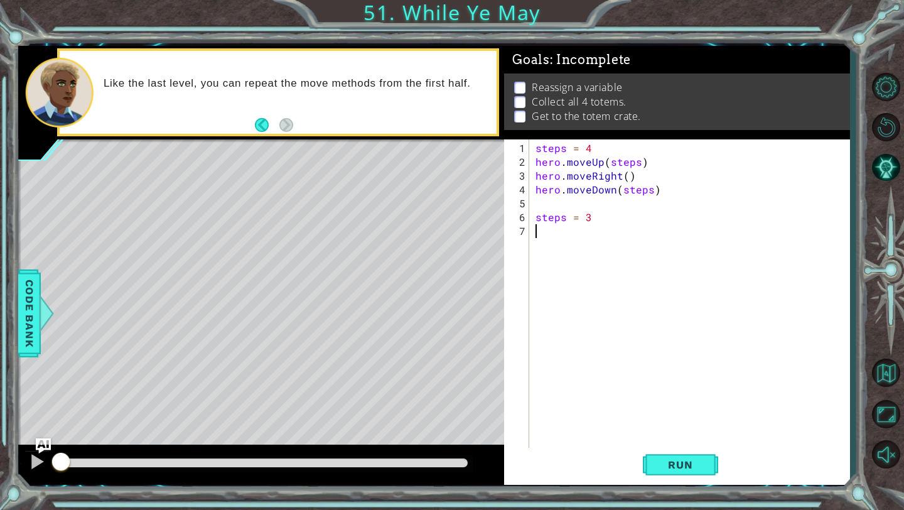
type textarea "m"
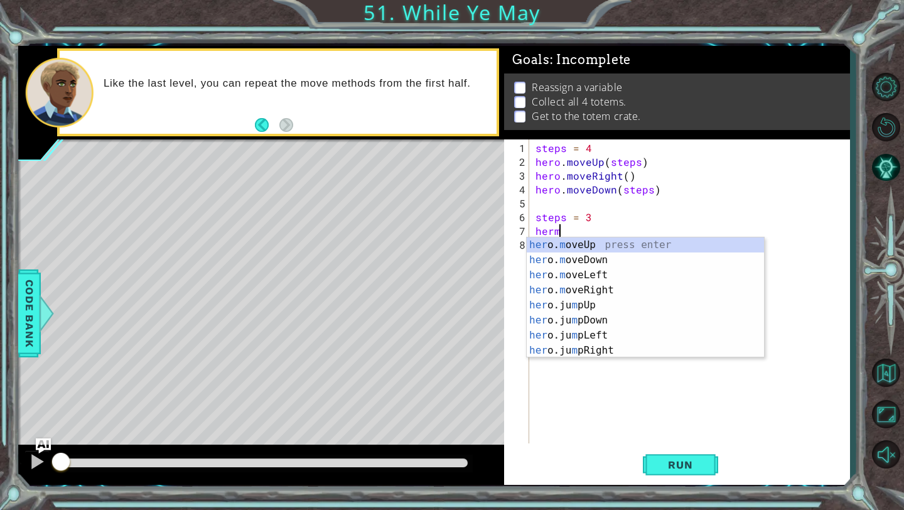
scroll to position [0, 1]
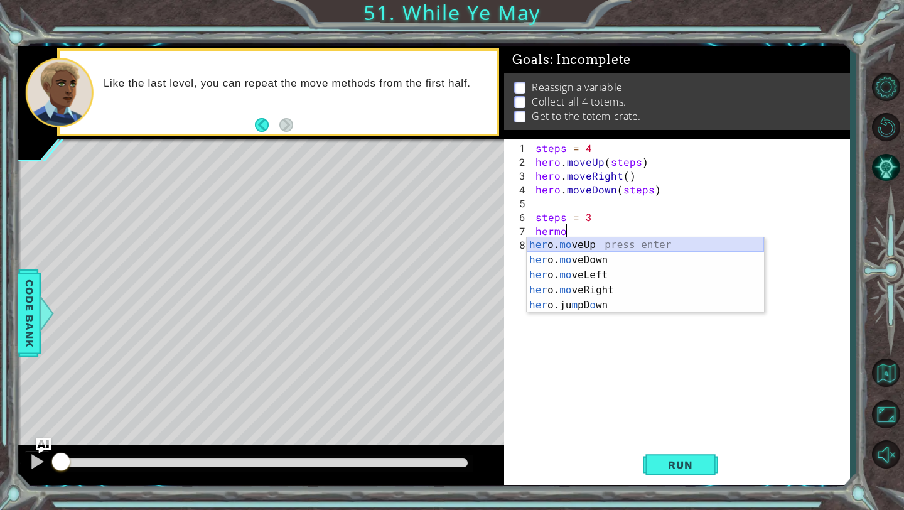
click at [585, 246] on div "her o. mo veUp press enter her o. mo veDown press enter her o. mo veLeft press …" at bounding box center [645, 289] width 237 height 105
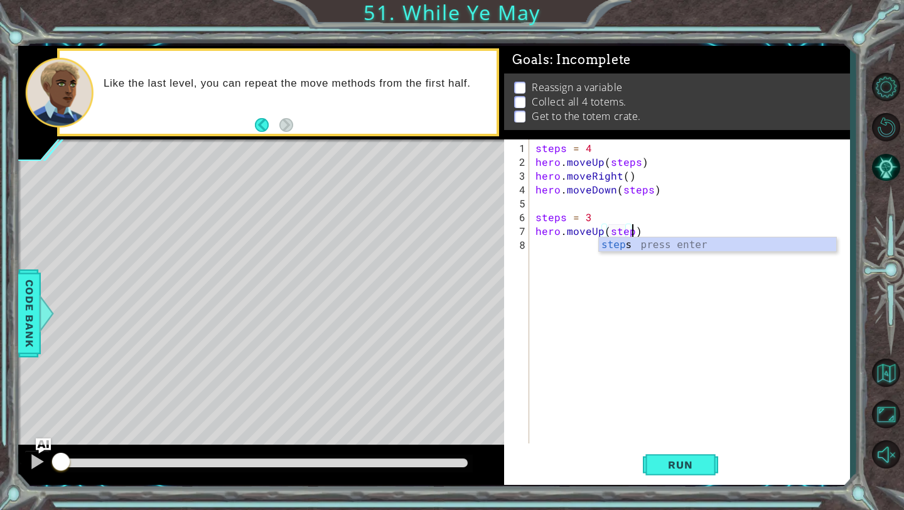
scroll to position [0, 6]
type textarea "hero.moveUp(steps)"
click at [546, 244] on div "steps = 4 hero . moveUp ( steps ) hero . moveRight ( ) hero . moveDown ( steps …" at bounding box center [693, 306] width 320 height 331
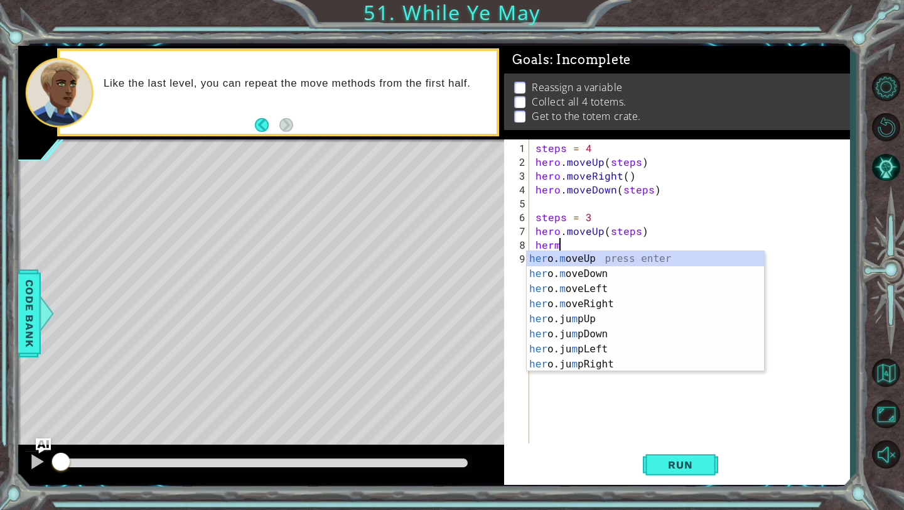
scroll to position [0, 1]
click at [580, 300] on div "her o. m oveUp press enter her o. m oveDown press enter her o. m oveLeft press …" at bounding box center [645, 326] width 237 height 151
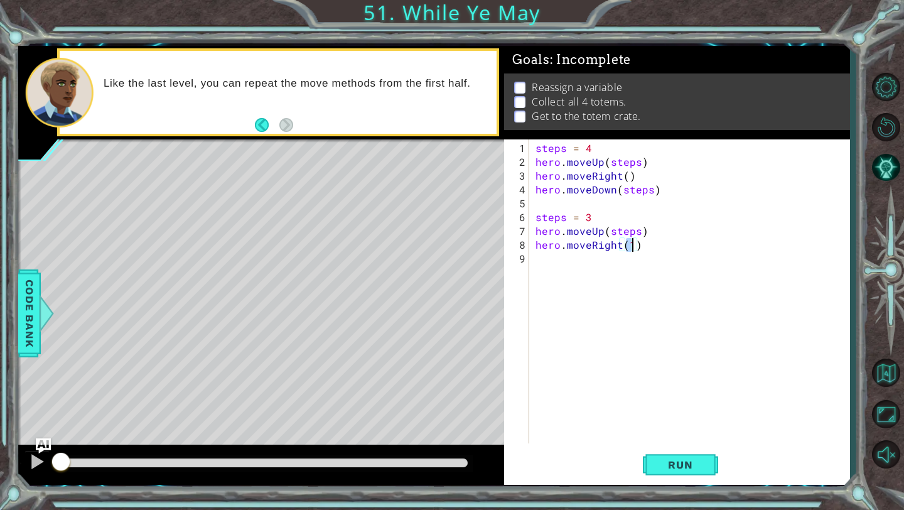
type textarea "hero.moveRight()"
click at [552, 264] on div "steps = 4 hero . moveUp ( steps ) hero . moveRight ( ) hero . moveDown ( steps …" at bounding box center [693, 306] width 320 height 331
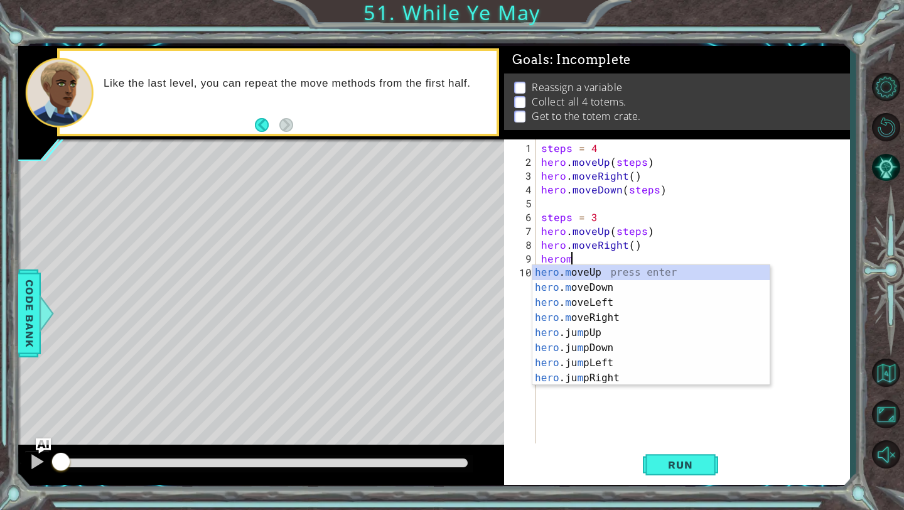
scroll to position [0, 1]
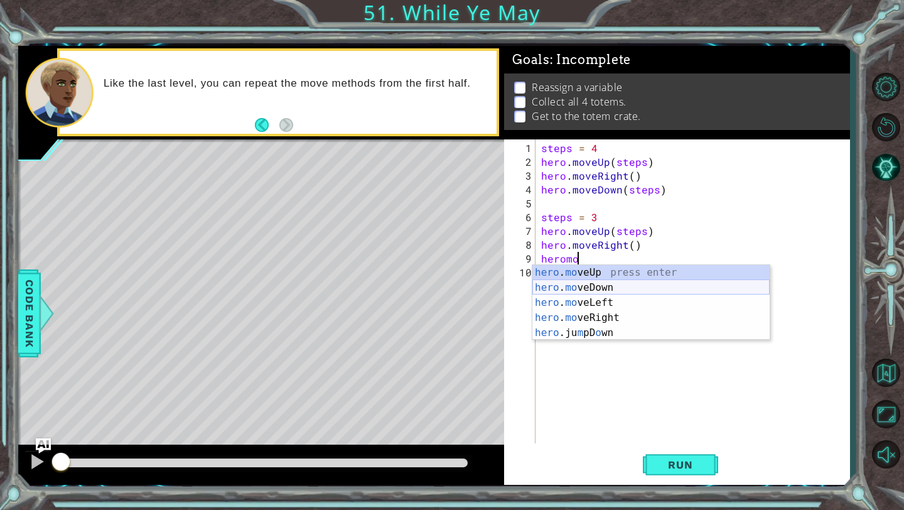
click at [600, 283] on div "hero . mo veUp press enter hero . mo veDown press enter hero . mo veLeft press …" at bounding box center [650, 317] width 237 height 105
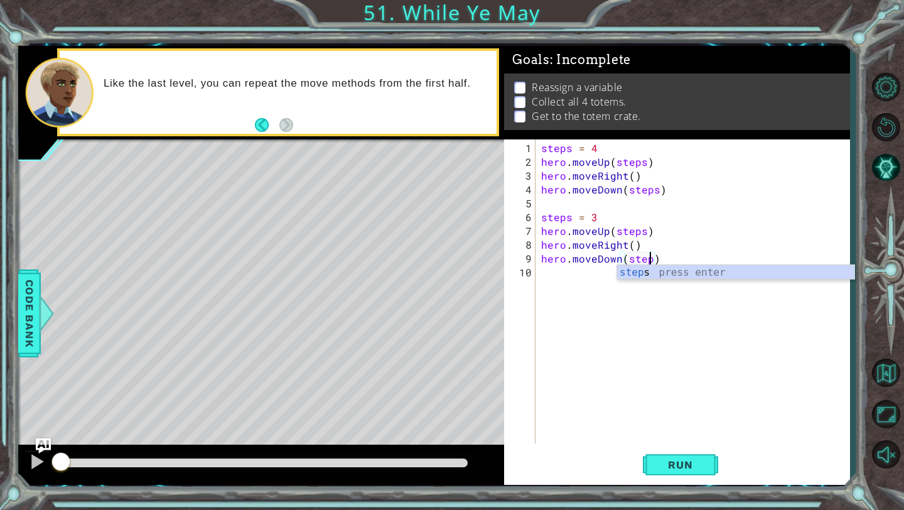
type textarea "hero.moveDown(steps)"
click at [561, 274] on div "steps = 4 hero . moveUp ( steps ) hero . moveRight ( ) hero . moveDown ( steps …" at bounding box center [696, 306] width 314 height 331
type textarea "steps = 2"
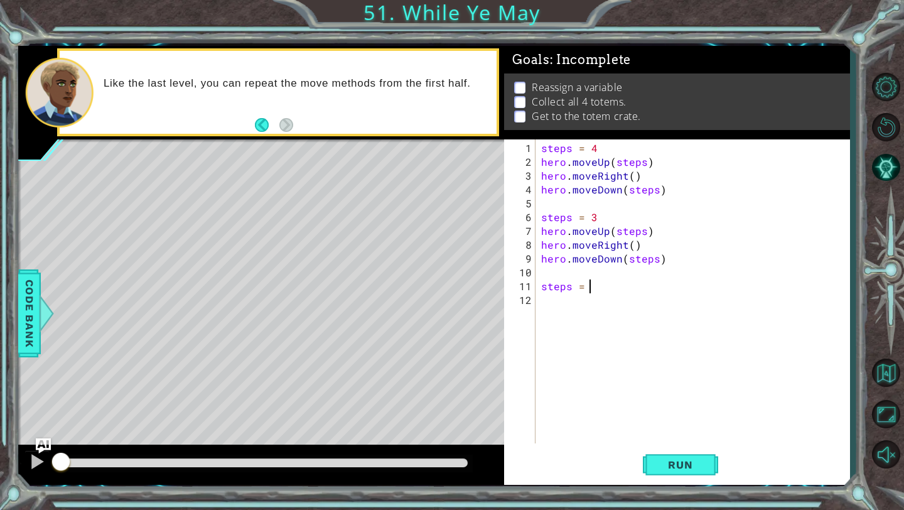
scroll to position [0, 3]
click at [569, 308] on div "steps = 4 hero . moveUp ( steps ) hero . moveRight ( ) hero . moveDown ( steps …" at bounding box center [696, 306] width 314 height 331
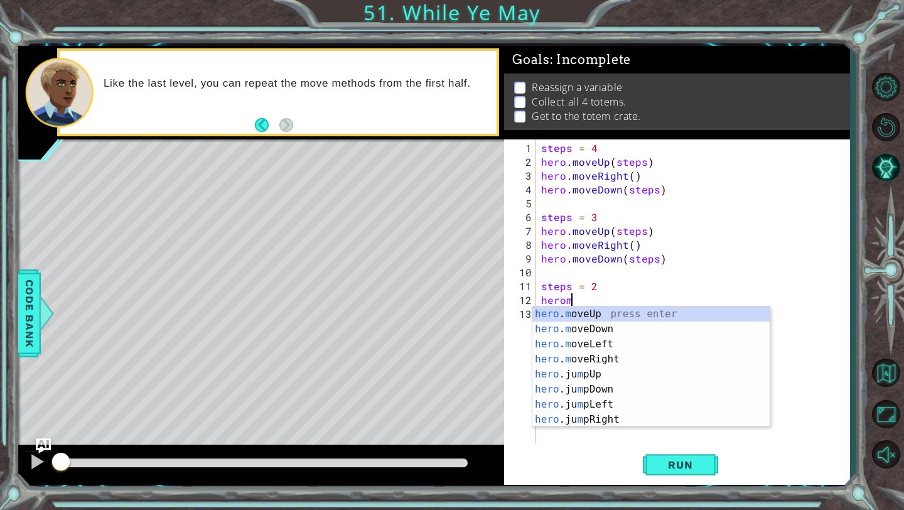
scroll to position [0, 1]
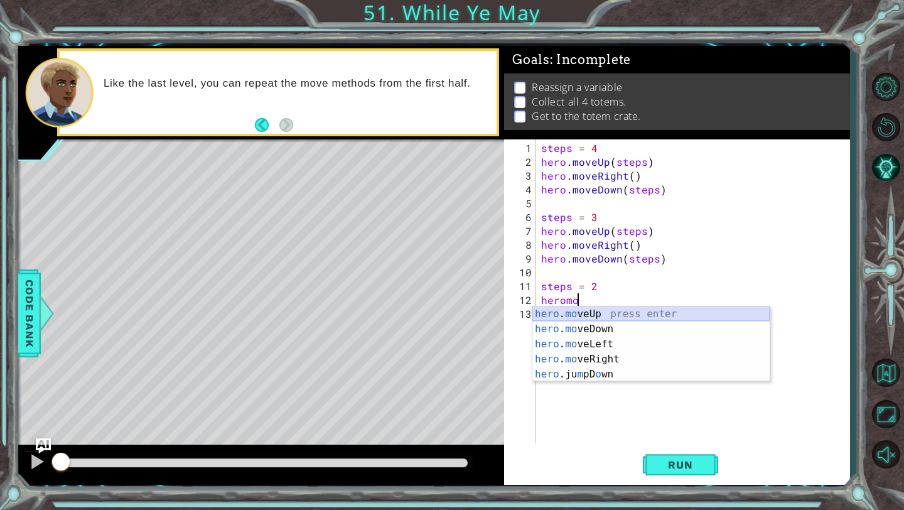
click at [623, 317] on div "hero . mo veUp press enter hero . mo veDown press enter hero . mo veLeft press …" at bounding box center [650, 358] width 237 height 105
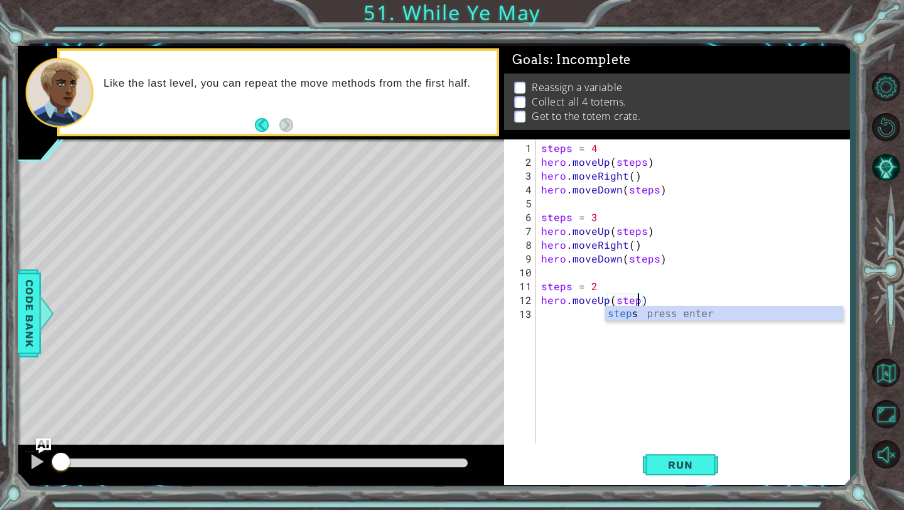
type textarea "hero.moveUp(steps)"
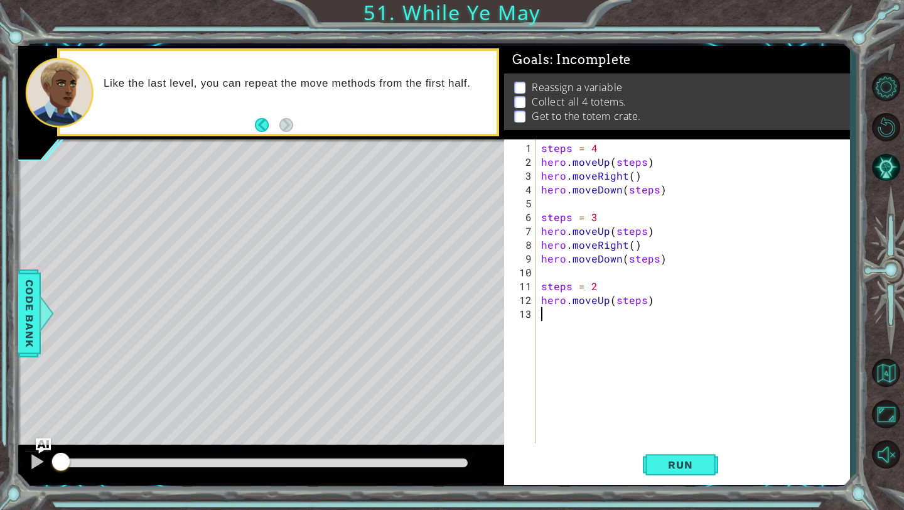
click at [571, 311] on div "steps = 4 hero . moveUp ( steps ) hero . moveRight ( ) hero . moveDown ( steps …" at bounding box center [696, 306] width 314 height 331
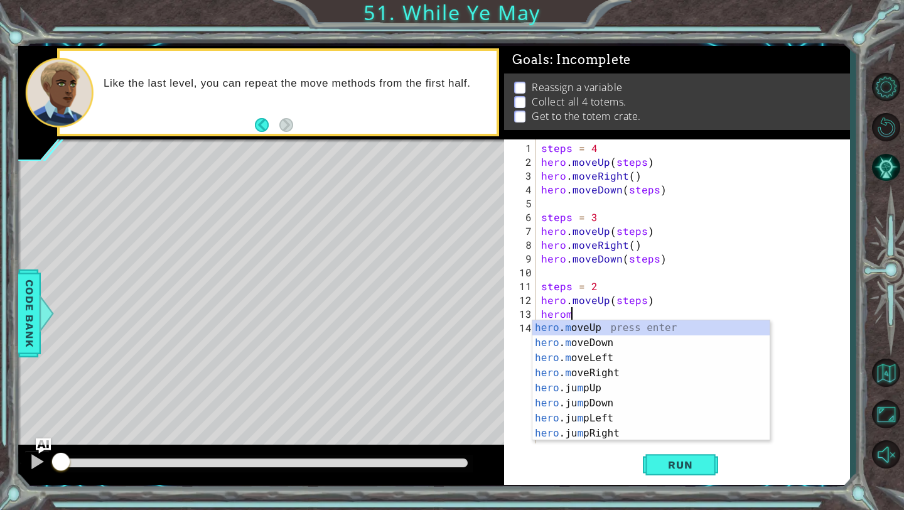
scroll to position [0, 1]
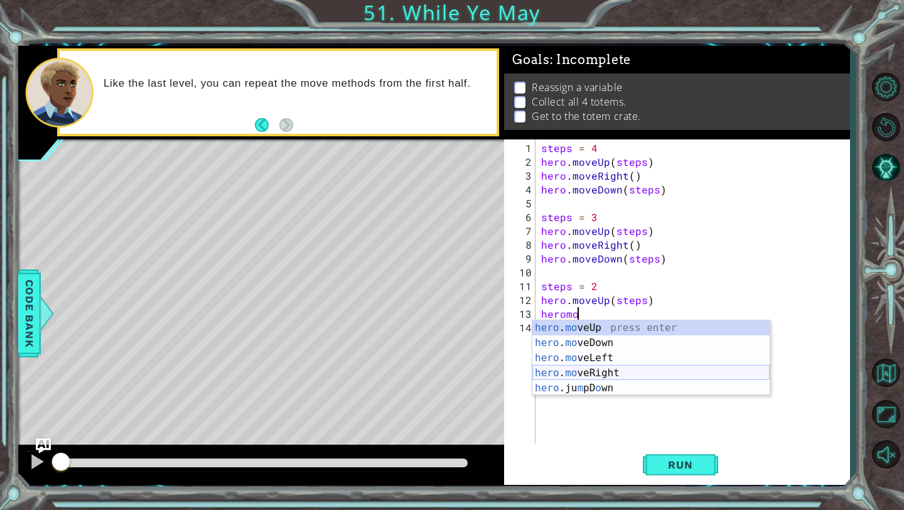
click at [597, 367] on div "hero . mo veUp press enter hero . mo veDown press enter hero . mo veLeft press …" at bounding box center [650, 372] width 237 height 105
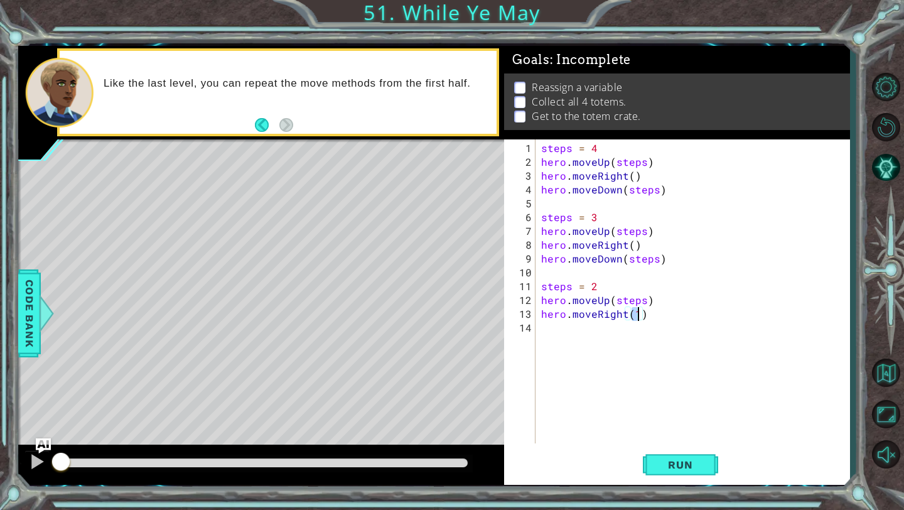
type textarea "hero.moveRight()"
click at [549, 326] on div "steps = 4 hero . moveUp ( steps ) hero . moveRight ( ) hero . moveDown ( steps …" at bounding box center [696, 306] width 314 height 331
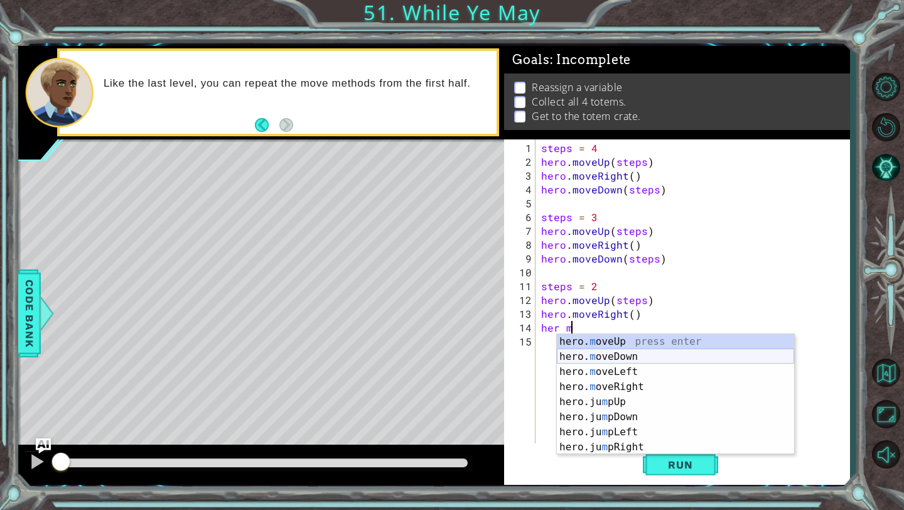
click at [612, 353] on div "hero. m oveUp press enter hero. m oveDown press enter hero. m oveLeft press ent…" at bounding box center [675, 409] width 237 height 151
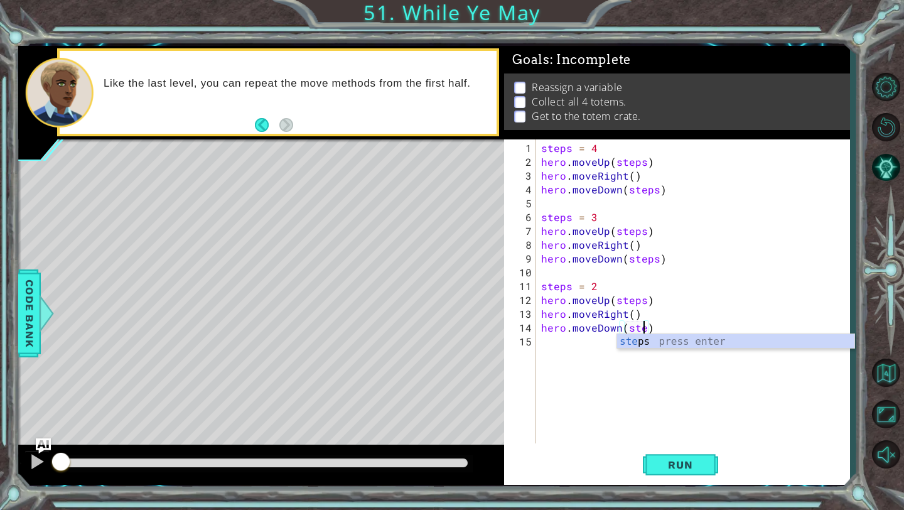
scroll to position [0, 7]
type textarea "hero.moveDown(steps )"
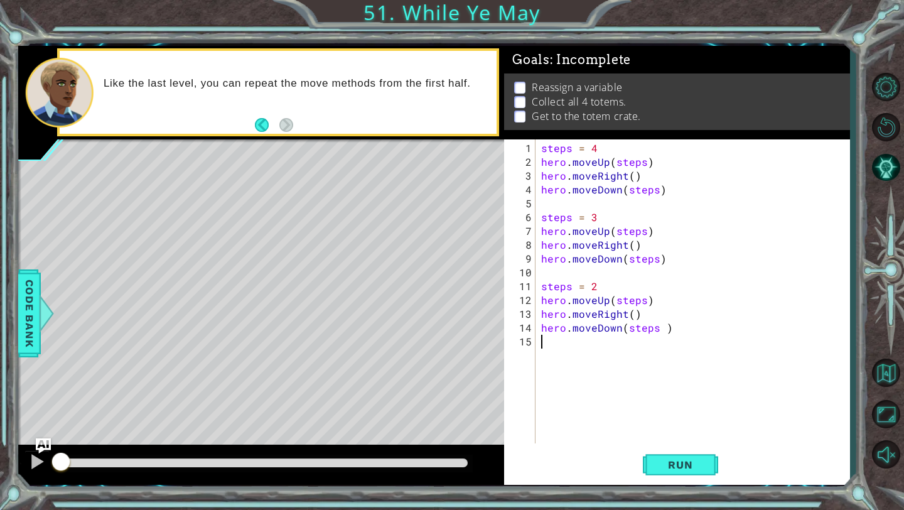
click at [558, 338] on div "steps = 4 hero . moveUp ( steps ) hero . moveRight ( ) hero . moveDown ( steps …" at bounding box center [696, 306] width 314 height 331
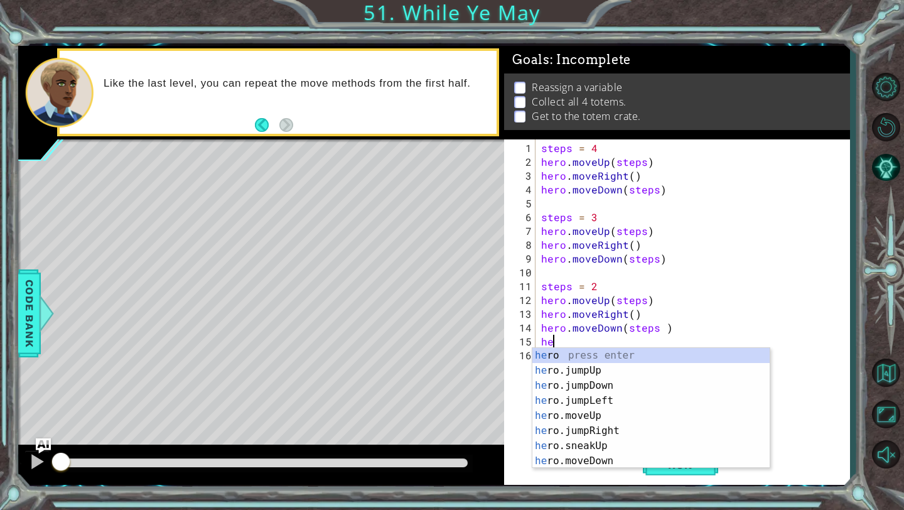
scroll to position [0, 1]
click at [606, 415] on div "her o press enter her o.jumpUp press enter her o.jumpDown press enter her o.jum…" at bounding box center [650, 423] width 237 height 151
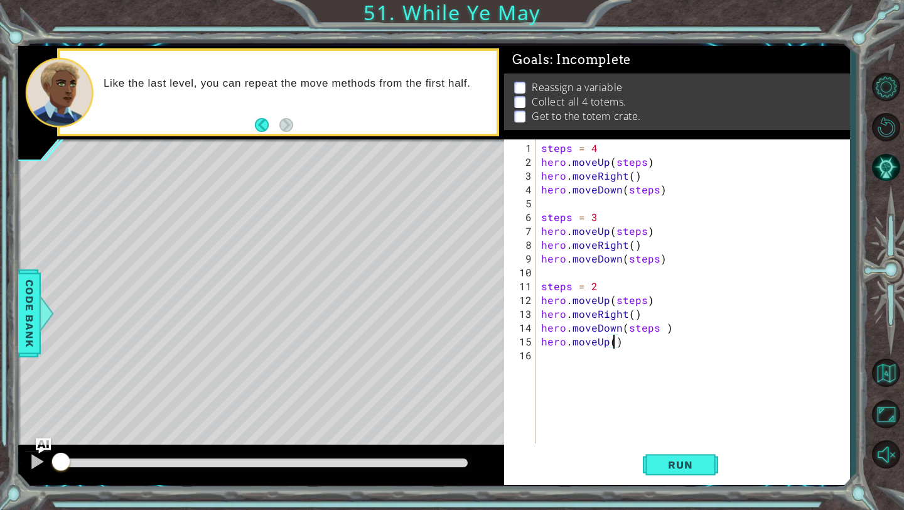
click at [665, 329] on div "steps = 4 hero . moveUp ( steps ) hero . moveRight ( ) hero . moveDown ( steps …" at bounding box center [696, 306] width 314 height 331
type textarea "hero.moveDown(steps)"
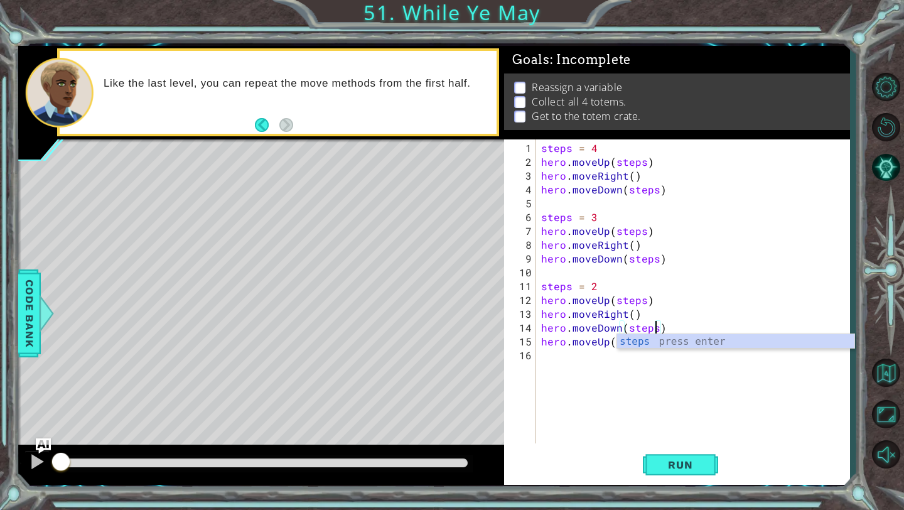
click at [558, 356] on div "steps = 4 hero . moveUp ( steps ) hero . moveRight ( ) hero . moveDown ( steps …" at bounding box center [696, 306] width 314 height 331
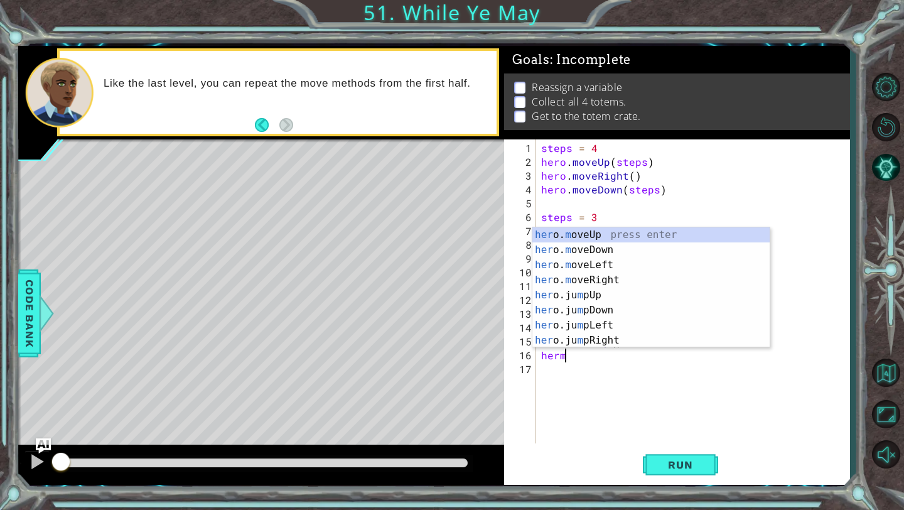
scroll to position [0, 1]
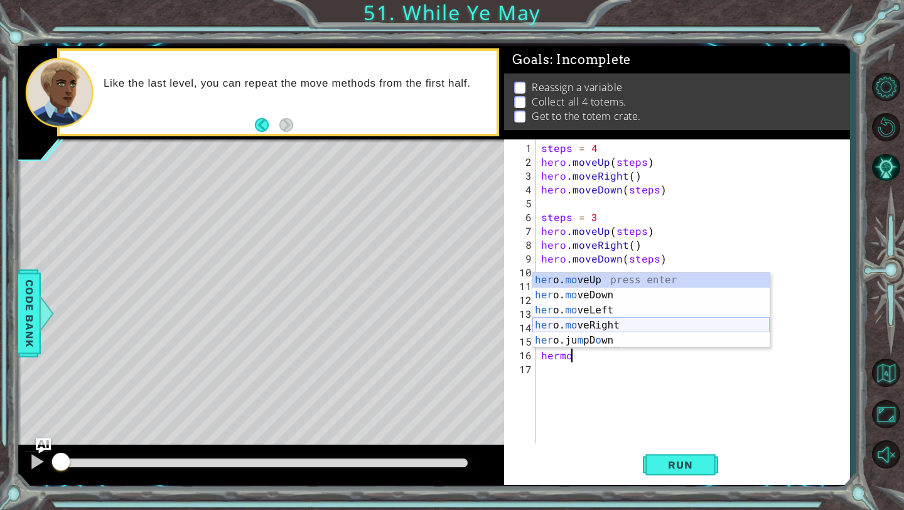
click at [614, 325] on div "her o. mo veUp press enter her o. mo veDown press enter her o. mo veLeft press …" at bounding box center [650, 324] width 237 height 105
type textarea "hero.moveRight(1)"
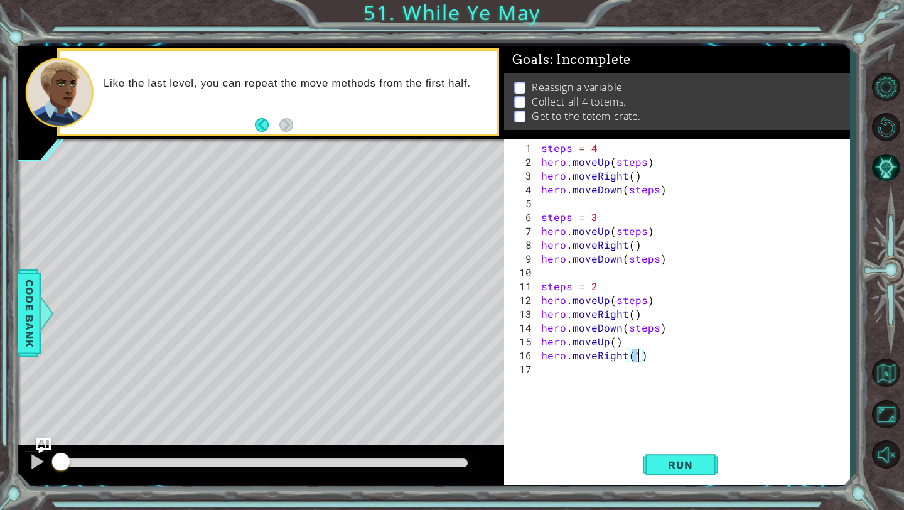
click at [546, 376] on div "steps = 4 hero . moveUp ( steps ) hero . moveRight ( ) hero . moveDown ( steps …" at bounding box center [696, 306] width 314 height 331
type textarea "j"
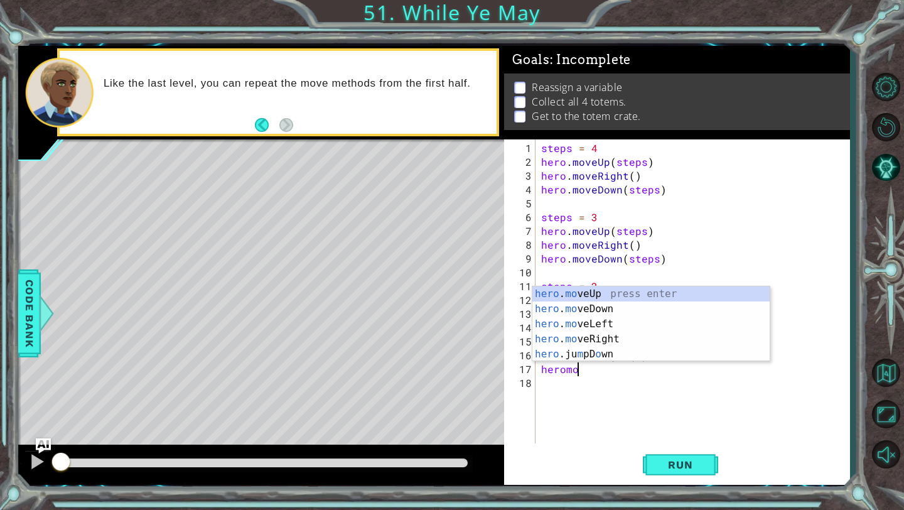
scroll to position [0, 1]
click at [604, 310] on div "hero . mo veUp press enter hero . mo veDown press enter hero . mo veLeft press …" at bounding box center [650, 338] width 237 height 105
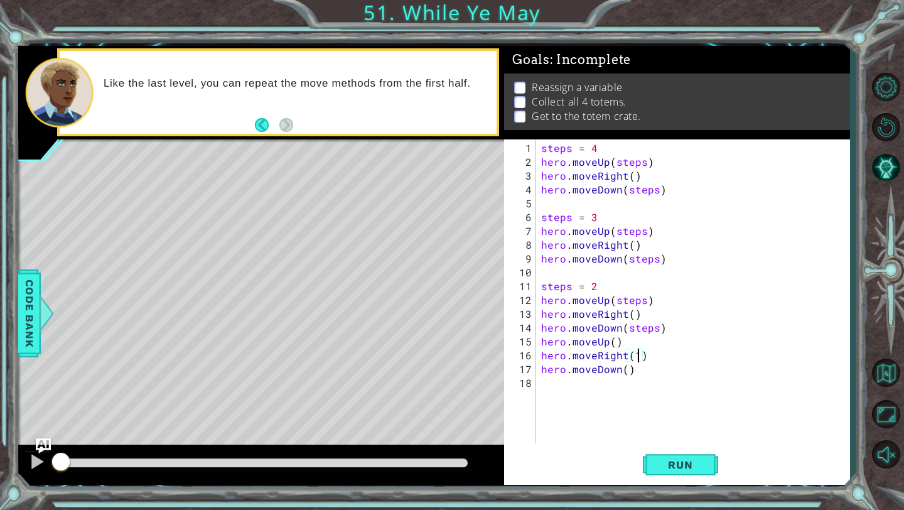
click at [640, 357] on div "steps = 4 hero . moveUp ( steps ) hero . moveRight ( ) hero . moveDown ( steps …" at bounding box center [696, 306] width 314 height 331
type textarea "hero.moveRight()"
click at [667, 458] on button "Run" at bounding box center [680, 465] width 75 height 35
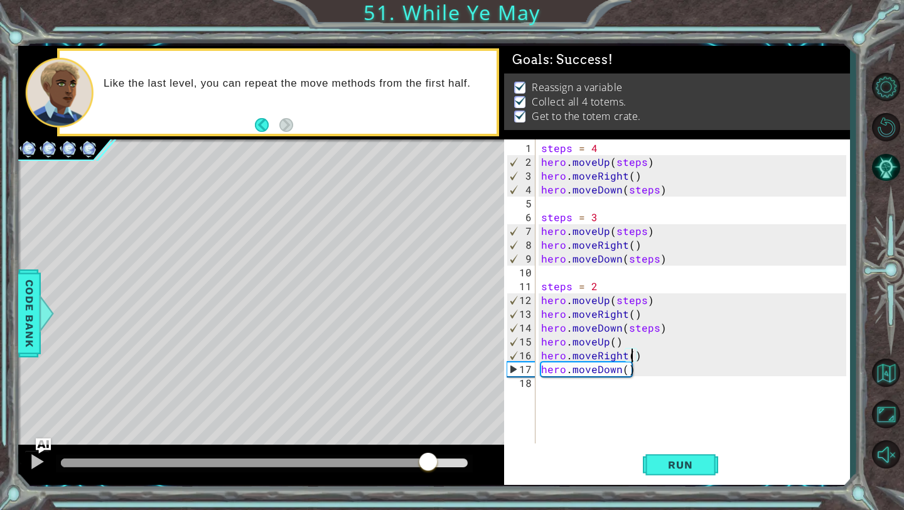
click at [428, 441] on div "methods hero use(thing) moveUp(steps) moveDown(steps) moveLeft(steps) moveRight…" at bounding box center [434, 265] width 832 height 439
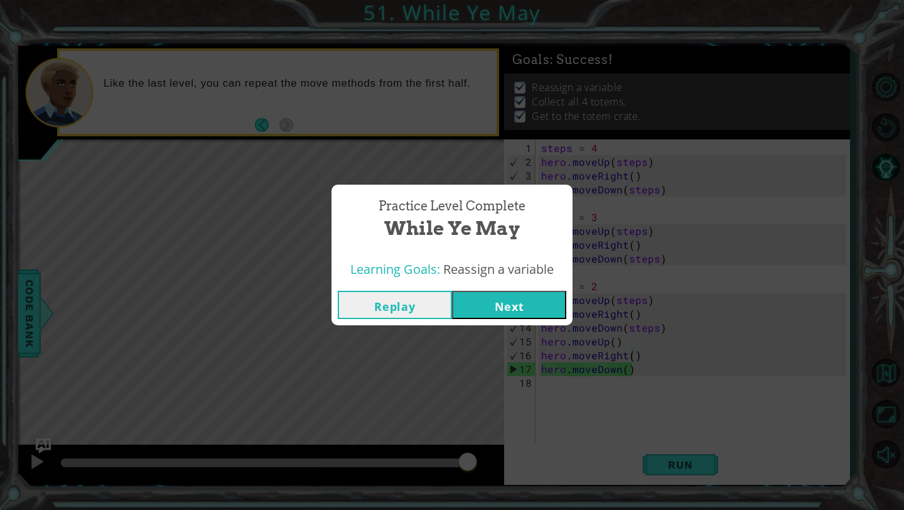
click at [515, 302] on button "Next" at bounding box center [509, 305] width 114 height 28
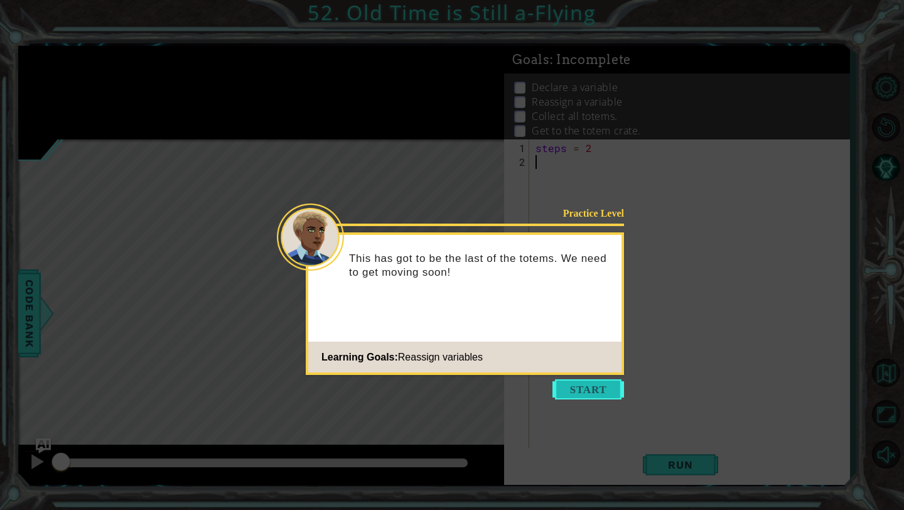
click at [583, 397] on button "Start" at bounding box center [588, 389] width 72 height 20
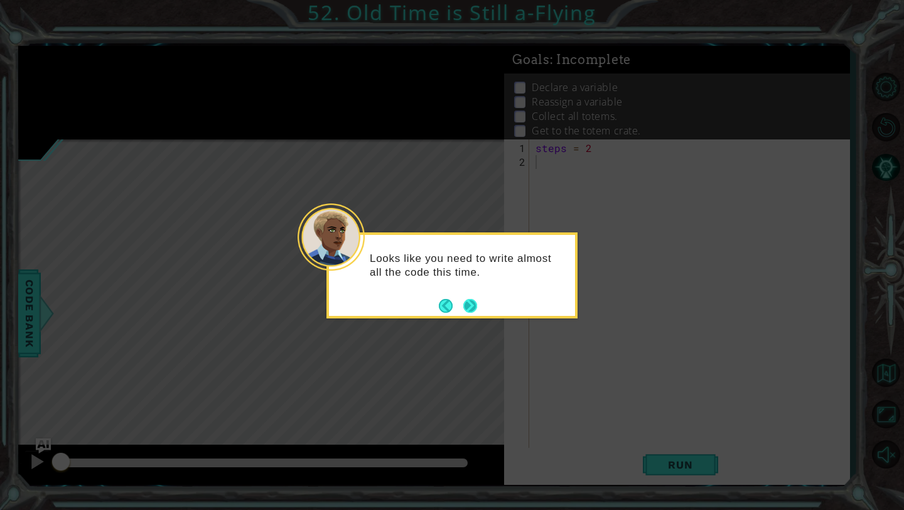
click at [467, 310] on button "Next" at bounding box center [470, 306] width 14 height 14
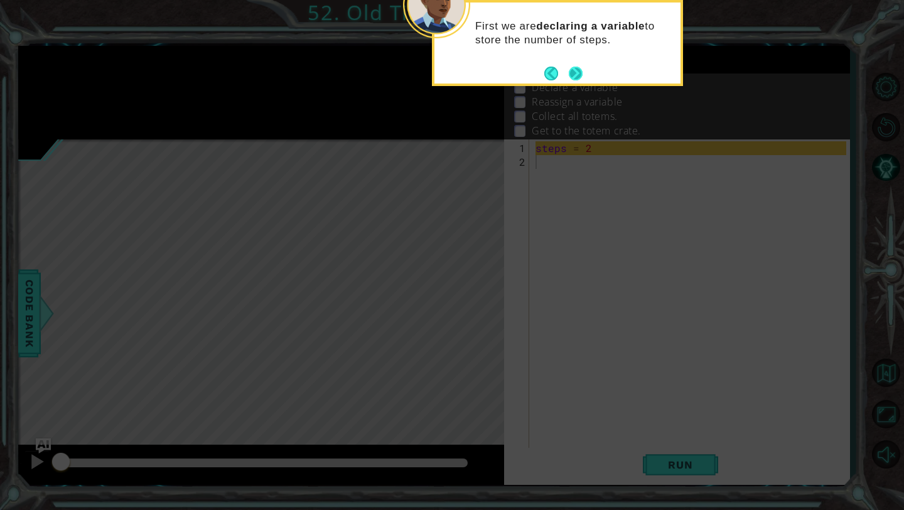
click at [574, 70] on button "Next" at bounding box center [576, 74] width 14 height 14
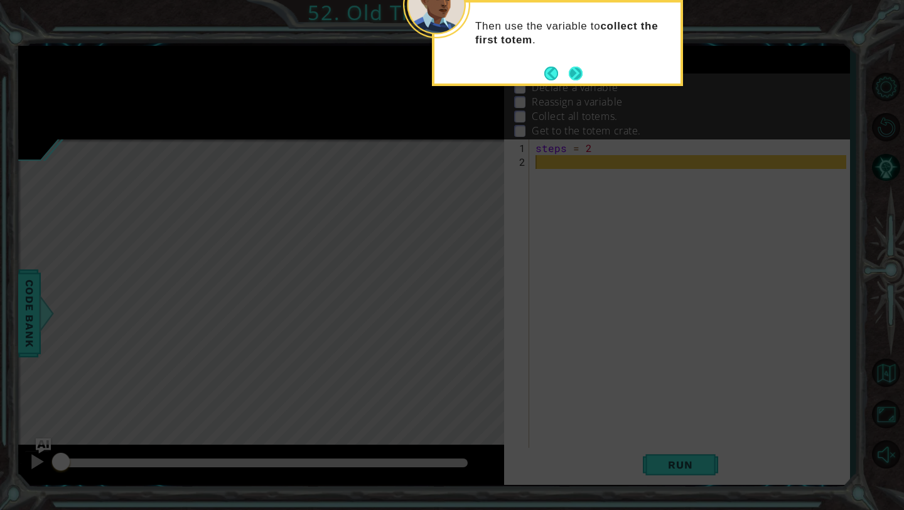
click at [576, 69] on button "Next" at bounding box center [576, 74] width 14 height 14
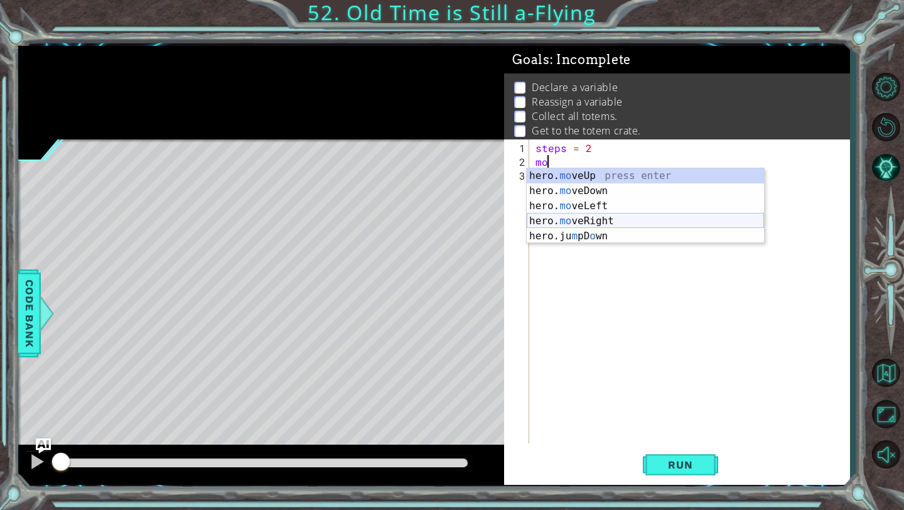
click at [598, 220] on div "hero. mo veUp press enter hero. mo veDown press enter hero. mo veLeft press ent…" at bounding box center [645, 220] width 237 height 105
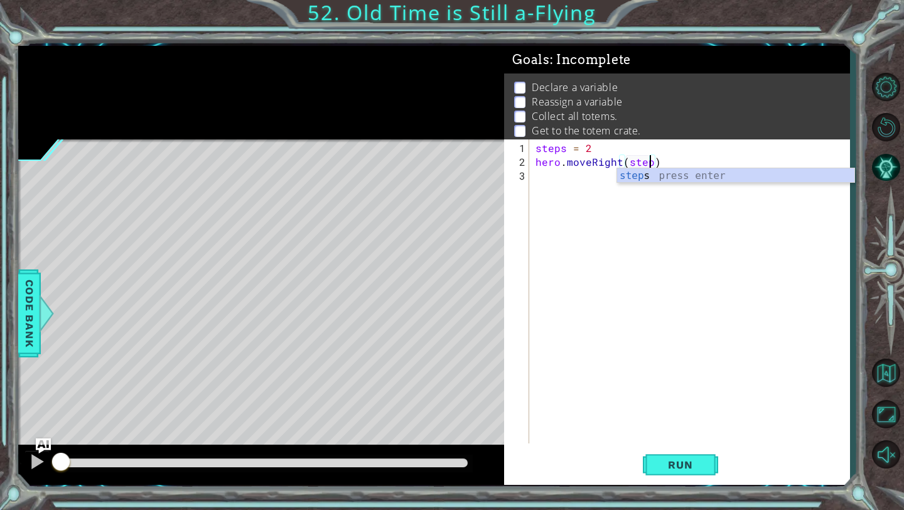
type textarea "hero.moveRight(steps)"
click at [566, 170] on div "steps = 2 hero . moveRight ( steps )" at bounding box center [693, 306] width 320 height 331
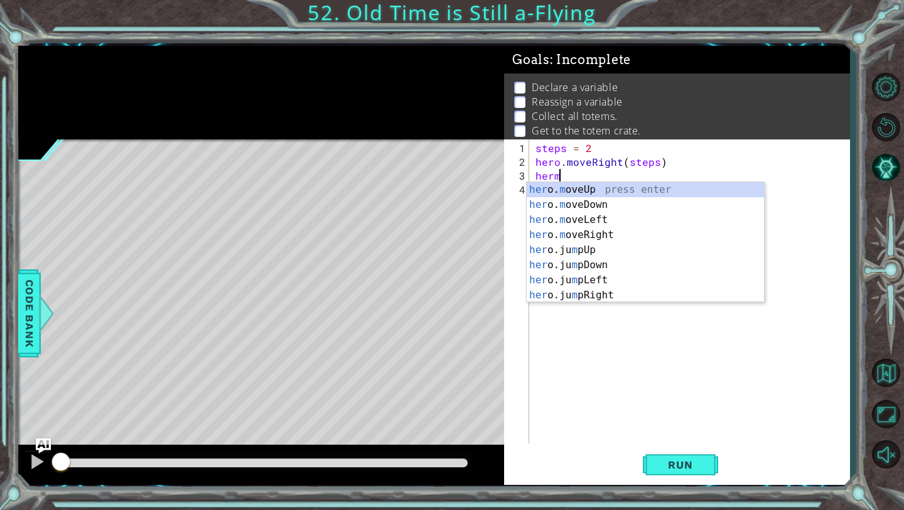
scroll to position [0, 1]
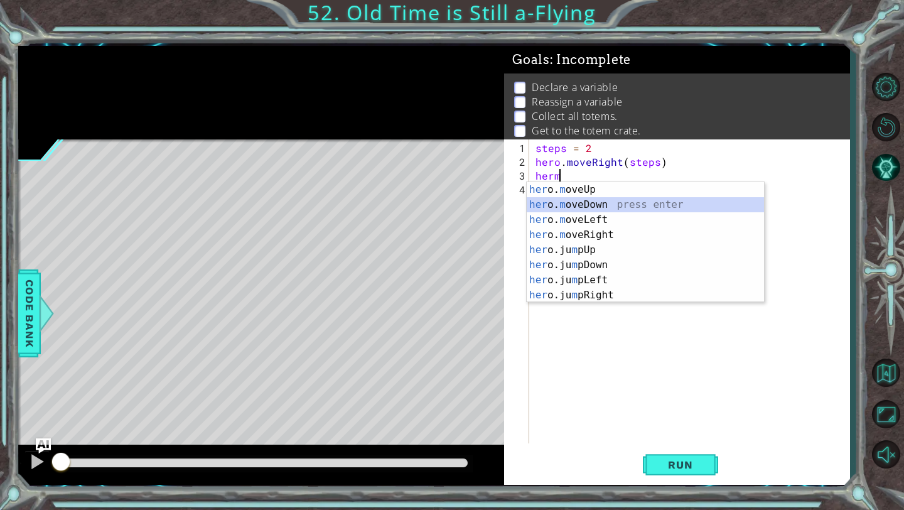
click at [594, 205] on div "her o. m oveUp press enter her o. m oveDown press enter her o. m oveLeft press …" at bounding box center [645, 257] width 237 height 151
type textarea "hero.moveDown(1)"
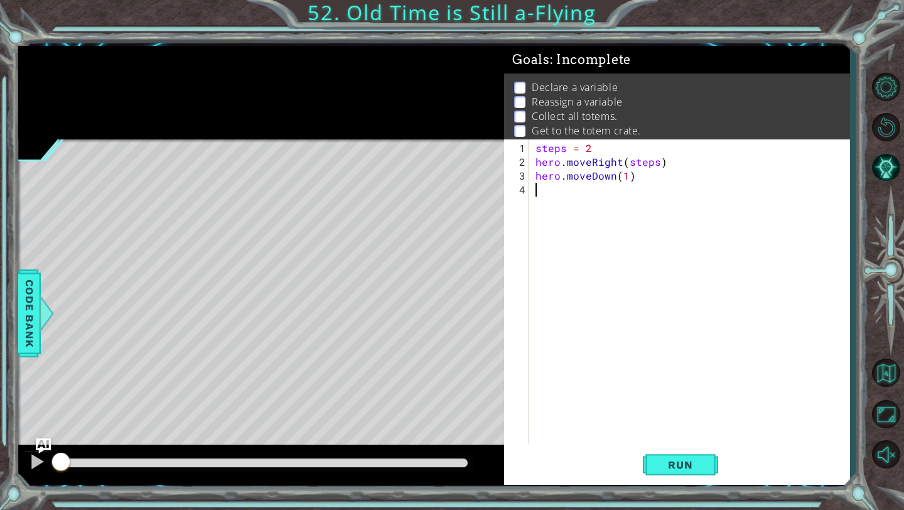
click at [572, 190] on div "steps = 2 hero . moveRight ( steps ) hero . moveDown ( 1 )" at bounding box center [693, 306] width 320 height 331
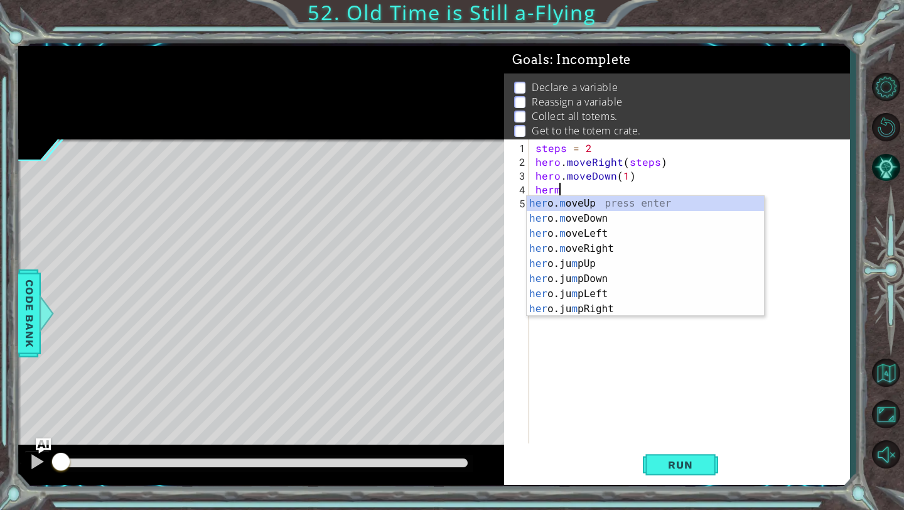
scroll to position [0, 1]
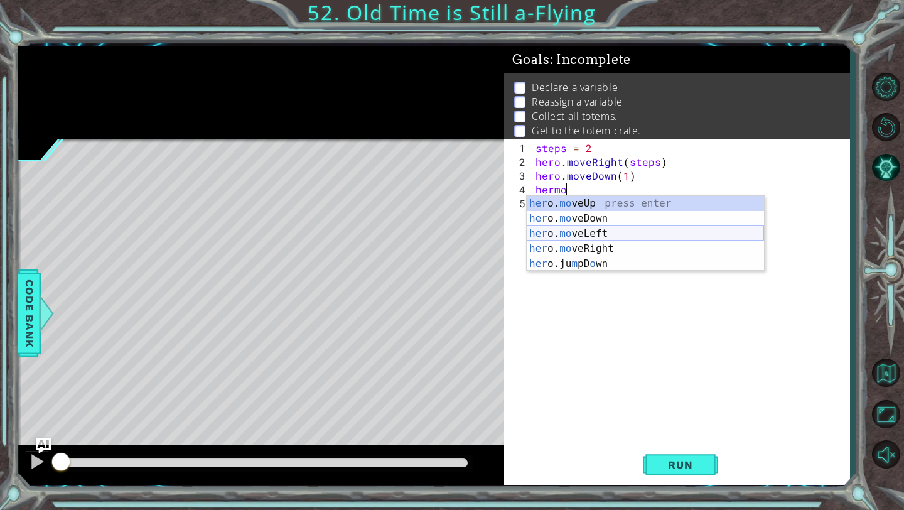
click at [601, 232] on div "her o. mo veUp press enter her o. mo veDown press enter her o. mo veLeft press …" at bounding box center [645, 248] width 237 height 105
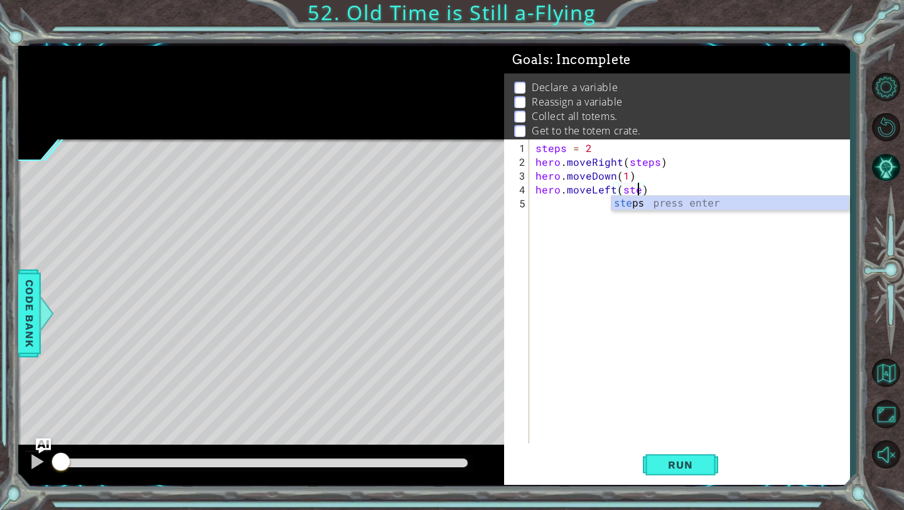
scroll to position [0, 7]
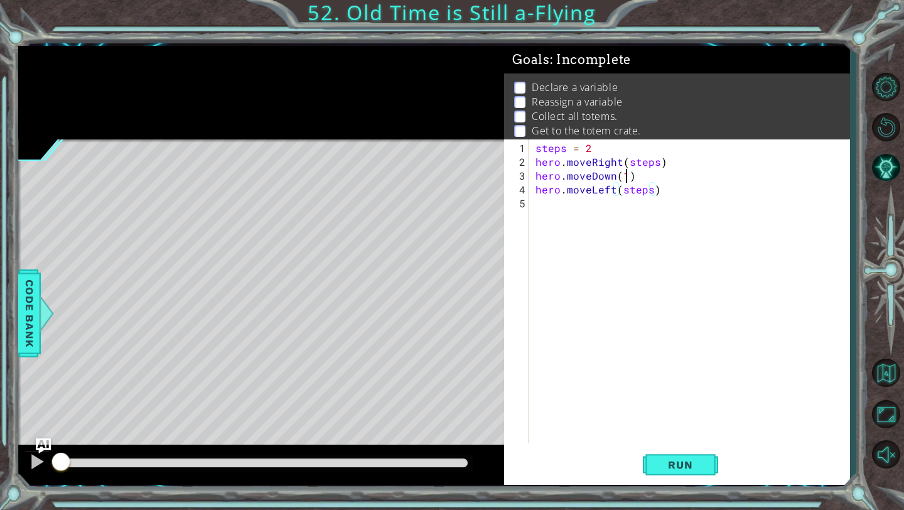
click at [625, 175] on div "steps = 2 hero . moveRight ( steps ) hero . moveDown ( 1 ) hero . moveLeft ( st…" at bounding box center [693, 306] width 320 height 331
type textarea "hero.moveDown()"
click at [584, 202] on div "steps = 2 hero . moveRight ( steps ) hero . moveDown ( ) hero . moveLeft ( step…" at bounding box center [693, 306] width 320 height 331
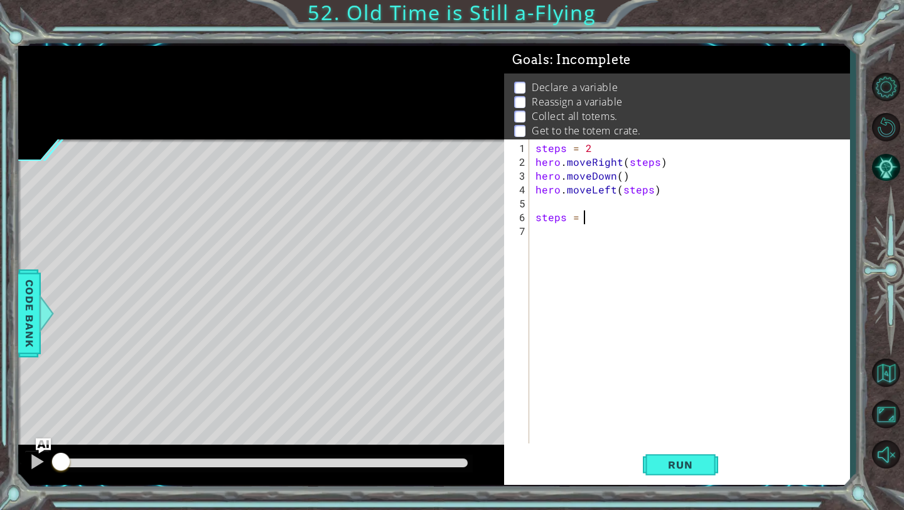
type textarea "steps = 4"
click at [548, 231] on div "steps = 2 hero . moveRight ( steps ) hero . moveDown ( ) hero . moveLeft ( step…" at bounding box center [693, 306] width 320 height 331
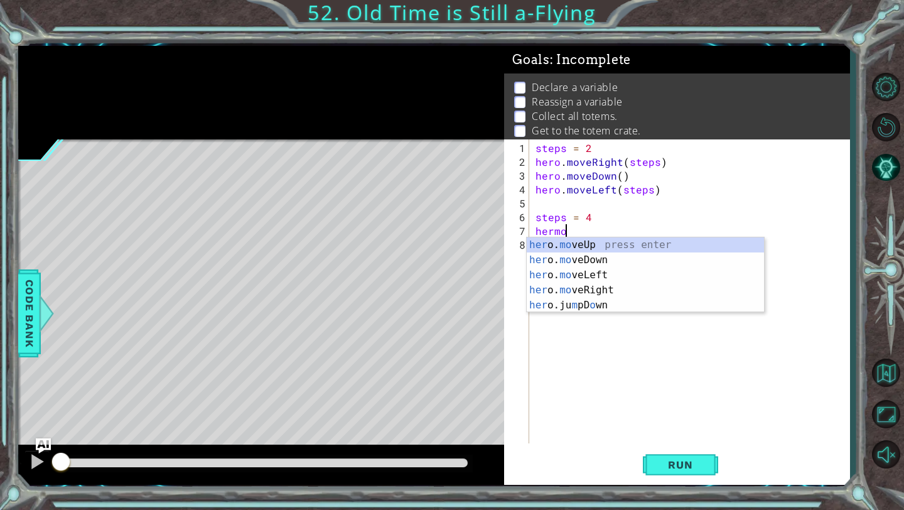
scroll to position [0, 1]
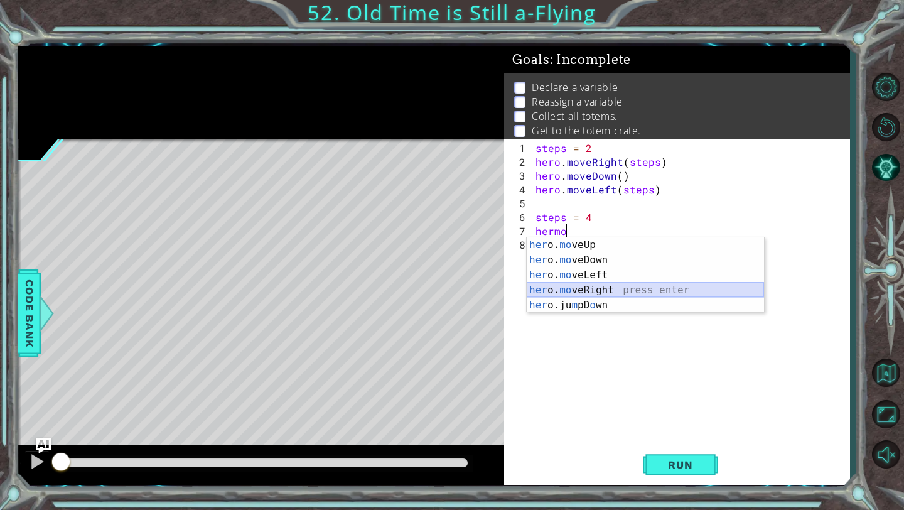
click at [598, 284] on div "her o. mo veUp press enter her o. mo veDown press enter her o. mo veLeft press …" at bounding box center [645, 289] width 237 height 105
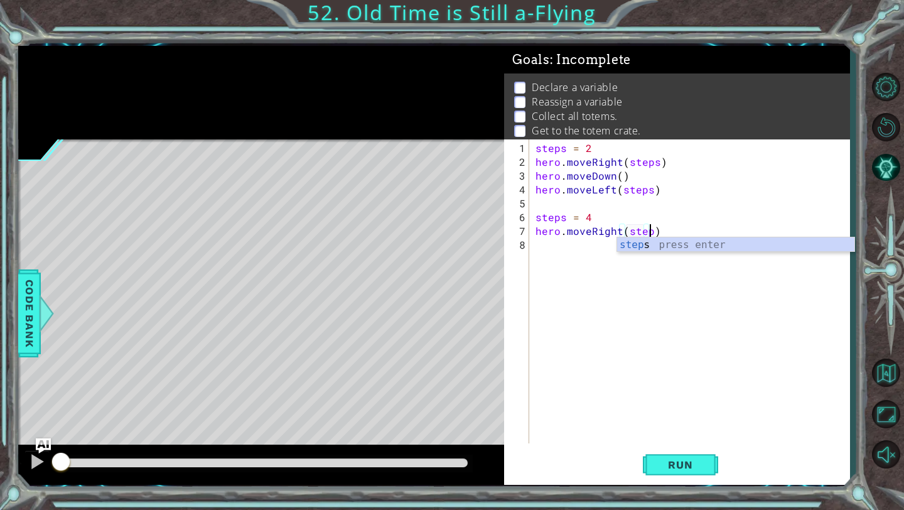
scroll to position [0, 7]
type textarea "hero.moveRight(steps)"
click at [566, 252] on div "steps = 2 hero . moveRight ( steps ) hero . moveDown ( ) hero . moveLeft ( step…" at bounding box center [693, 306] width 320 height 331
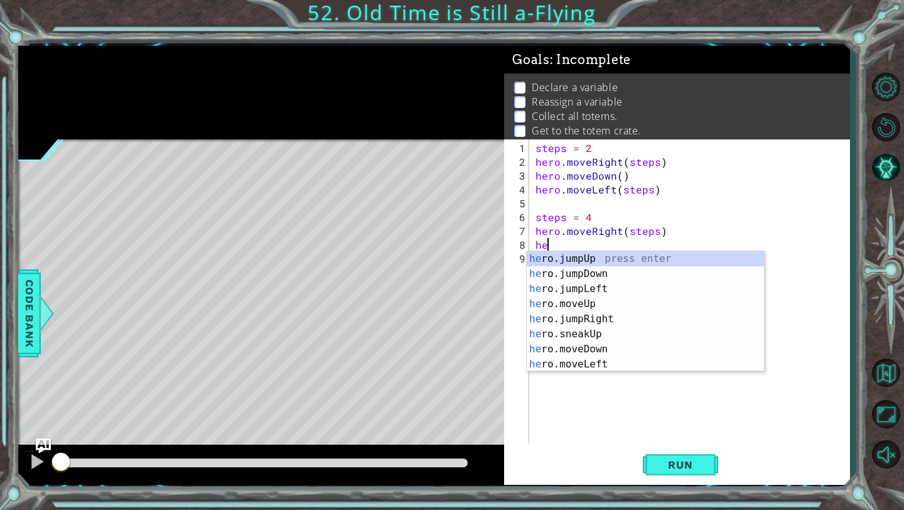
scroll to position [0, 1]
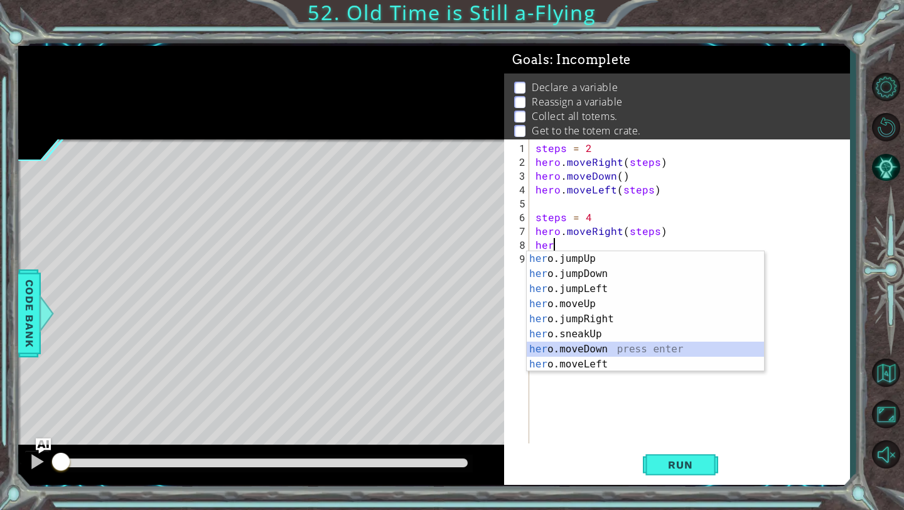
click at [587, 350] on div "her o.jumpUp press enter her o.jumpDown press enter her o.jumpLeft press enter …" at bounding box center [645, 326] width 237 height 151
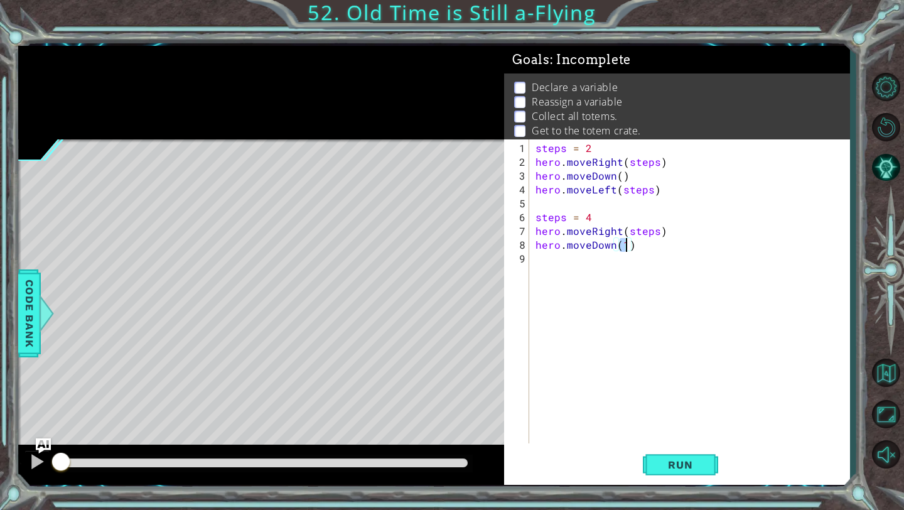
type textarea "hero.moveDown()"
click at [590, 262] on div "steps = 2 hero . moveRight ( steps ) hero . moveDown ( ) hero . moveLeft ( step…" at bounding box center [693, 306] width 320 height 331
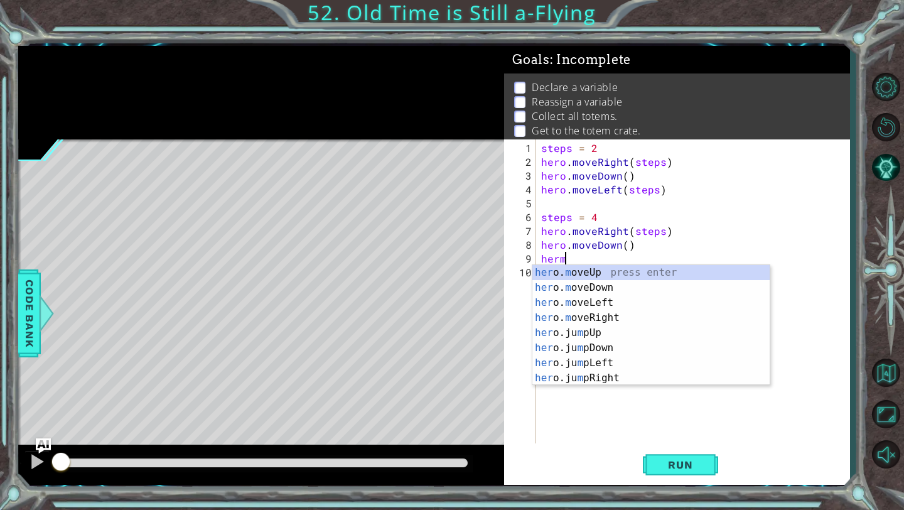
scroll to position [0, 1]
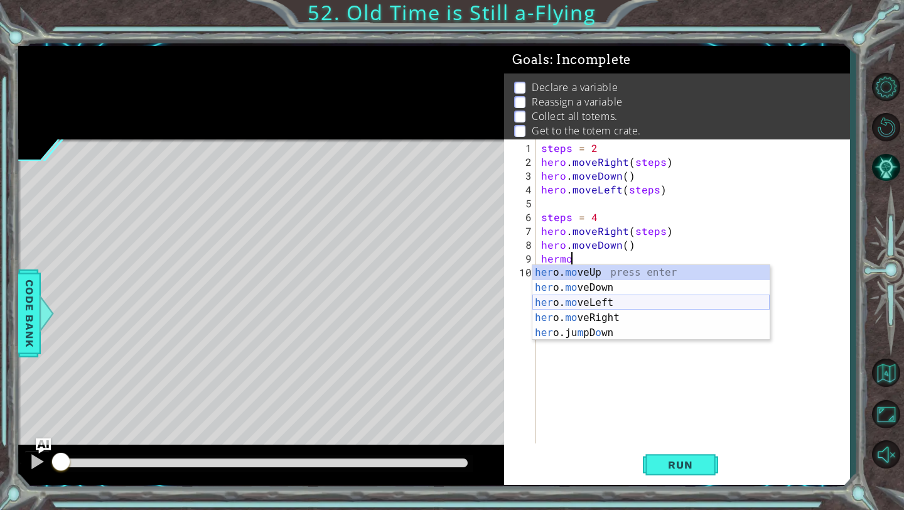
click at [613, 298] on div "her o. mo veUp press enter her o. mo veDown press enter her o. mo veLeft press …" at bounding box center [650, 317] width 237 height 105
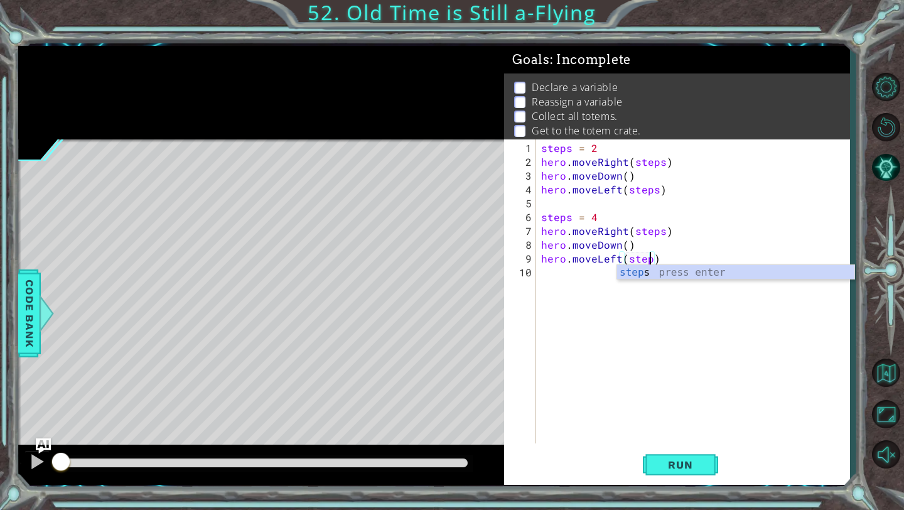
scroll to position [0, 7]
type textarea "hero.moveLeft(steps)"
click at [575, 278] on div "steps = 2 hero . moveRight ( steps ) hero . moveDown ( ) hero . moveLeft ( step…" at bounding box center [696, 306] width 314 height 331
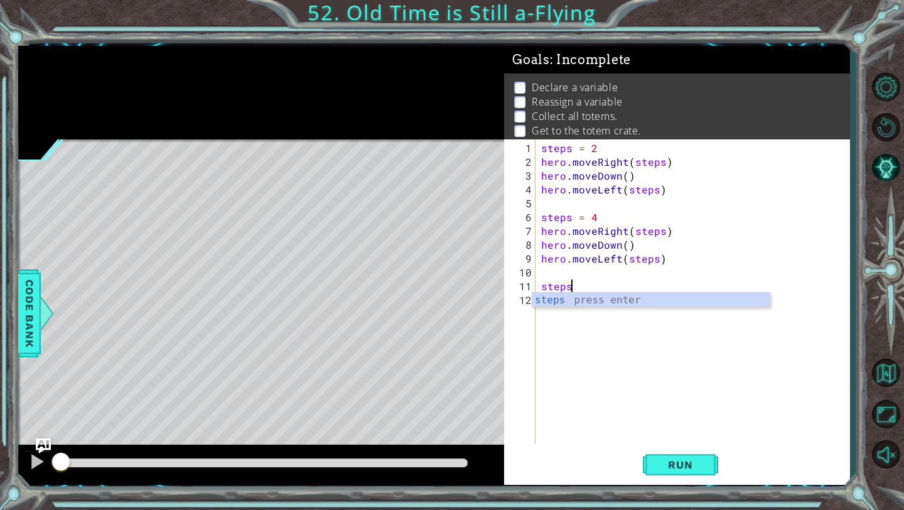
scroll to position [0, 1]
type textarea "steps = 6"
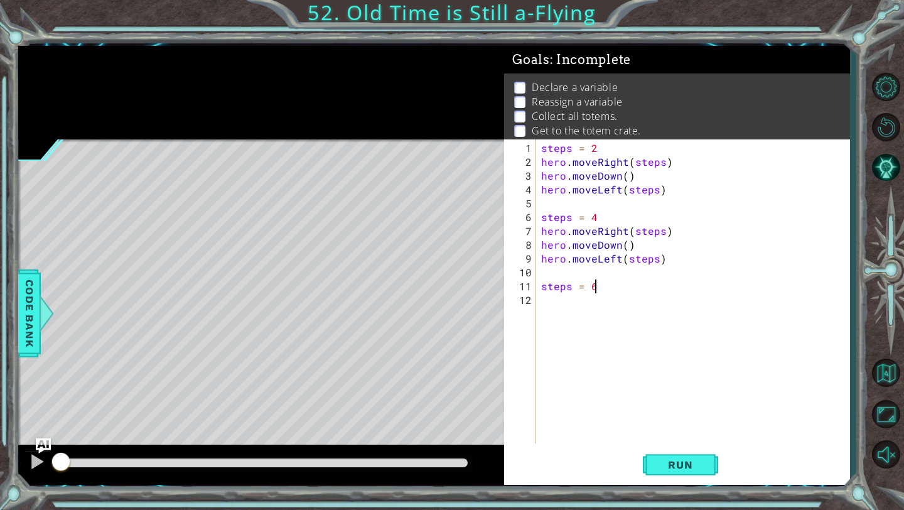
scroll to position [0, 3]
click at [566, 305] on div "steps = 2 hero . moveRight ( steps ) hero . moveDown ( ) hero . moveLeft ( step…" at bounding box center [696, 306] width 314 height 331
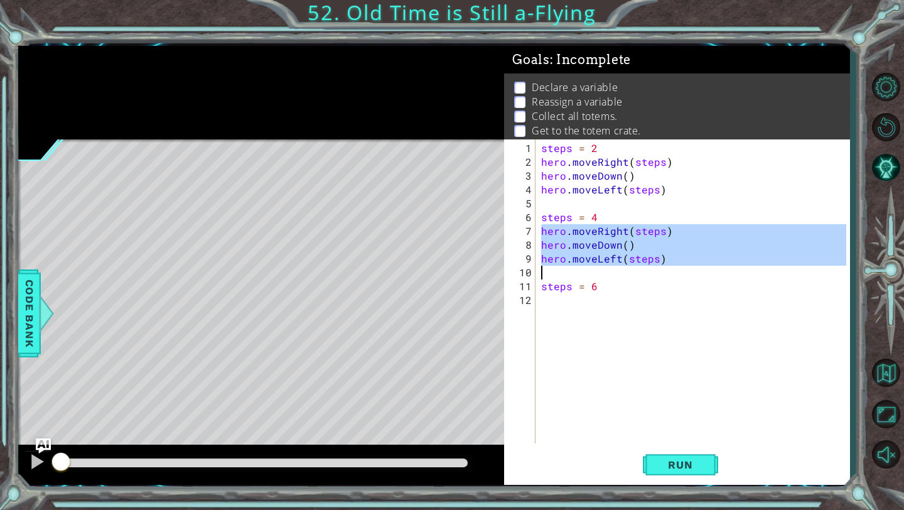
drag, startPoint x: 542, startPoint y: 232, endPoint x: 667, endPoint y: 264, distance: 129.0
click at [669, 264] on div "steps = 2 hero . moveRight ( steps ) hero . moveDown ( ) hero . moveLeft ( step…" at bounding box center [696, 306] width 314 height 331
type textarea "hero.moveLeft(steps)"
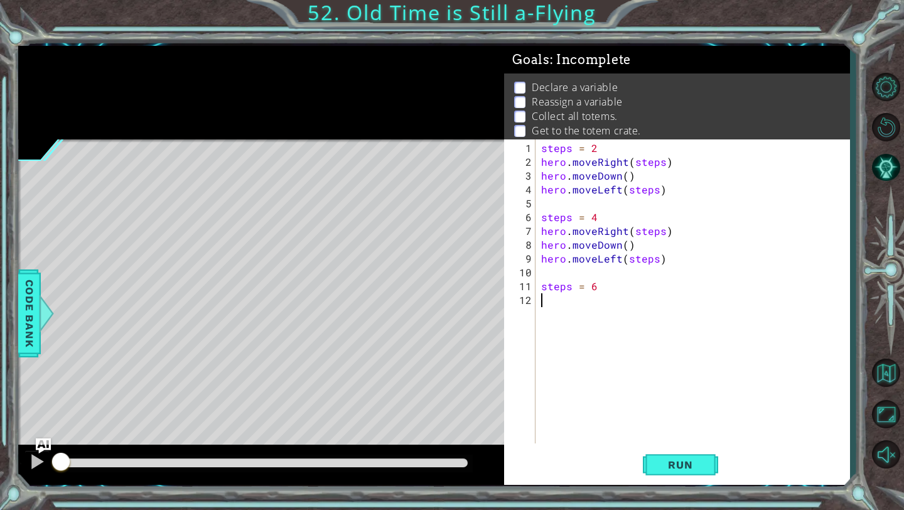
click at [549, 301] on div "steps = 2 hero . moveRight ( steps ) hero . moveDown ( ) hero . moveLeft ( step…" at bounding box center [696, 306] width 314 height 331
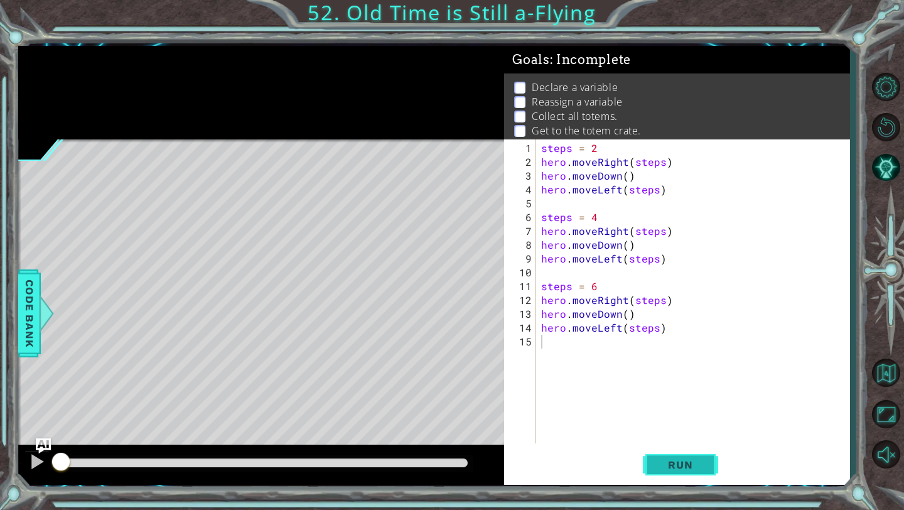
click at [678, 458] on button "Run" at bounding box center [680, 465] width 75 height 35
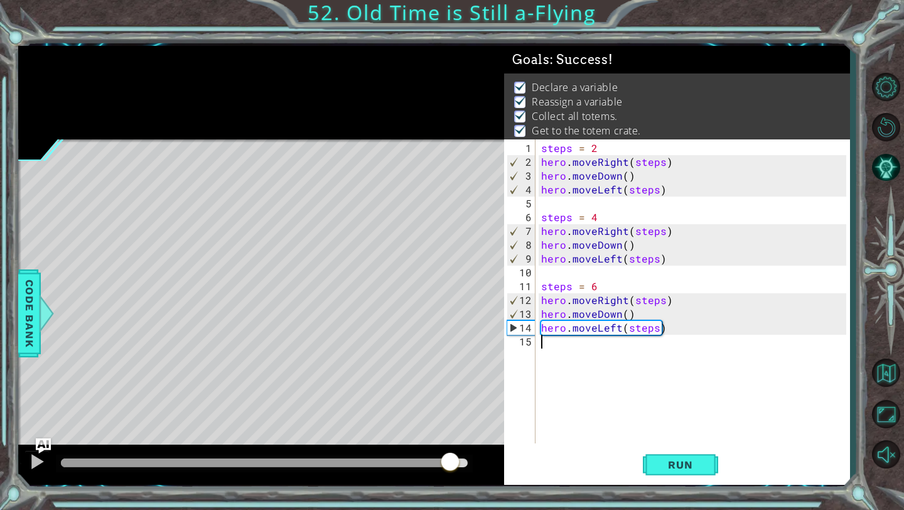
drag, startPoint x: 73, startPoint y: 455, endPoint x: 453, endPoint y: 448, distance: 379.9
click at [453, 448] on div at bounding box center [261, 465] width 486 height 40
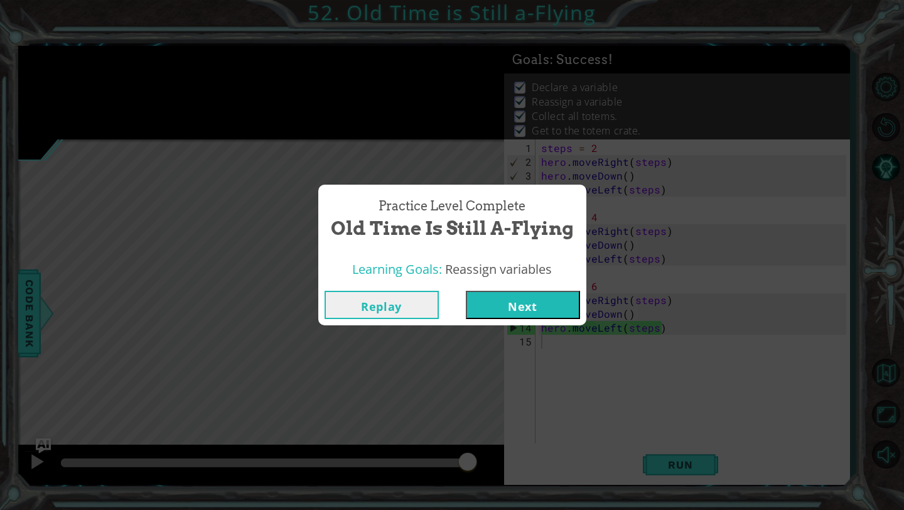
click at [538, 307] on button "Next" at bounding box center [523, 305] width 114 height 28
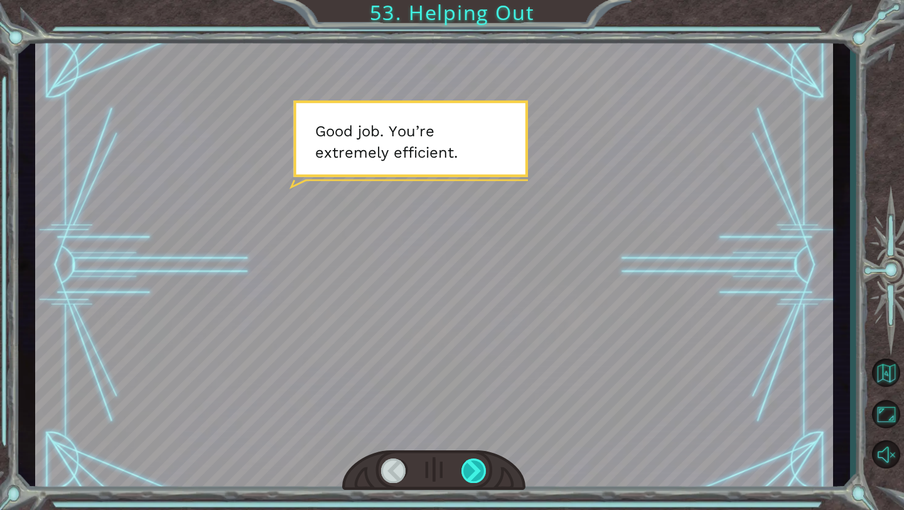
click at [476, 471] on div at bounding box center [474, 470] width 26 height 24
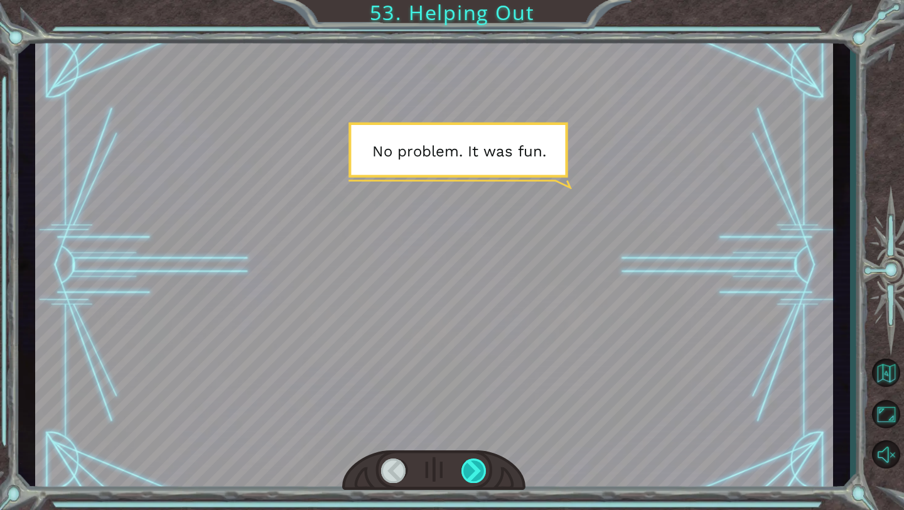
click at [476, 471] on div at bounding box center [474, 470] width 26 height 24
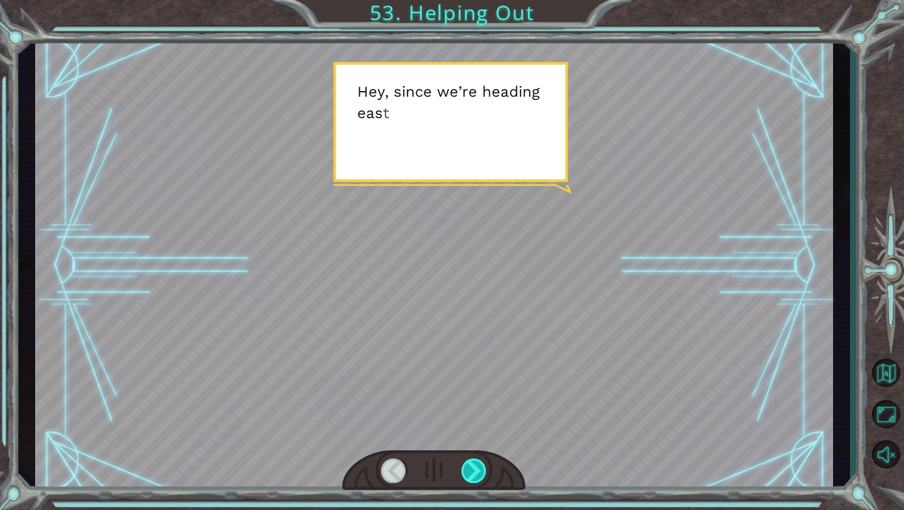
click at [477, 471] on div at bounding box center [474, 470] width 26 height 24
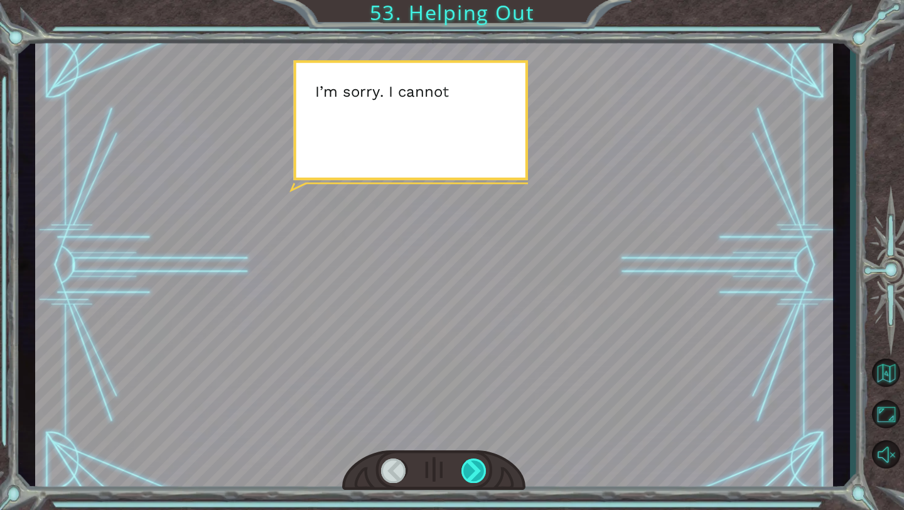
click at [478, 471] on div at bounding box center [474, 470] width 26 height 24
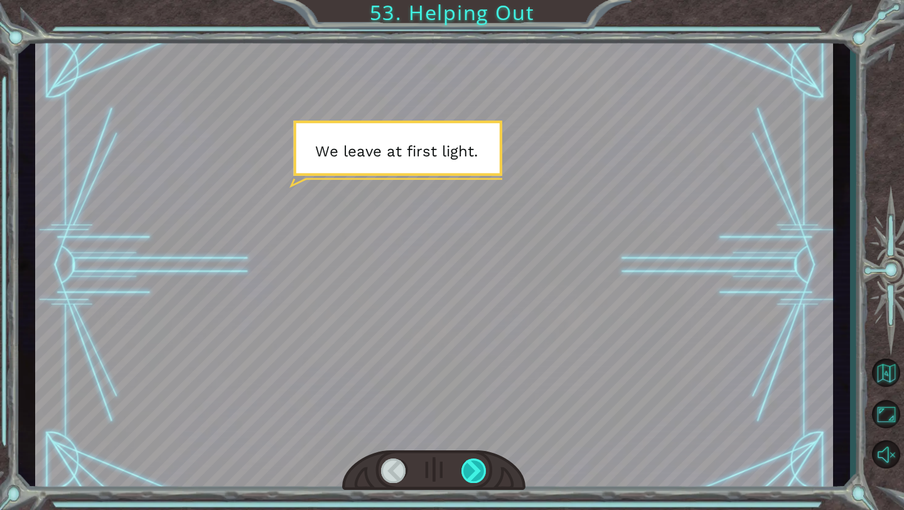
click at [478, 471] on div at bounding box center [474, 470] width 26 height 24
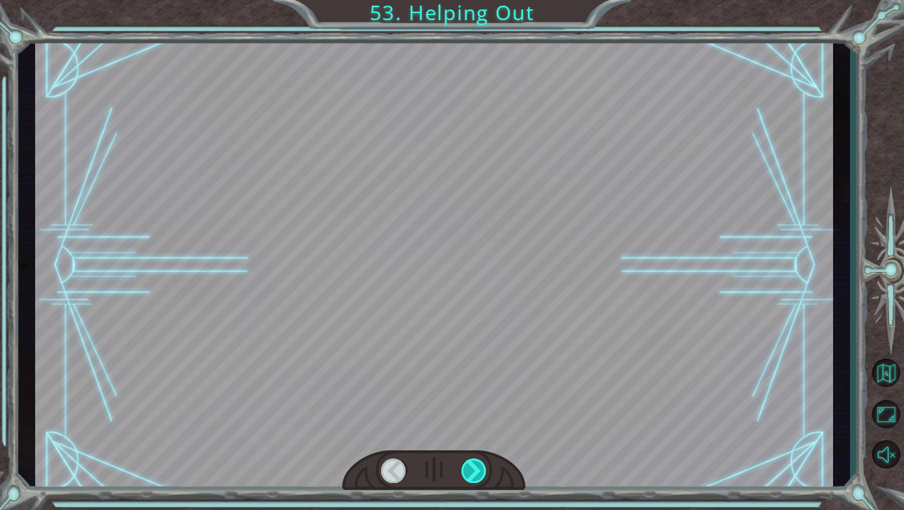
click at [478, 471] on div at bounding box center [474, 470] width 26 height 24
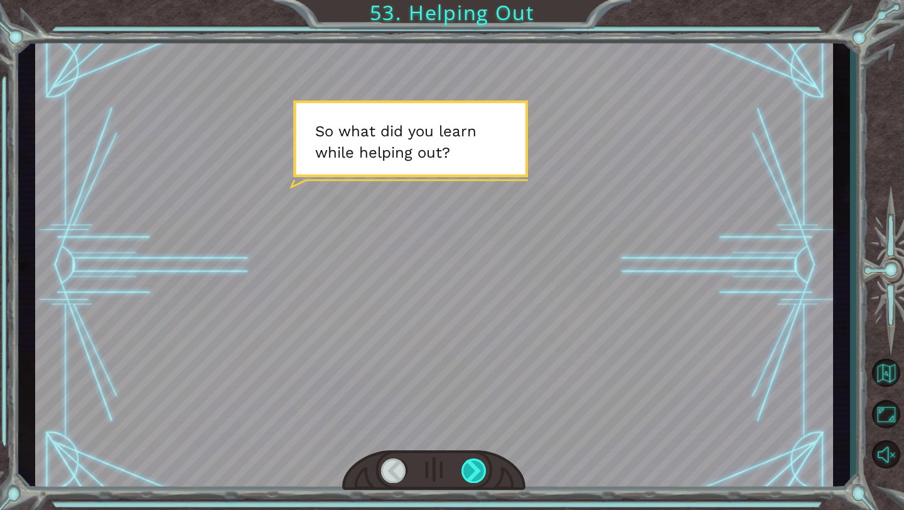
click at [479, 471] on div at bounding box center [474, 470] width 26 height 24
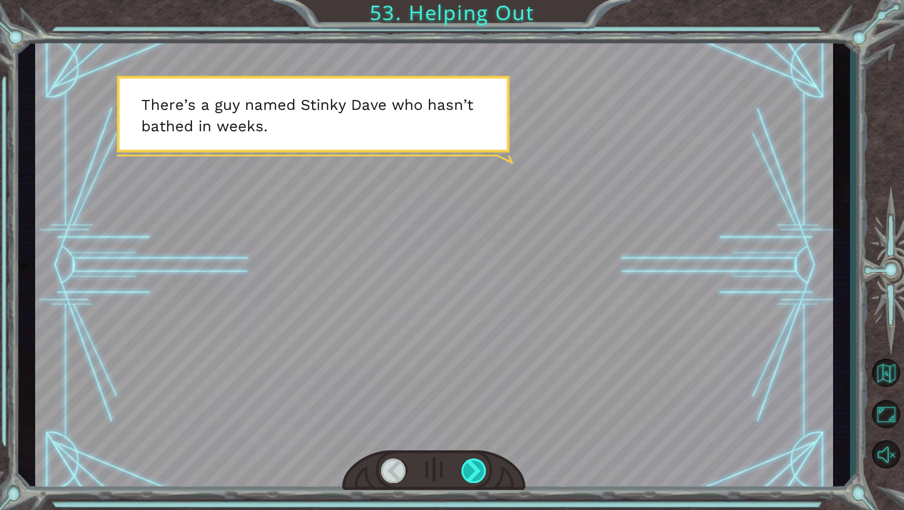
click at [478, 471] on div at bounding box center [474, 470] width 26 height 24
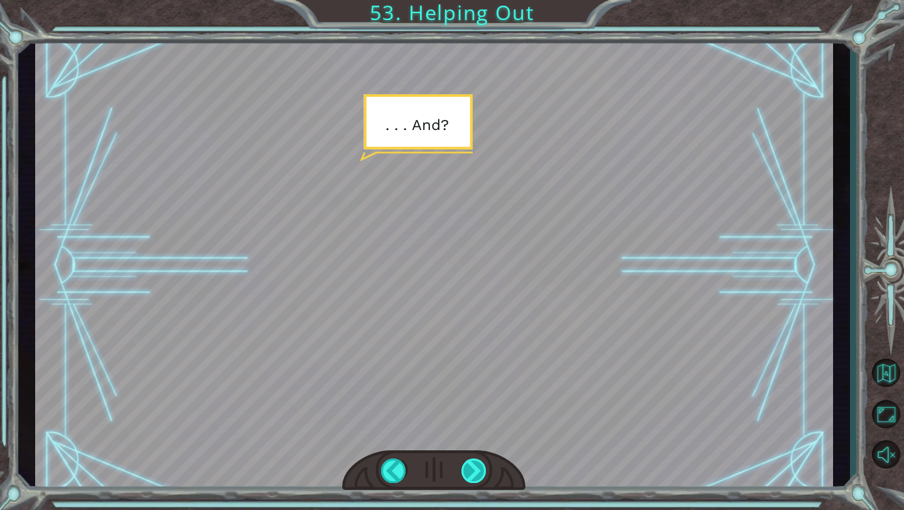
click at [478, 471] on div at bounding box center [474, 470] width 26 height 24
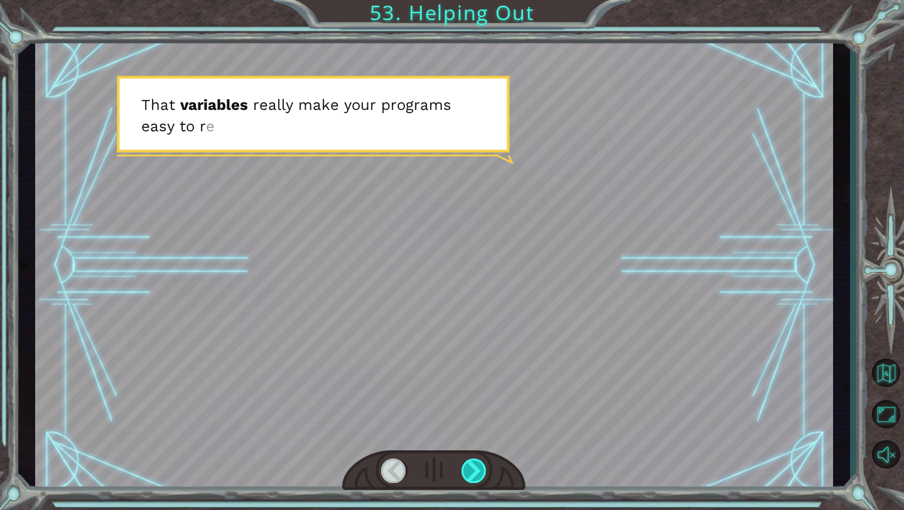
click at [477, 471] on div at bounding box center [474, 470] width 26 height 24
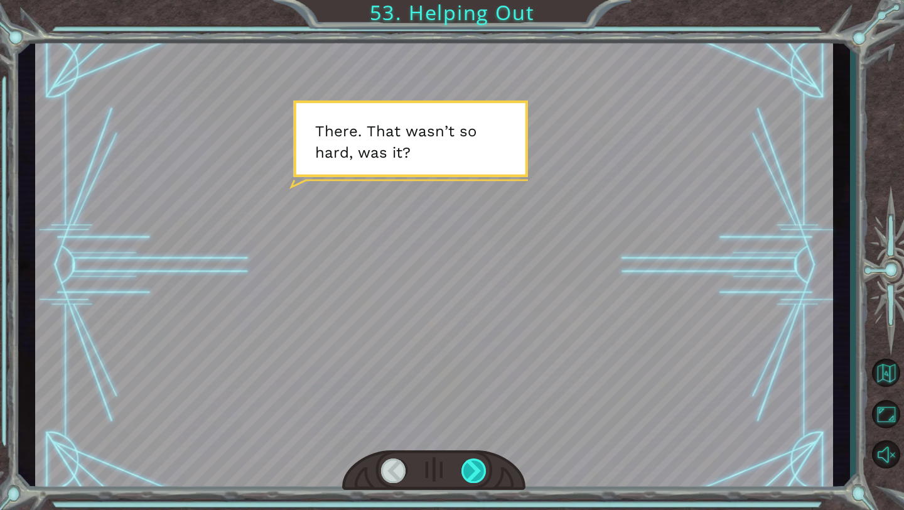
click at [477, 471] on div at bounding box center [474, 470] width 26 height 24
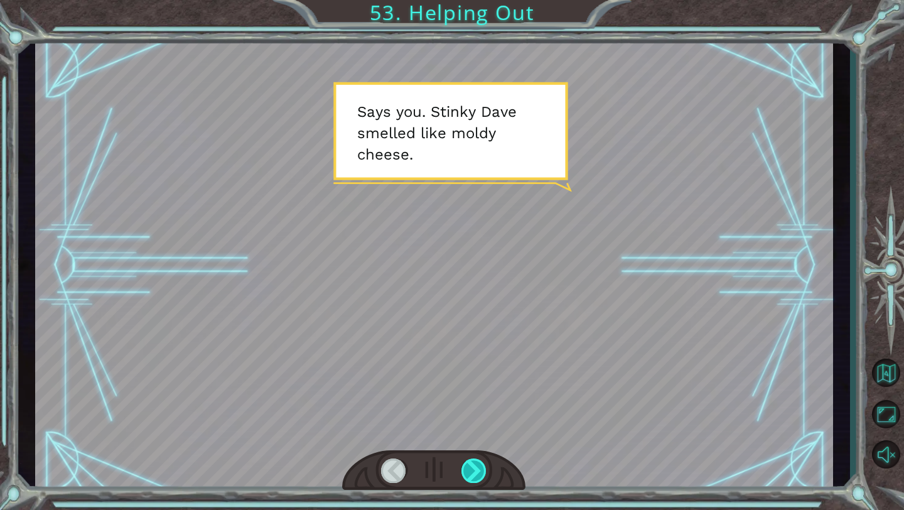
click at [478, 471] on div at bounding box center [474, 470] width 26 height 24
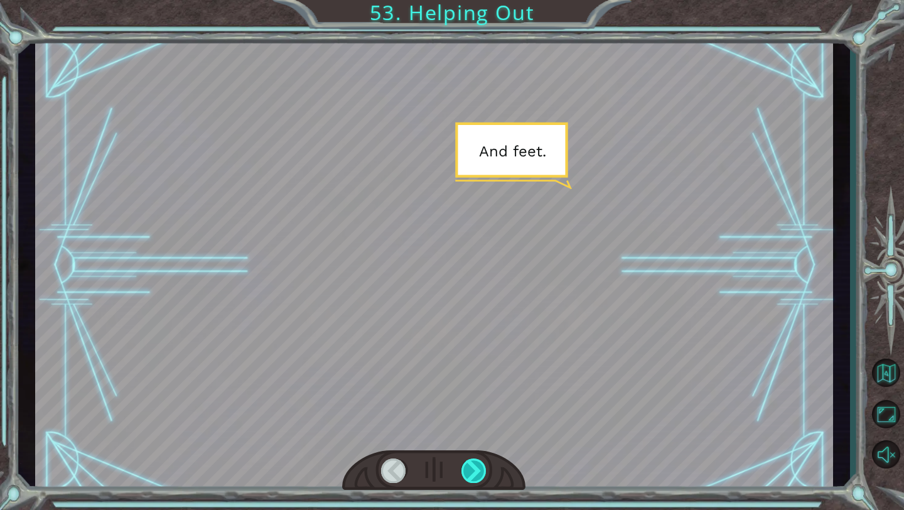
click at [478, 471] on div at bounding box center [474, 470] width 26 height 24
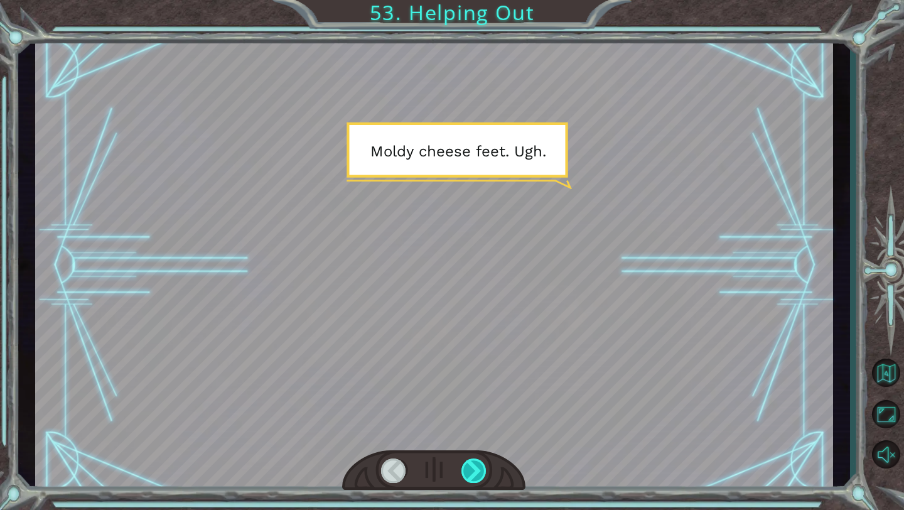
click at [479, 471] on div at bounding box center [474, 470] width 26 height 24
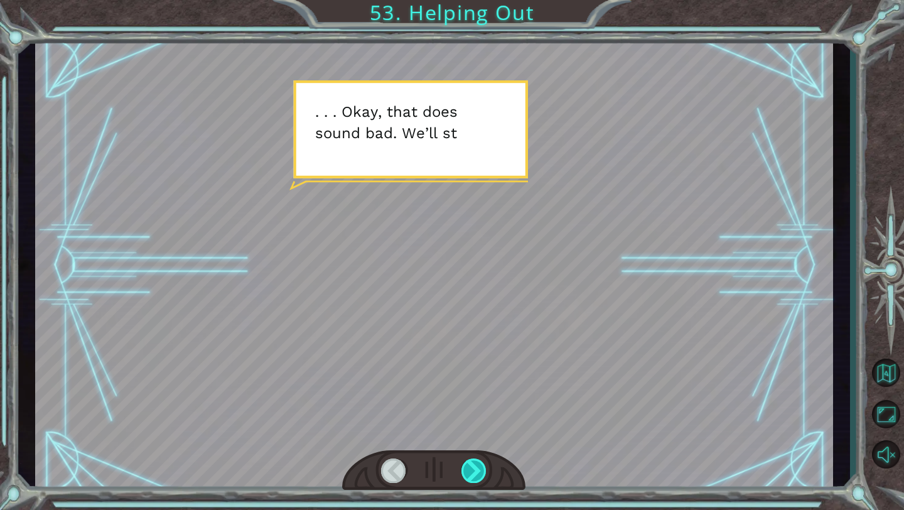
click at [480, 471] on div at bounding box center [474, 470] width 26 height 24
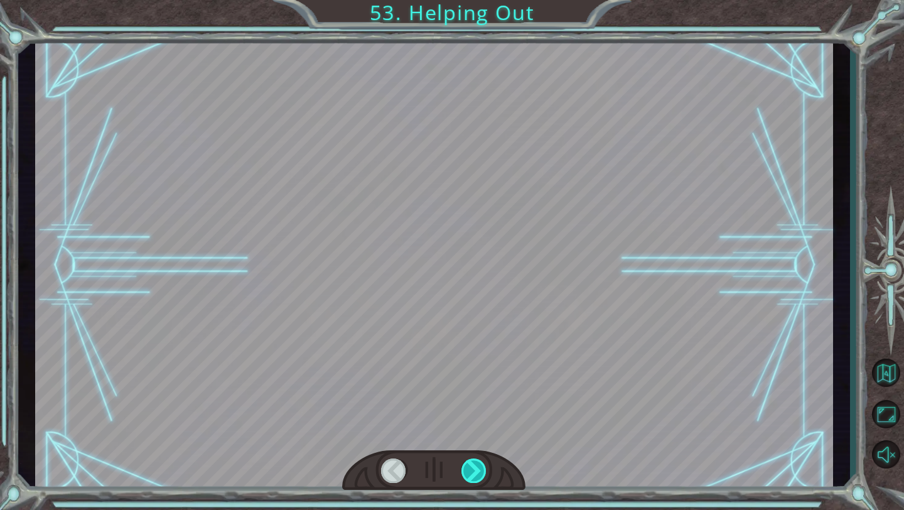
click at [480, 471] on div at bounding box center [474, 470] width 26 height 24
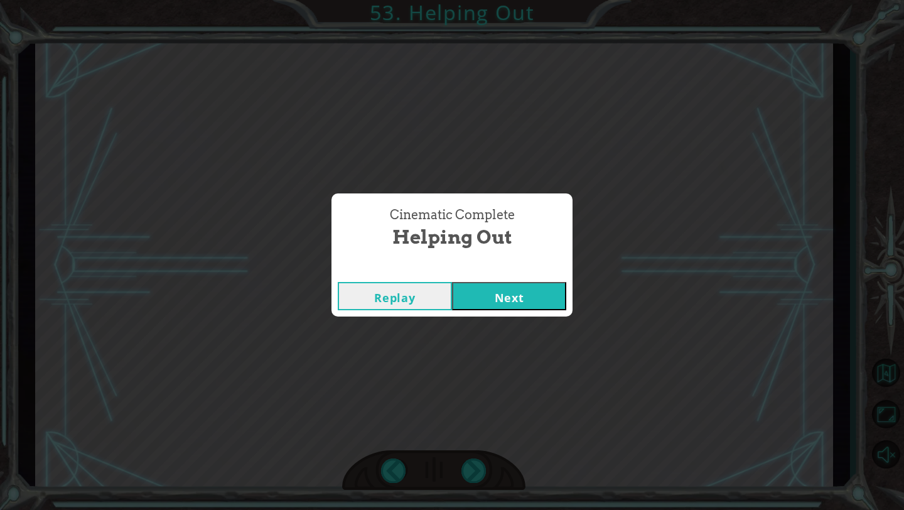
click at [553, 292] on button "Next" at bounding box center [509, 296] width 114 height 28
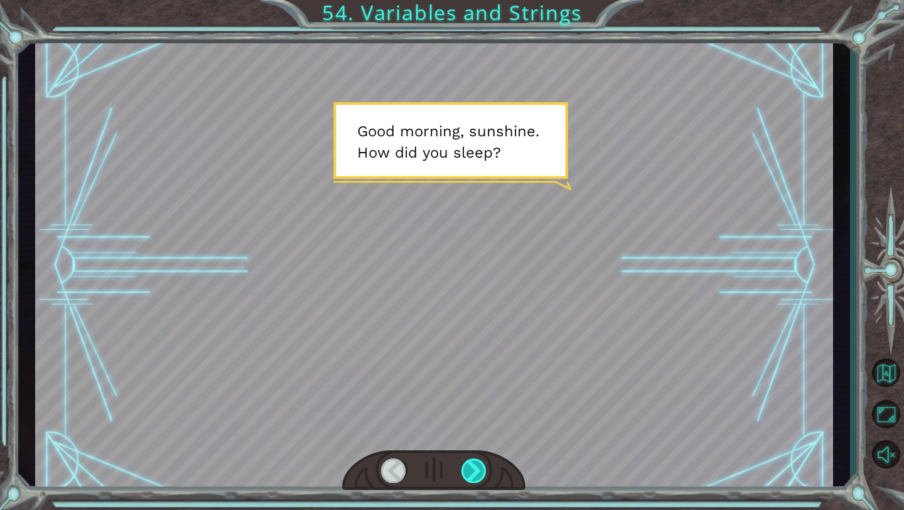
click at [479, 468] on div at bounding box center [474, 470] width 26 height 24
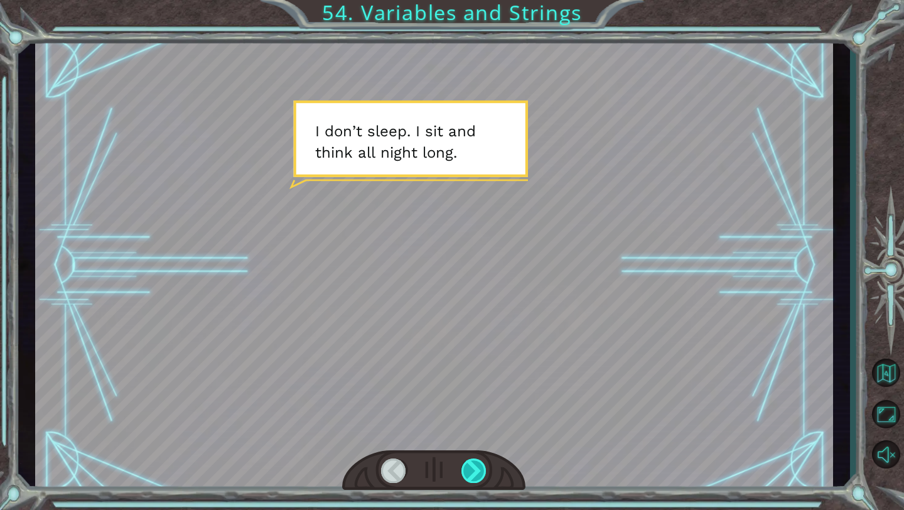
click at [476, 475] on div at bounding box center [474, 470] width 26 height 24
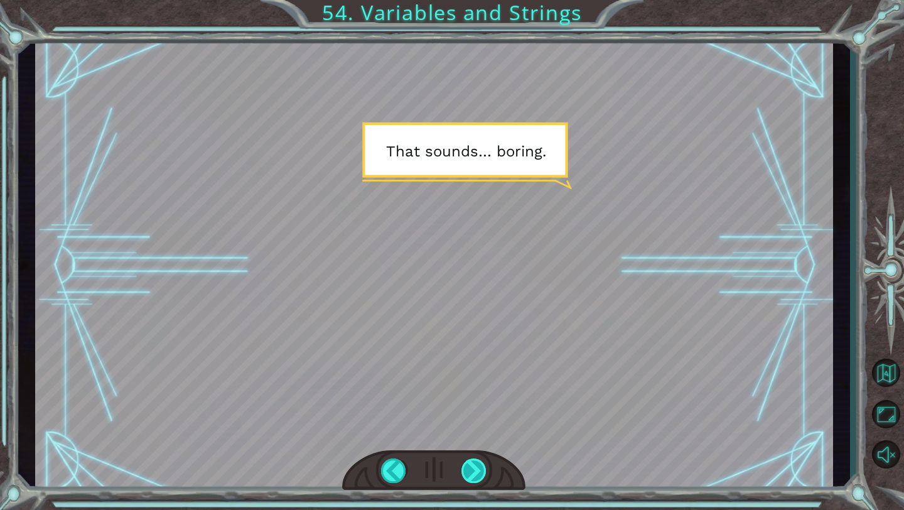
click at [473, 469] on div at bounding box center [474, 470] width 26 height 24
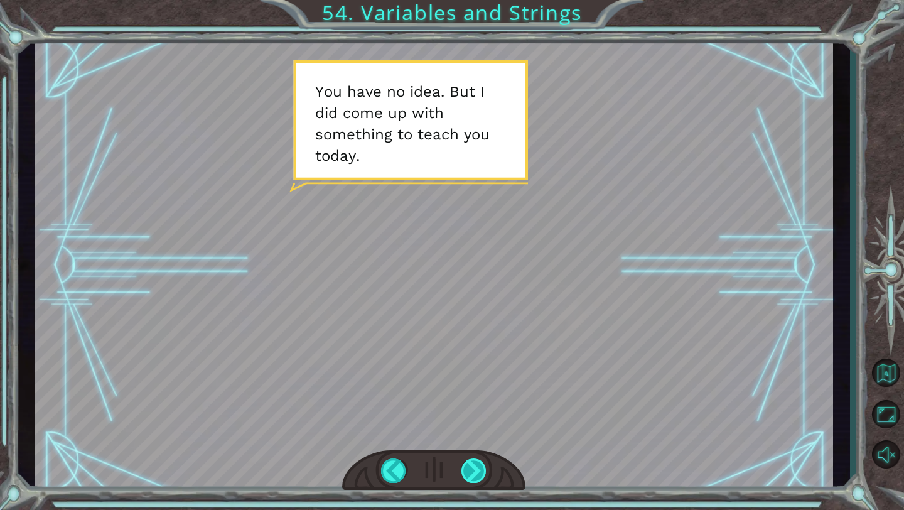
click at [472, 472] on div at bounding box center [474, 470] width 26 height 24
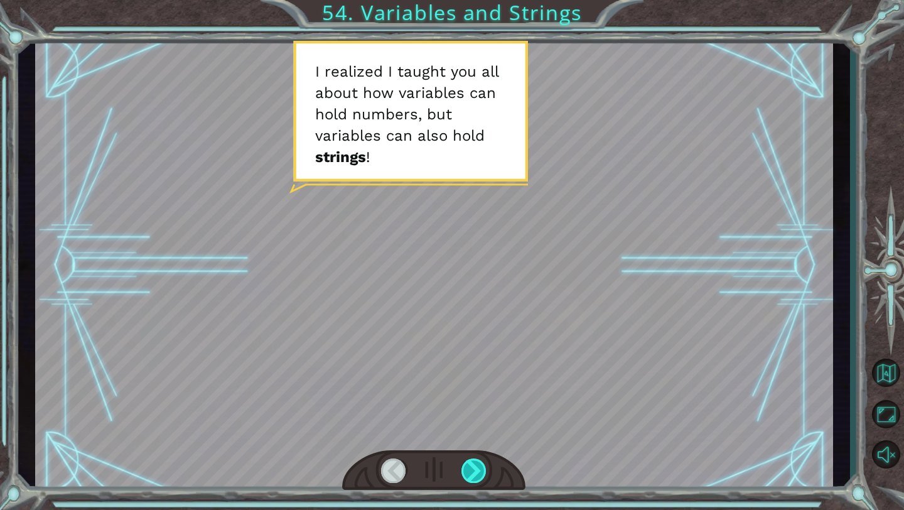
click at [472, 472] on div at bounding box center [474, 470] width 26 height 24
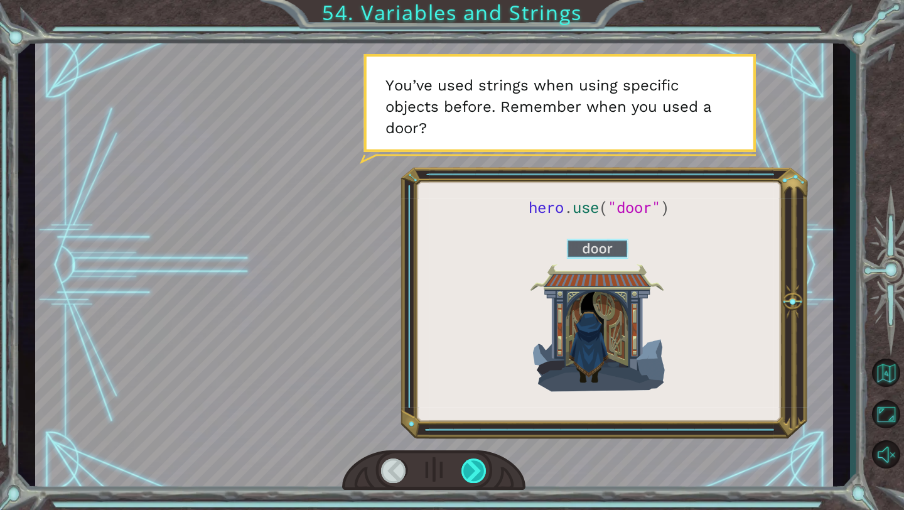
click at [472, 472] on div at bounding box center [474, 470] width 26 height 24
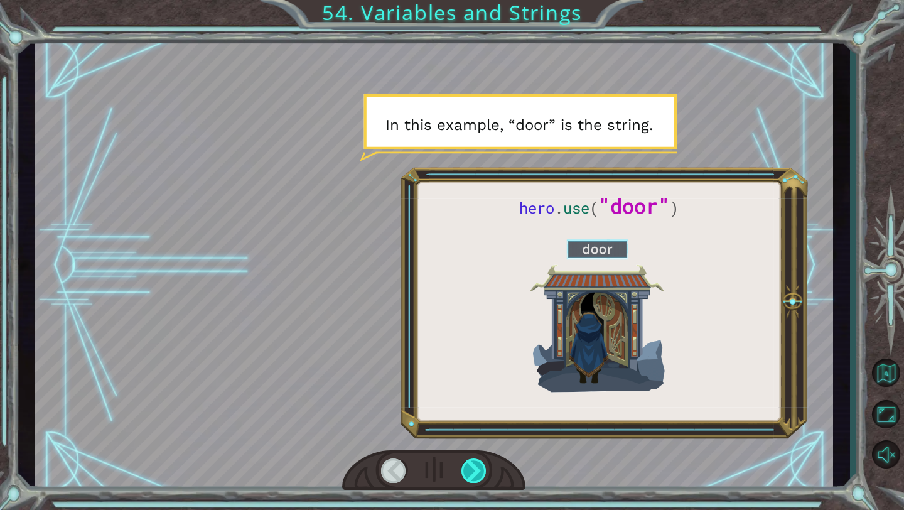
click at [473, 473] on div at bounding box center [474, 470] width 26 height 24
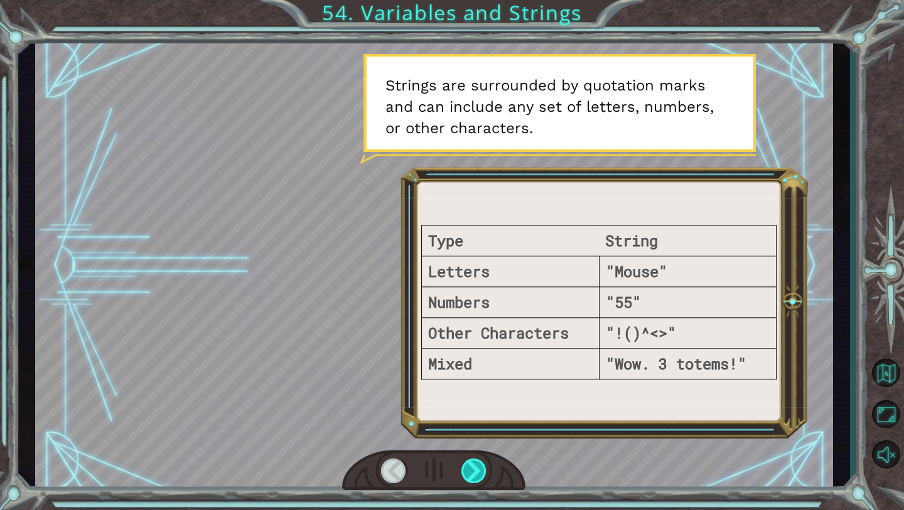
click at [473, 473] on div at bounding box center [474, 470] width 26 height 24
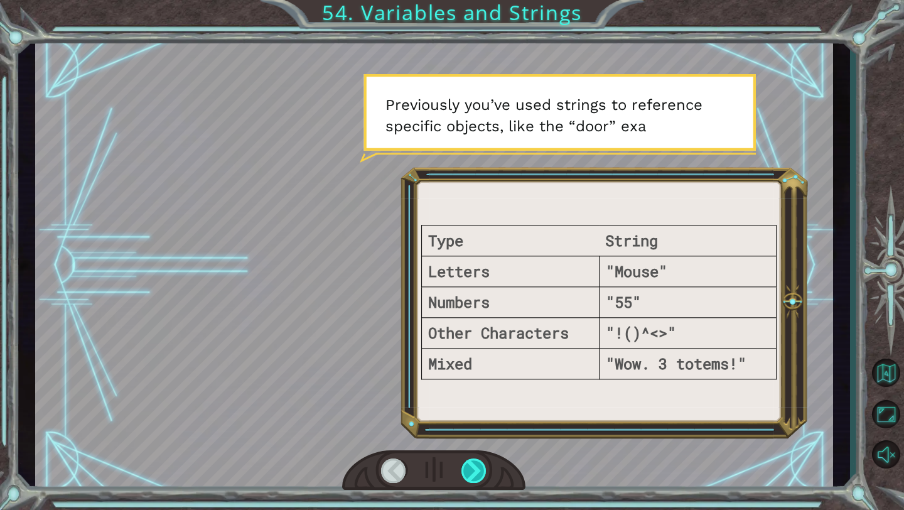
click at [473, 473] on div at bounding box center [474, 470] width 26 height 24
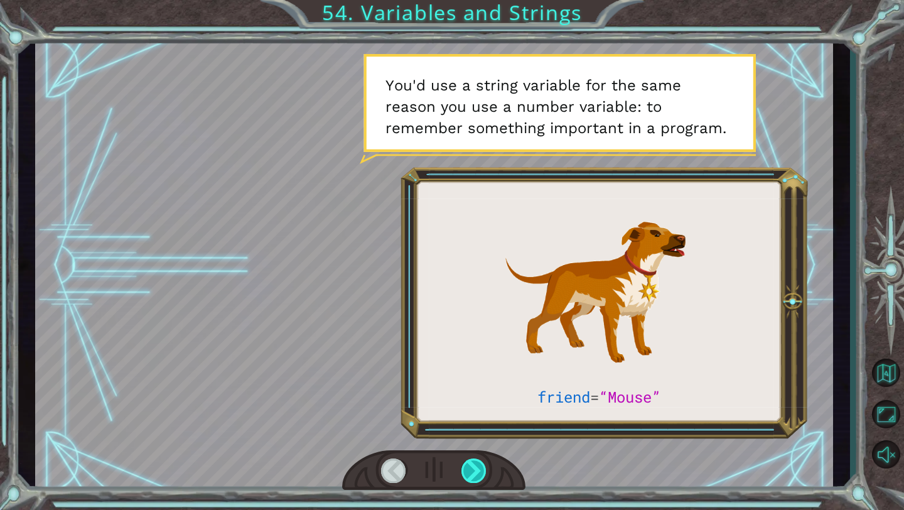
click at [474, 473] on div at bounding box center [474, 470] width 26 height 24
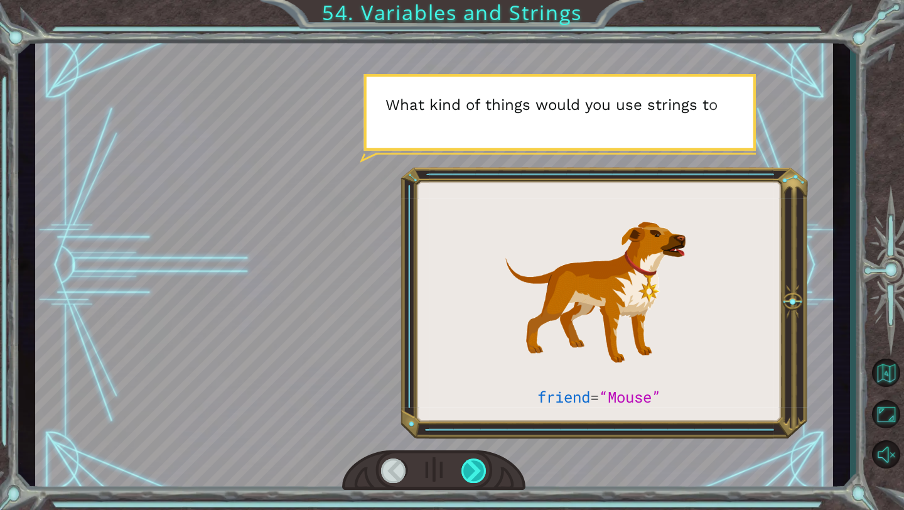
click at [475, 474] on div at bounding box center [474, 470] width 26 height 24
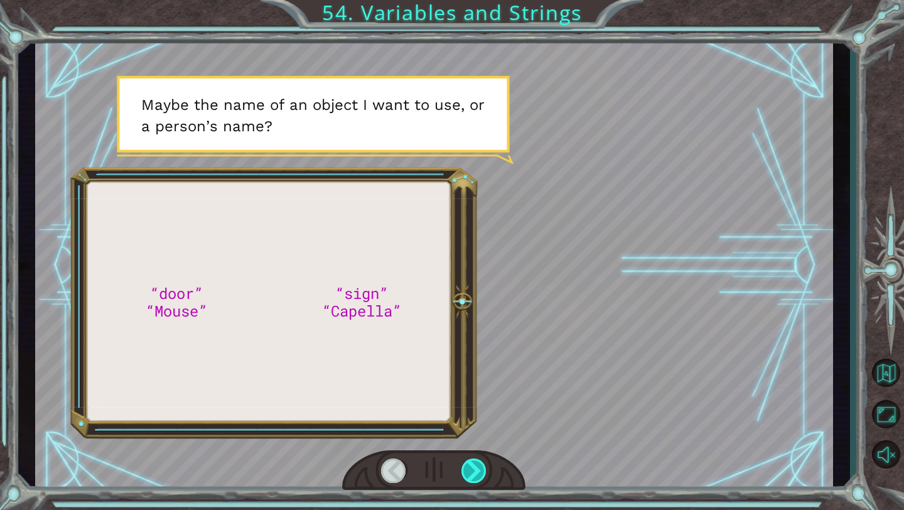
click at [475, 474] on div at bounding box center [474, 470] width 26 height 24
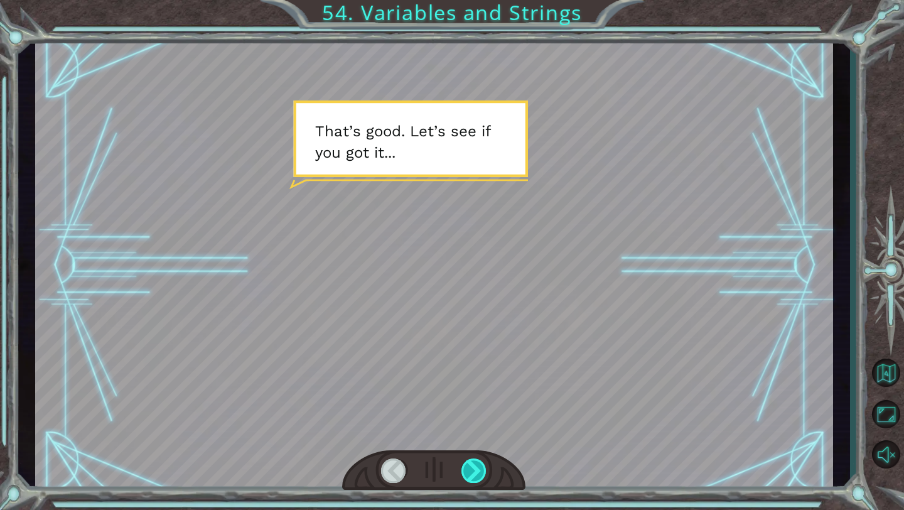
click at [476, 475] on div at bounding box center [474, 470] width 26 height 24
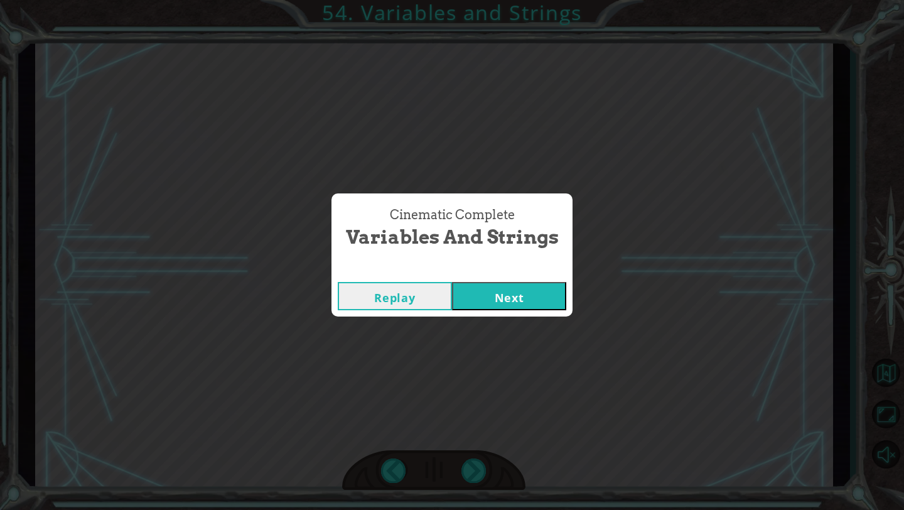
click at [477, 475] on div "Cinematic Complete Variables and Strings Replay Next" at bounding box center [452, 255] width 904 height 510
click at [548, 314] on div "Replay Next" at bounding box center [451, 296] width 241 height 41
click at [544, 303] on button "Next" at bounding box center [509, 296] width 114 height 28
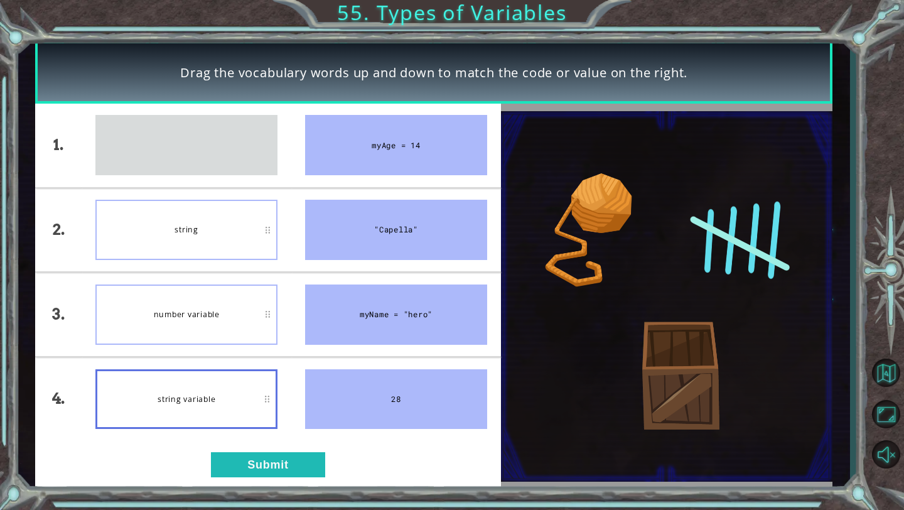
drag, startPoint x: 213, startPoint y: 140, endPoint x: 190, endPoint y: 384, distance: 245.3
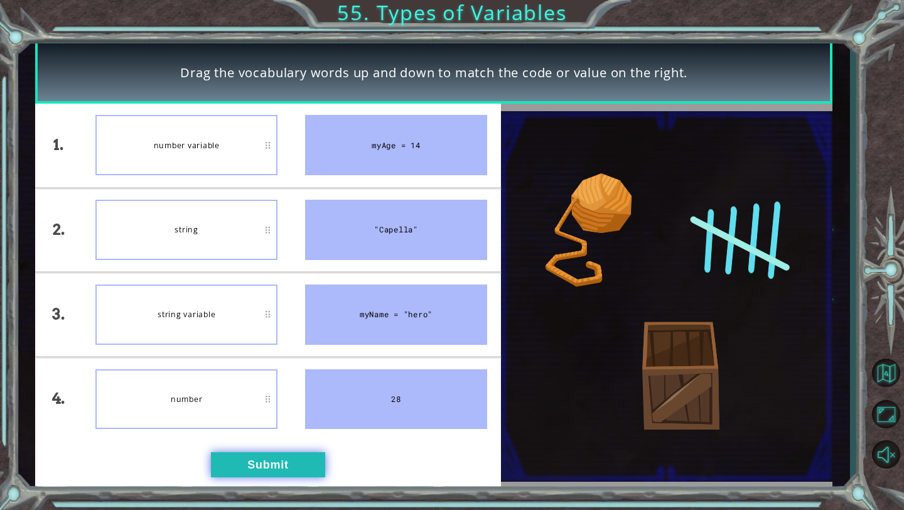
click at [251, 459] on button "Submit" at bounding box center [268, 464] width 114 height 25
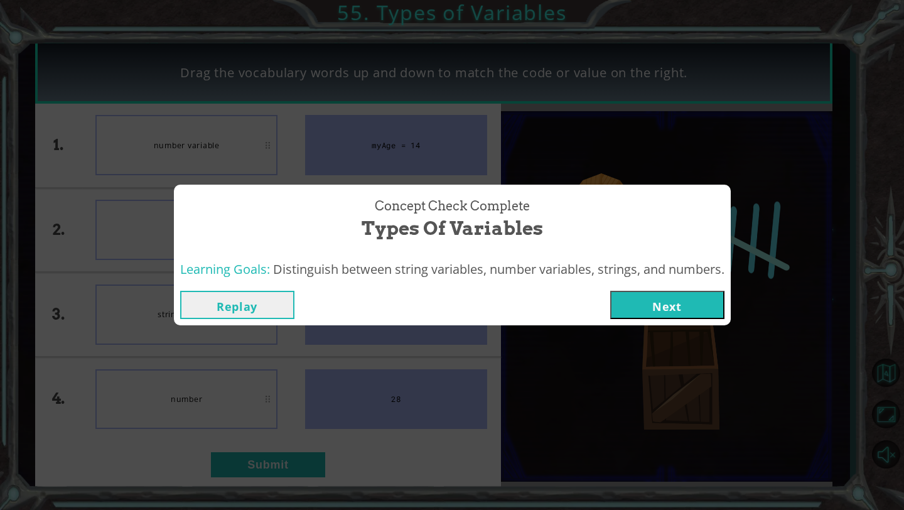
click at [650, 311] on button "Next" at bounding box center [667, 305] width 114 height 28
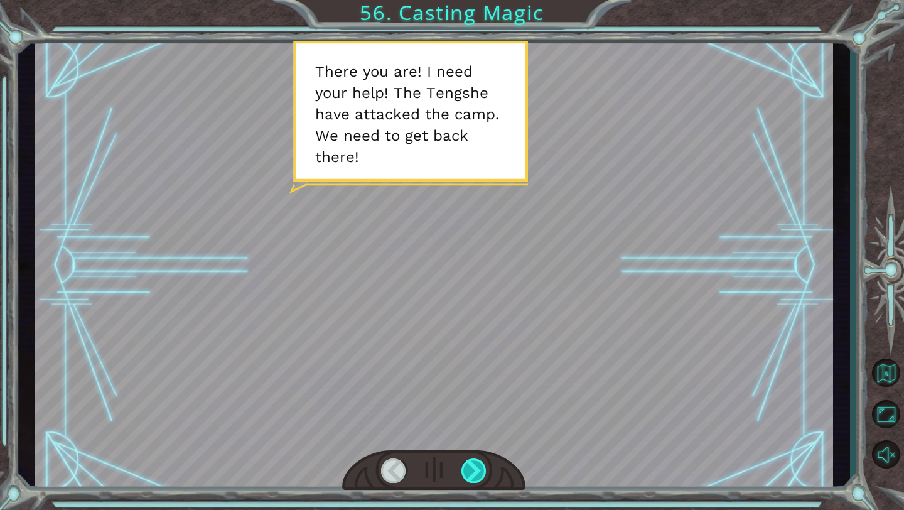
click at [485, 470] on div at bounding box center [474, 470] width 26 height 24
